Goal: Task Accomplishment & Management: Manage account settings

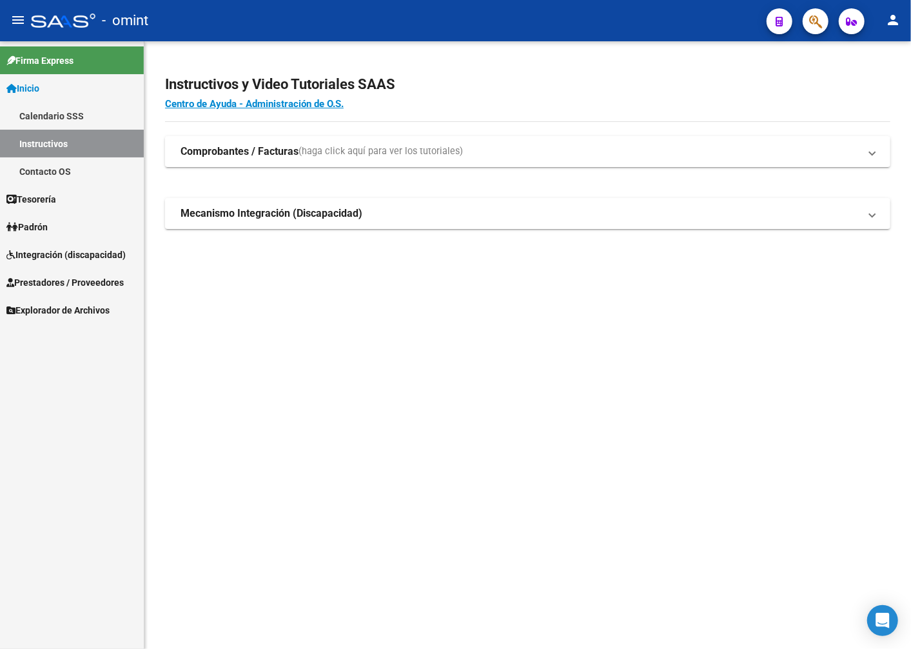
click at [73, 249] on span "Integración (discapacidad)" at bounding box center [65, 255] width 119 height 14
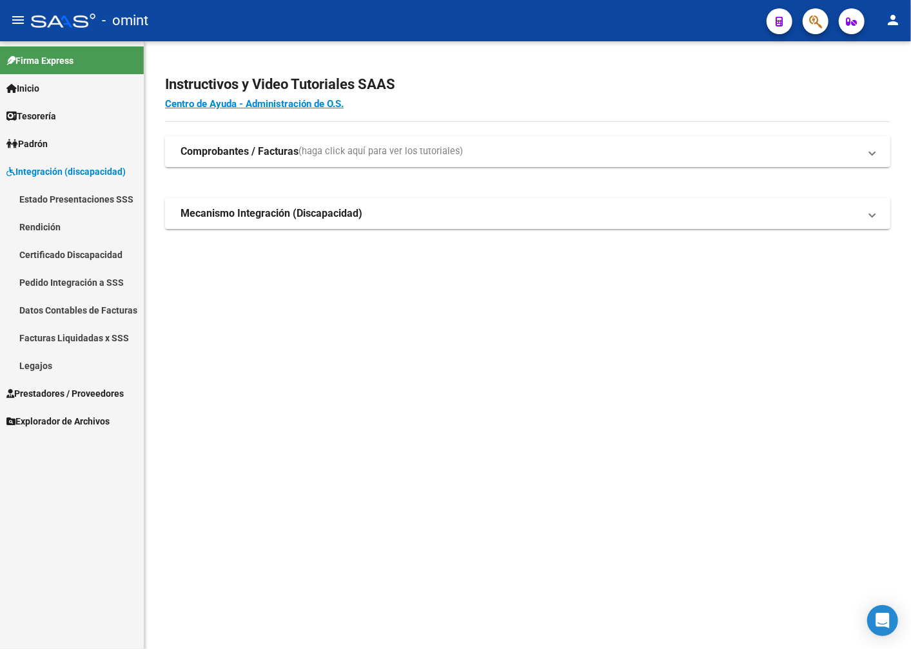
click at [48, 358] on link "Legajos" at bounding box center [72, 365] width 144 height 28
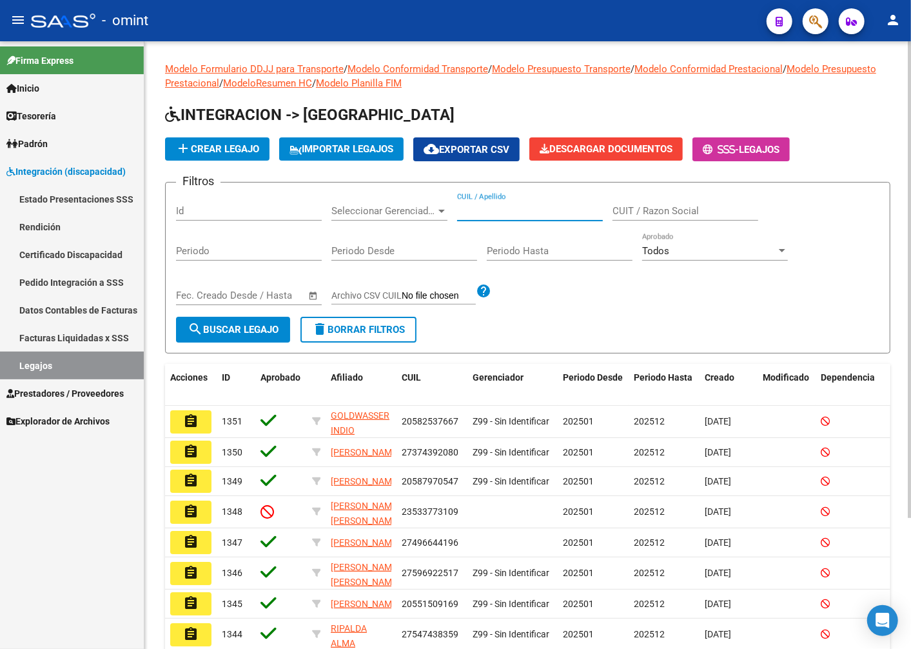
paste input "20-55383551-9"
click at [298, 329] on form "Filtros Id Seleccionar Gerenciador Seleccionar Gerenciador 20-55383551-9 CUIL /…" at bounding box center [527, 267] width 725 height 171
click at [290, 328] on button "search Buscar Legajo" at bounding box center [233, 330] width 114 height 26
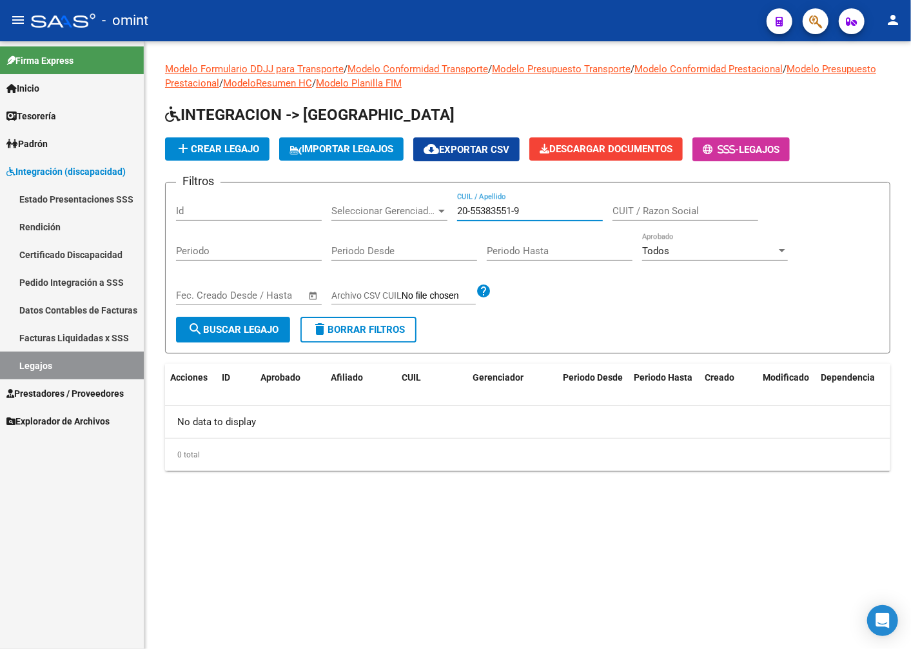
click at [471, 217] on input "20-55383551-9" at bounding box center [530, 211] width 146 height 12
click at [519, 211] on input "2055383551-9" at bounding box center [530, 211] width 146 height 12
click at [519, 210] on input "20553835519" at bounding box center [530, 211] width 146 height 12
type input "20553835519"
click at [241, 331] on span "search Buscar Legajo" at bounding box center [233, 330] width 91 height 12
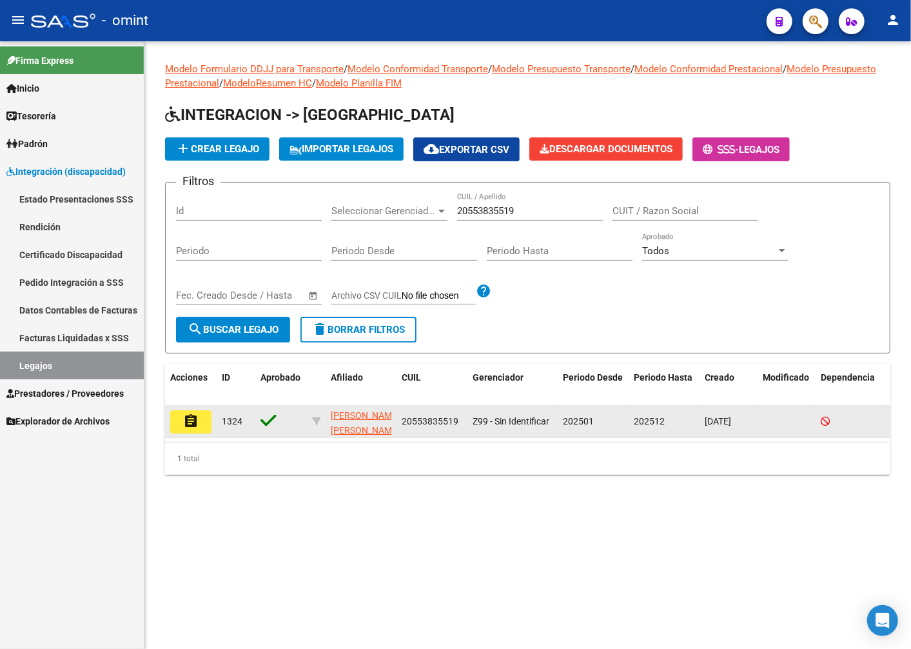
click at [182, 424] on button "assignment" at bounding box center [190, 421] width 41 height 23
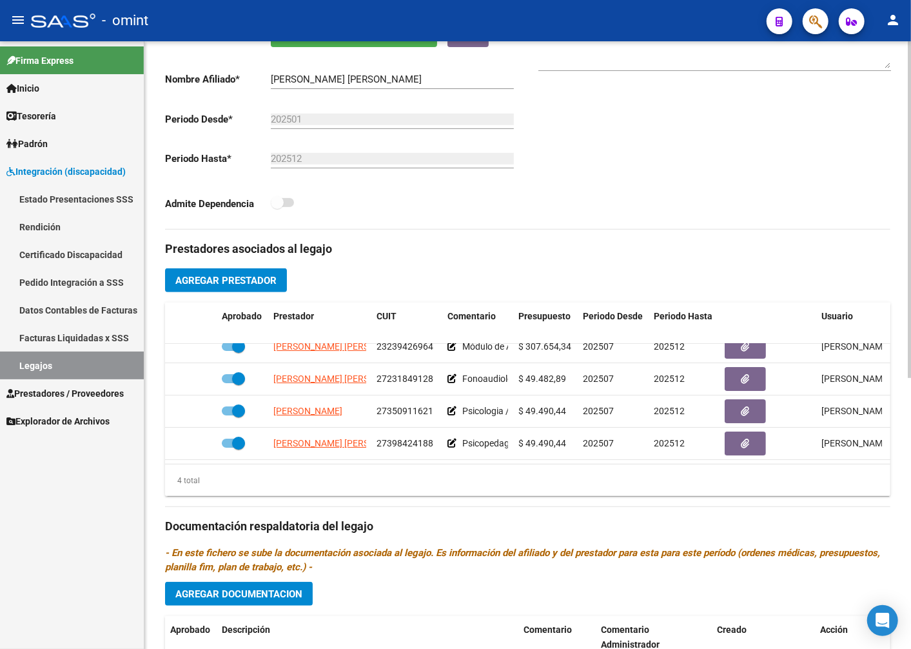
scroll to position [490, 0]
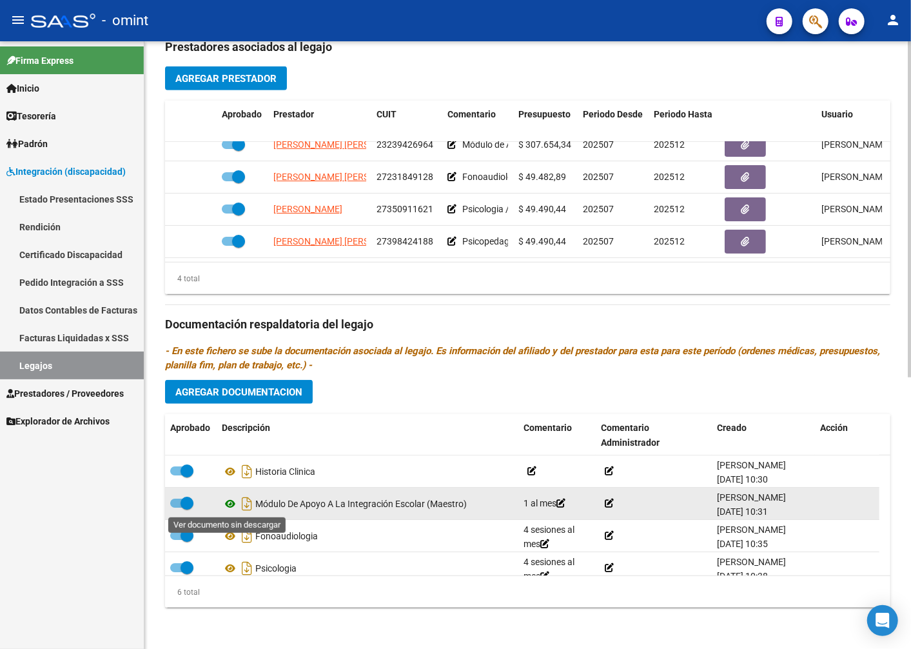
click at [233, 504] on icon at bounding box center [230, 503] width 17 height 15
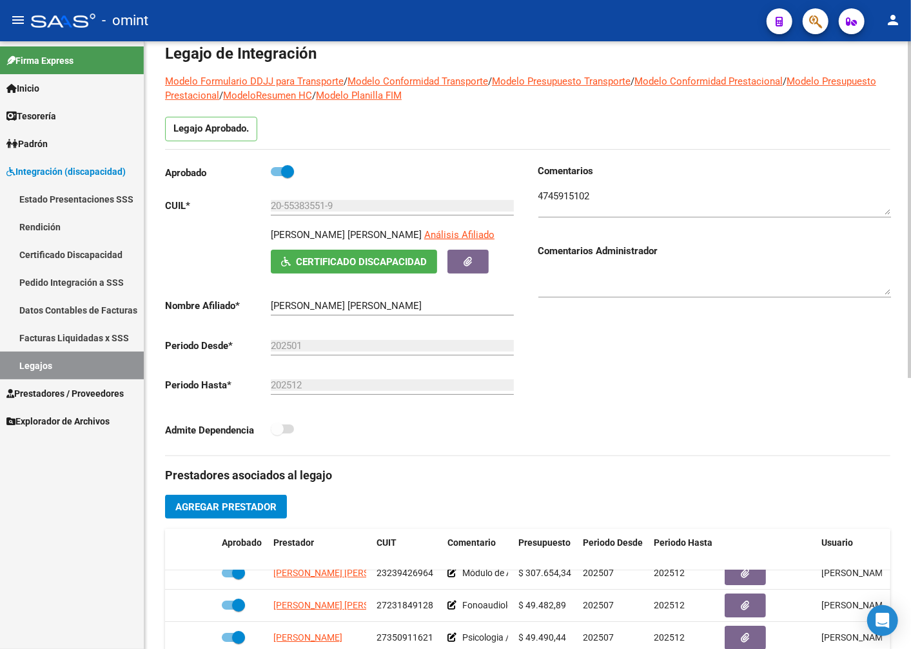
scroll to position [0, 0]
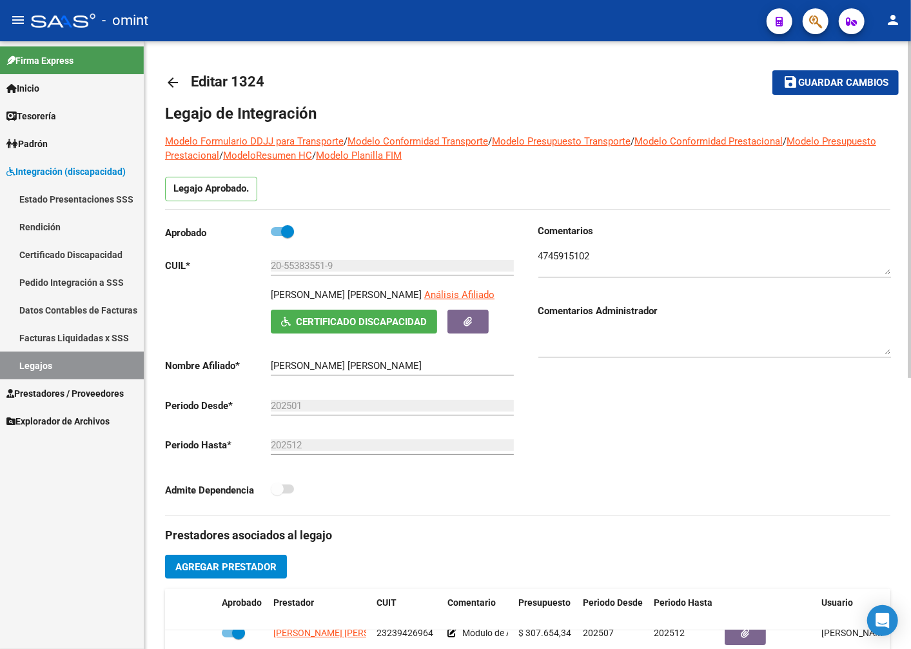
click at [562, 259] on textarea at bounding box center [714, 262] width 353 height 26
click at [562, 260] on textarea at bounding box center [714, 262] width 353 height 26
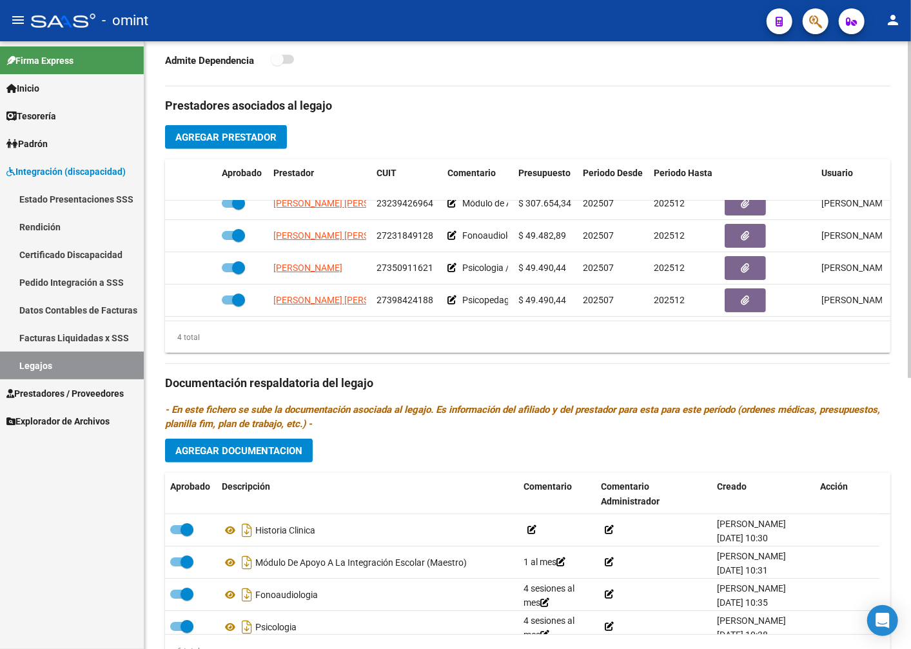
scroll to position [490, 0]
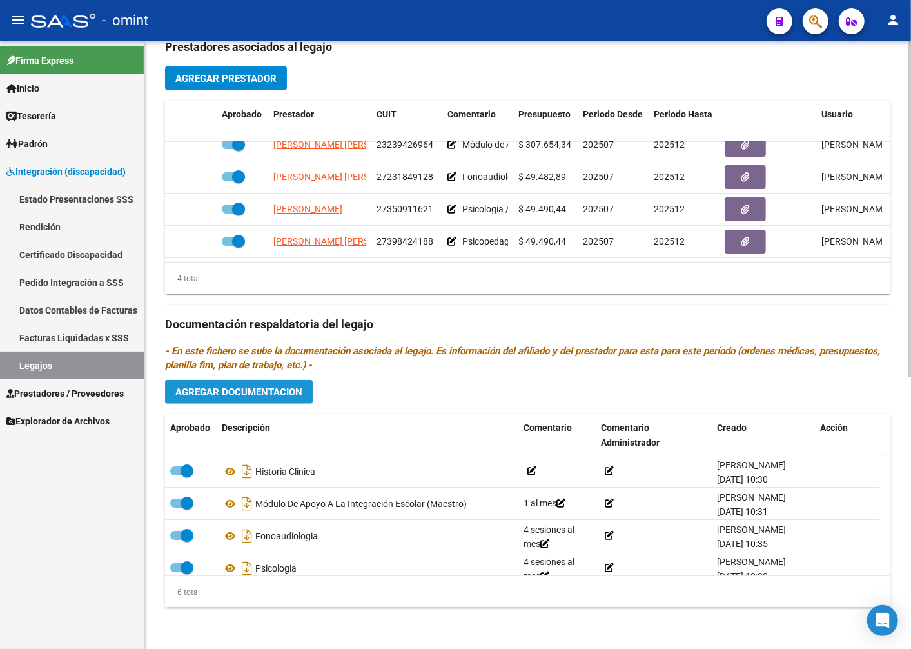
click at [260, 396] on span "Agregar Documentacion" at bounding box center [238, 392] width 127 height 12
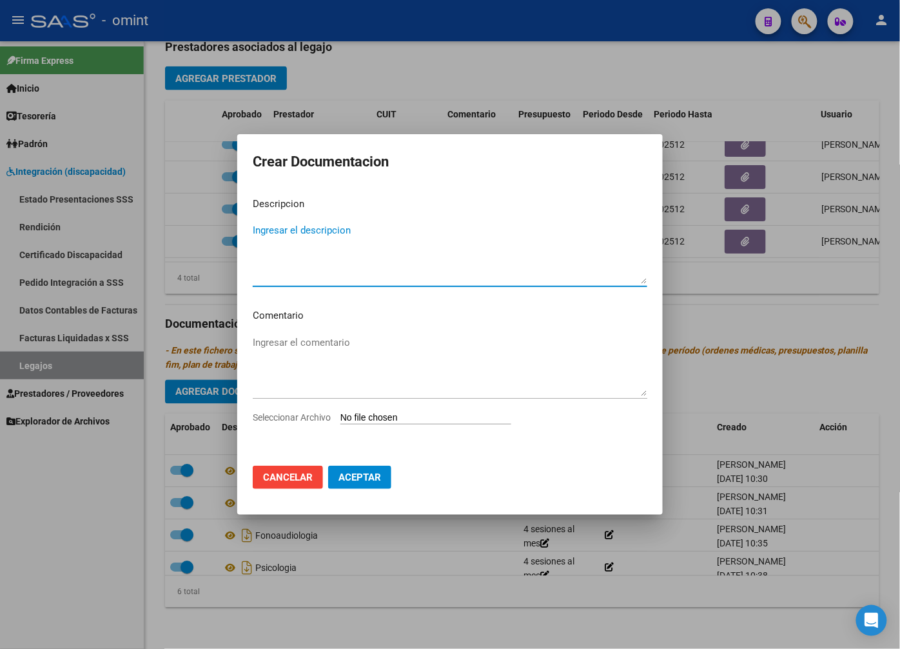
type textarea "m"
type textarea "Maie"
drag, startPoint x: 287, startPoint y: 233, endPoint x: 226, endPoint y: 220, distance: 62.5
click at [226, 220] on div "Crear Documentacion Descripcion Maie Ingresar el descripcion Comentario Ingresa…" at bounding box center [450, 324] width 900 height 649
paste textarea "Módulo de Apoyo a la Integración Escolar (Maestro)"
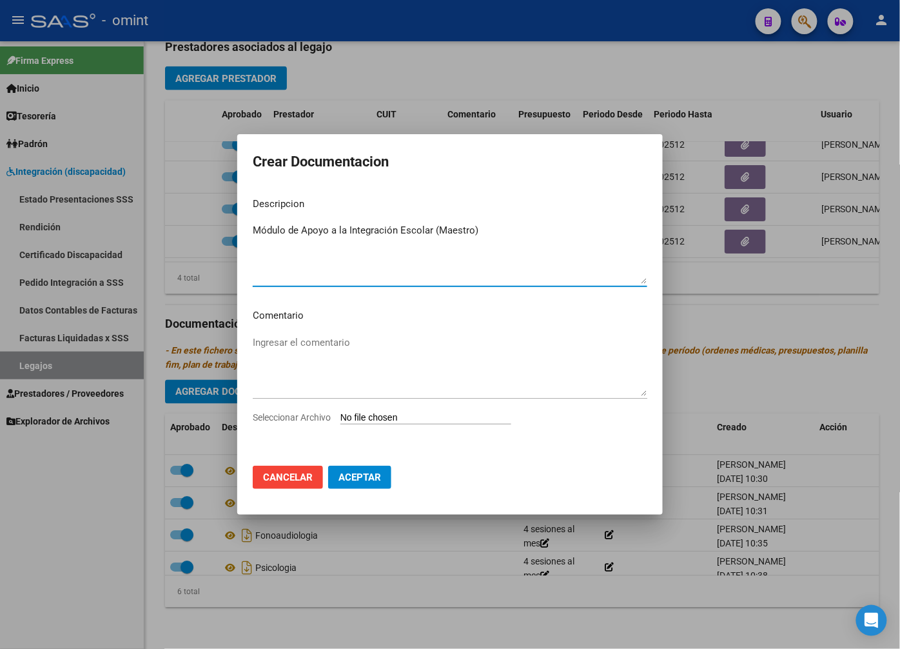
type textarea "Módulo de Apoyo a la Integración Escolar (Maestro)"
click at [305, 359] on textarea "Ingresar el comentario" at bounding box center [450, 365] width 395 height 61
type textarea "1 al mes"
click at [493, 239] on textarea "Módulo de Apoyo a la Integración Escolar (Maestro)" at bounding box center [450, 253] width 395 height 61
type textarea "Módulo de Apoyo a la Integración Escolar (Maestro), doc actualizada"
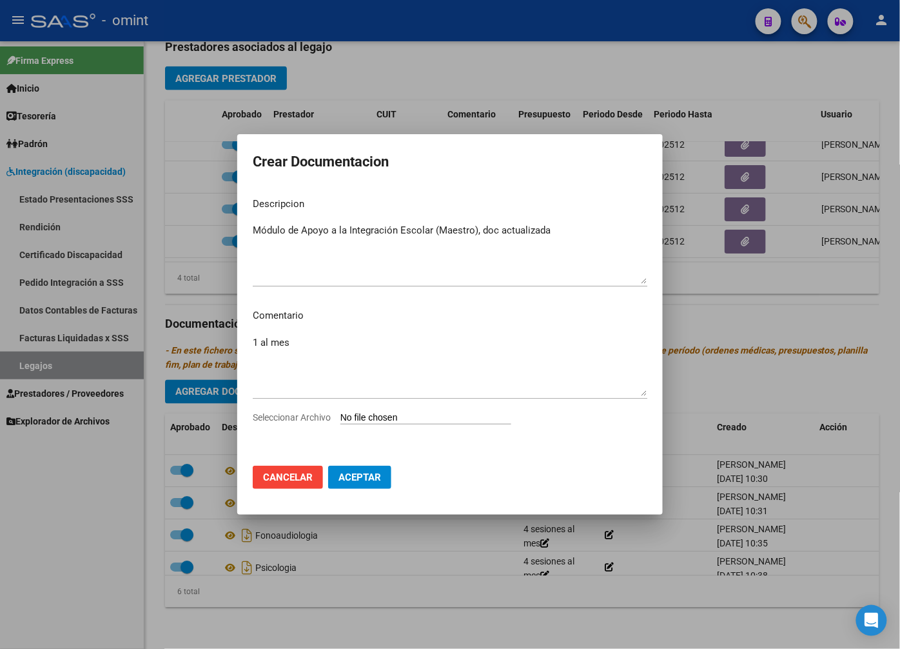
click at [376, 413] on input "Seleccionar Archivo" at bounding box center [425, 418] width 171 height 12
type input "C:\fakepath\MAIE MAESTRA DOC. ACTUALIZADA.pdf"
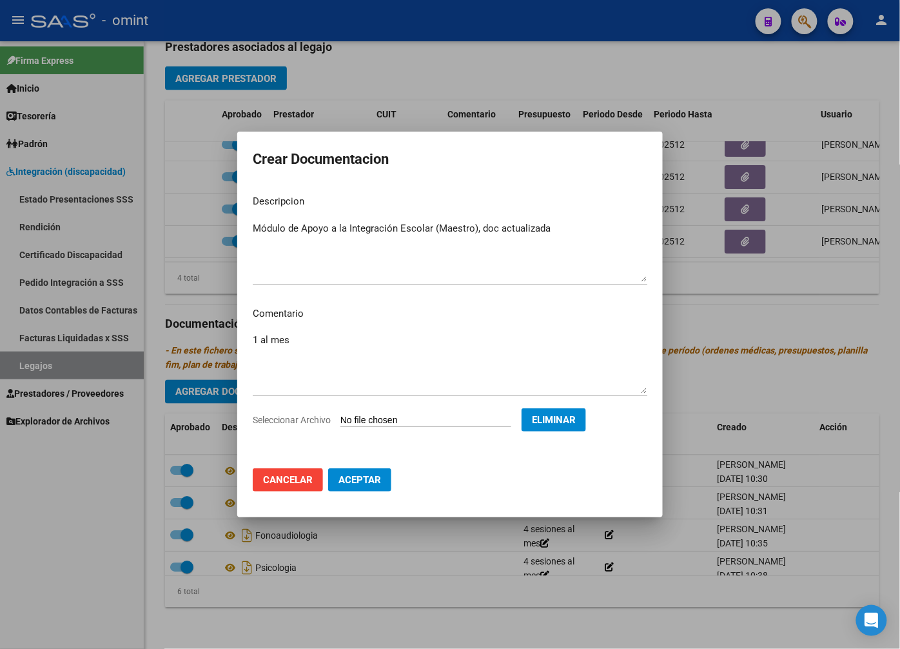
click at [366, 473] on button "Aceptar" at bounding box center [359, 479] width 63 height 23
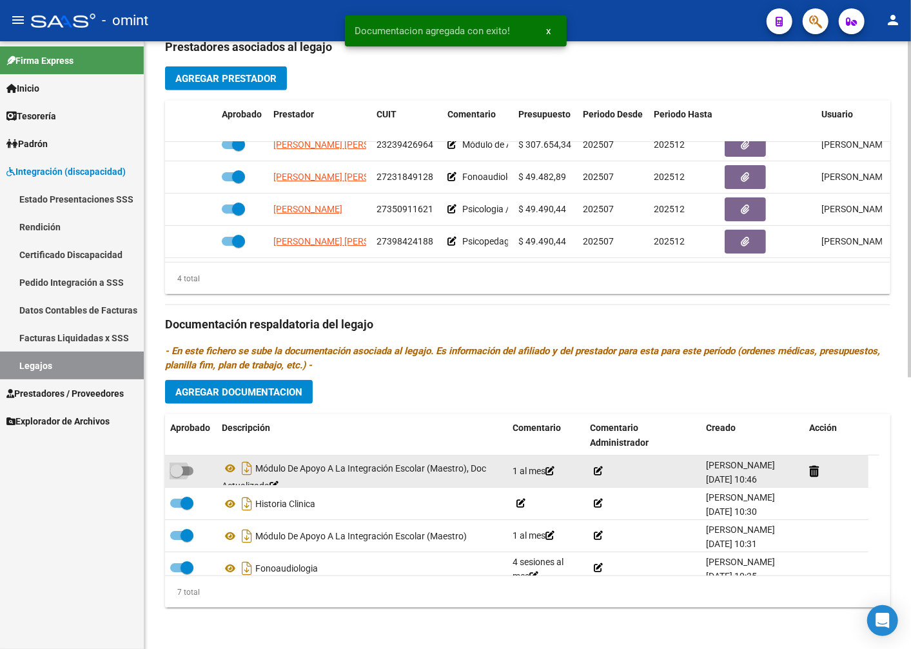
click at [172, 471] on span at bounding box center [176, 470] width 13 height 13
click at [176, 475] on input "checkbox" at bounding box center [176, 475] width 1 height 1
checkbox input "true"
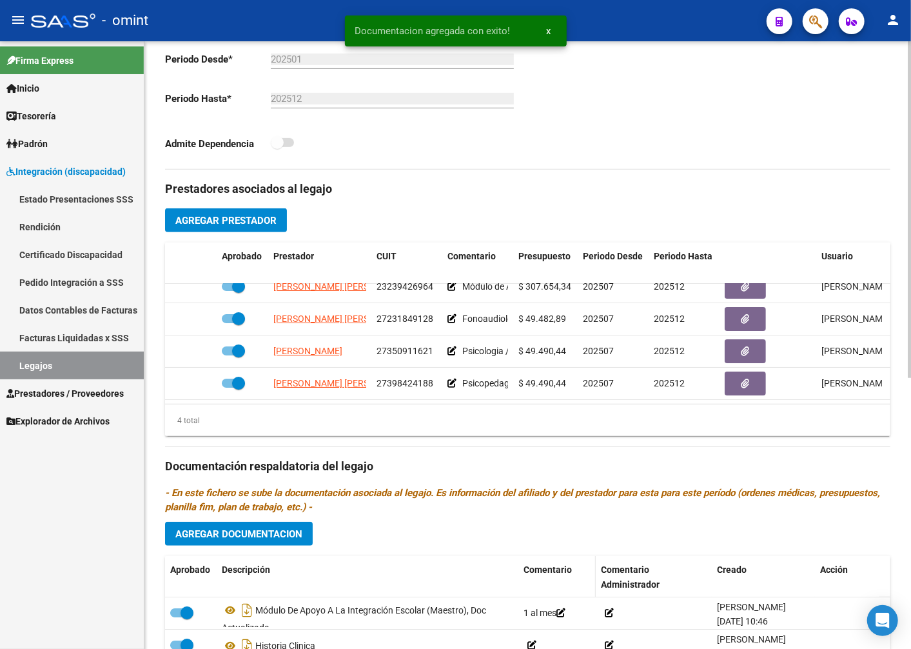
scroll to position [0, 0]
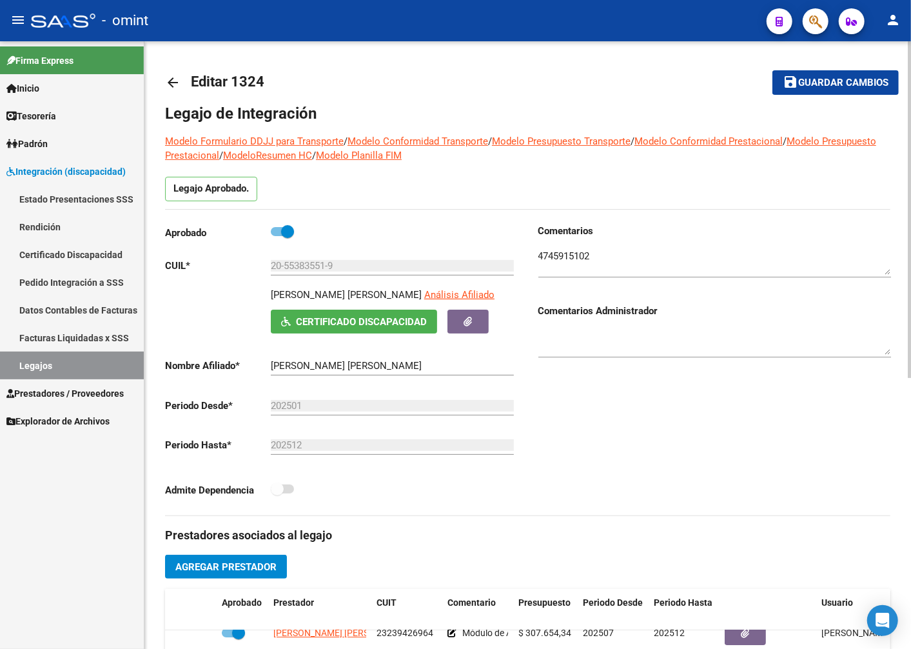
click at [832, 78] on span "Guardar cambios" at bounding box center [843, 83] width 90 height 12
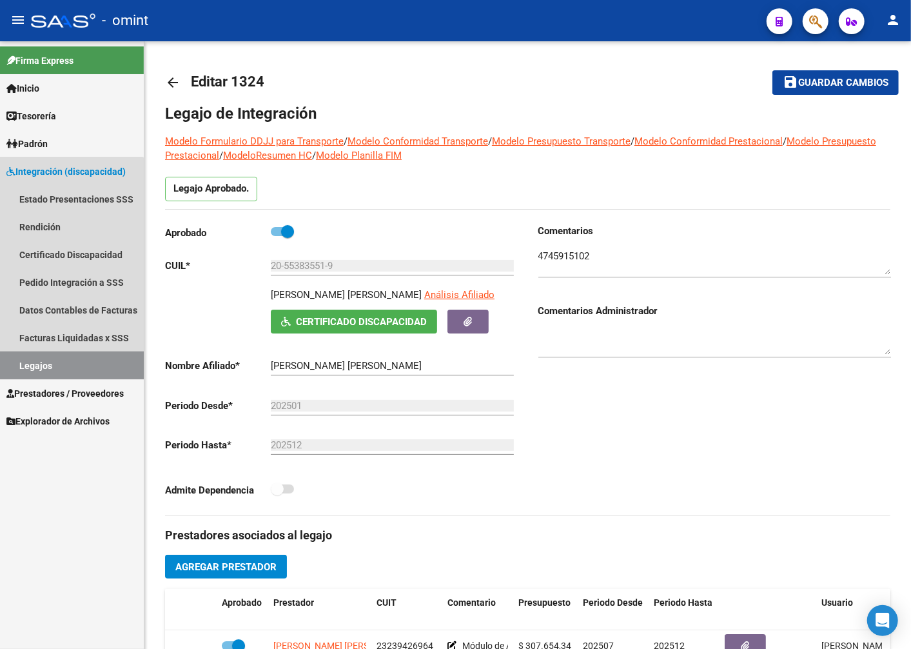
drag, startPoint x: 49, startPoint y: 355, endPoint x: 58, endPoint y: 352, distance: 9.6
click at [50, 355] on link "Legajos" at bounding box center [72, 365] width 144 height 28
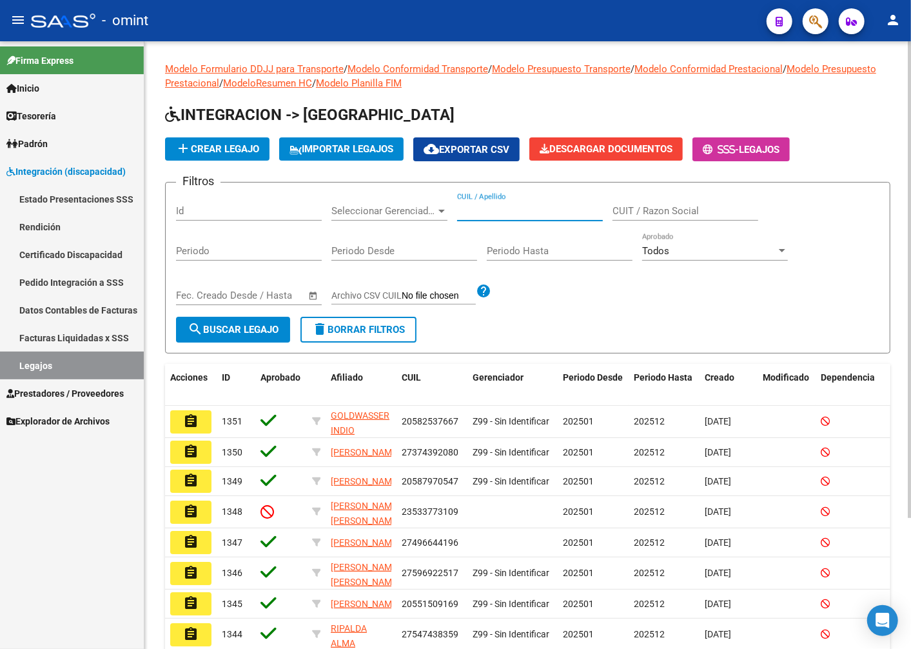
click at [531, 209] on input "CUIL / Apellido" at bounding box center [530, 211] width 146 height 12
type input "[PERSON_NAME]"
click at [254, 329] on span "search Buscar Legajo" at bounding box center [233, 330] width 91 height 12
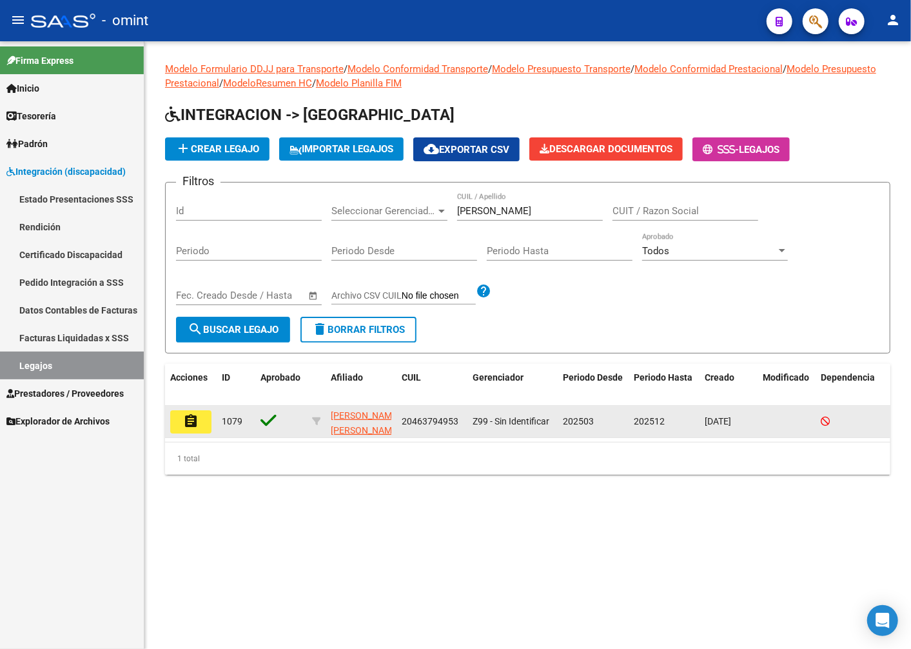
click at [196, 415] on mat-icon "assignment" at bounding box center [190, 420] width 15 height 15
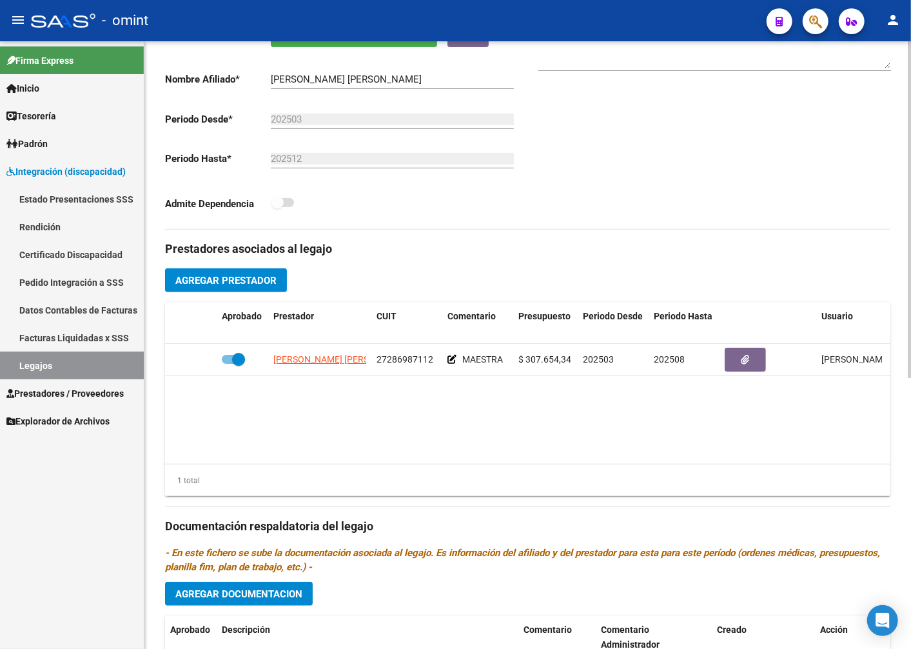
scroll to position [429, 0]
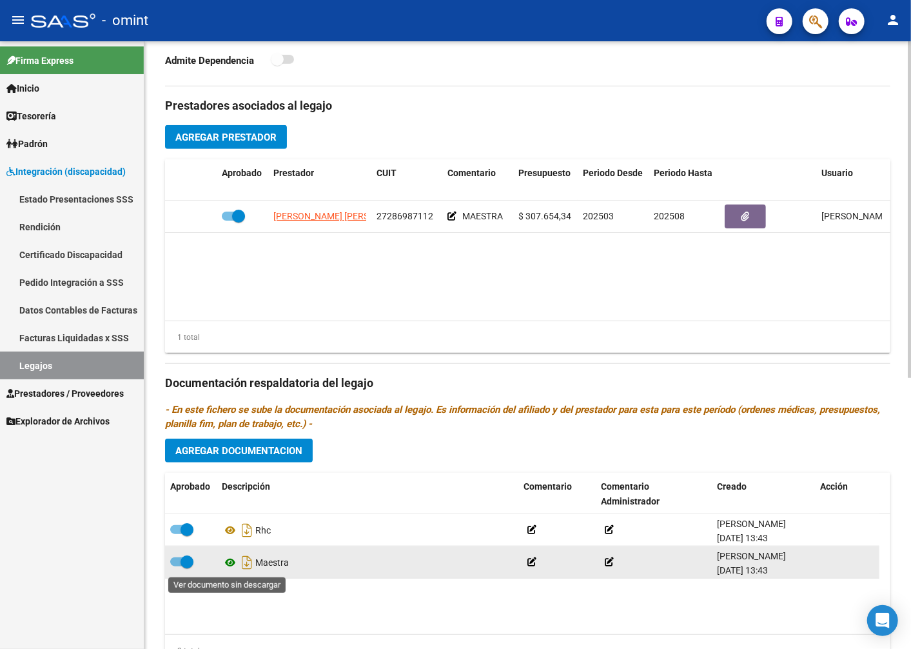
click at [228, 562] on icon at bounding box center [230, 561] width 17 height 15
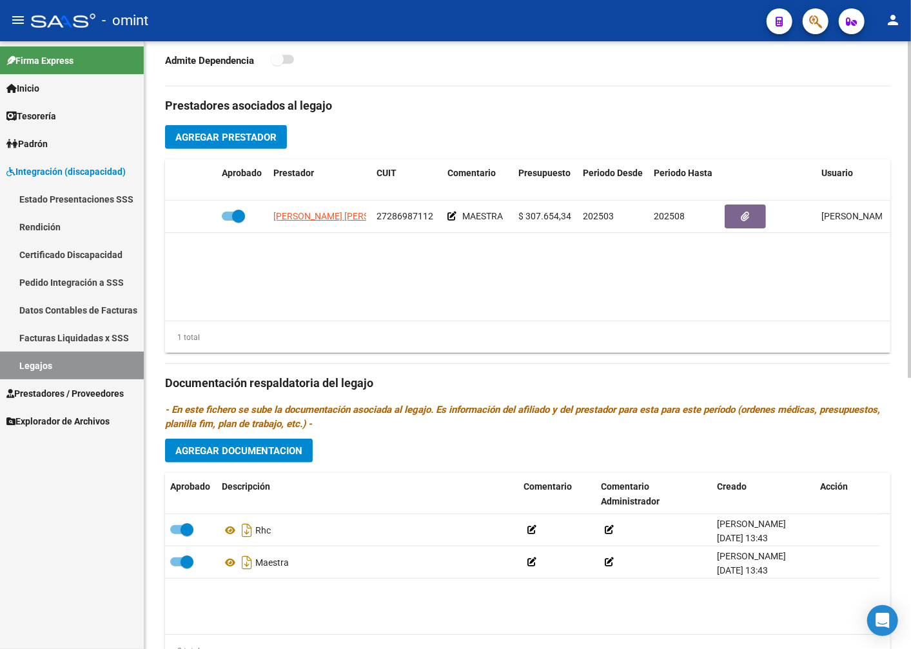
scroll to position [0, 0]
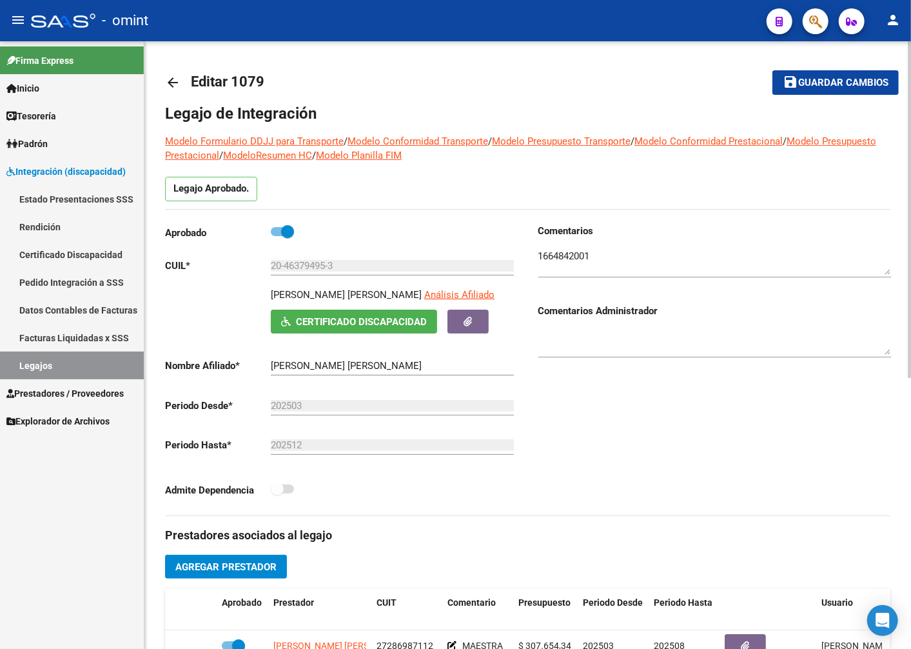
click at [553, 258] on textarea at bounding box center [714, 262] width 353 height 26
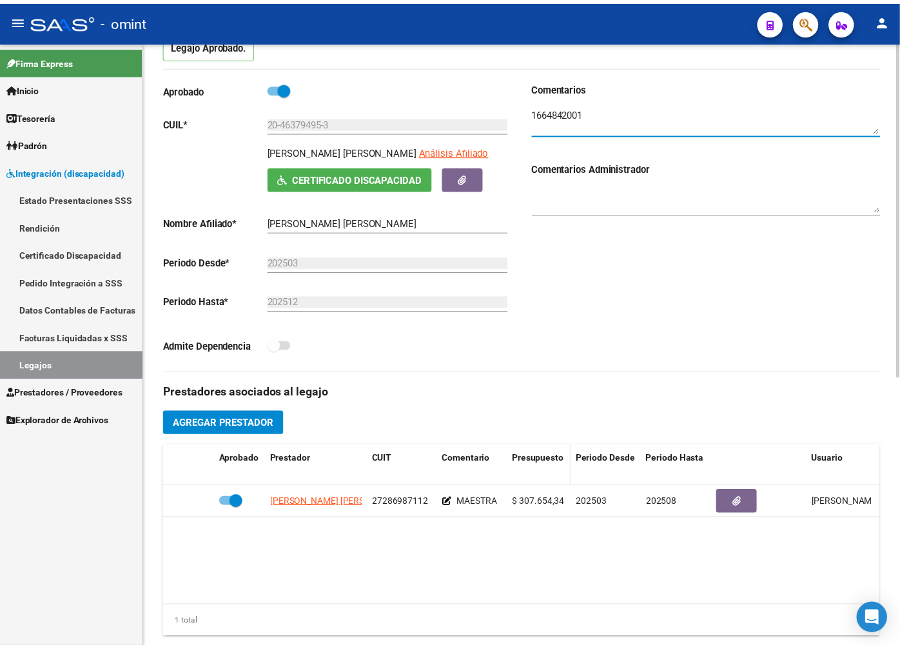
scroll to position [215, 0]
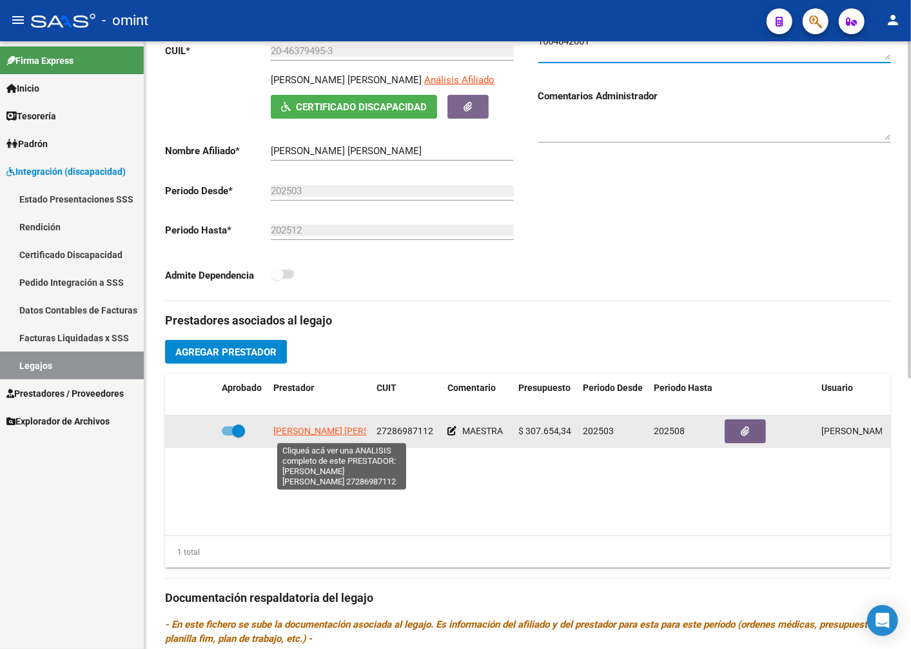
click at [311, 433] on span "[PERSON_NAME] [PERSON_NAME]" at bounding box center [343, 430] width 140 height 10
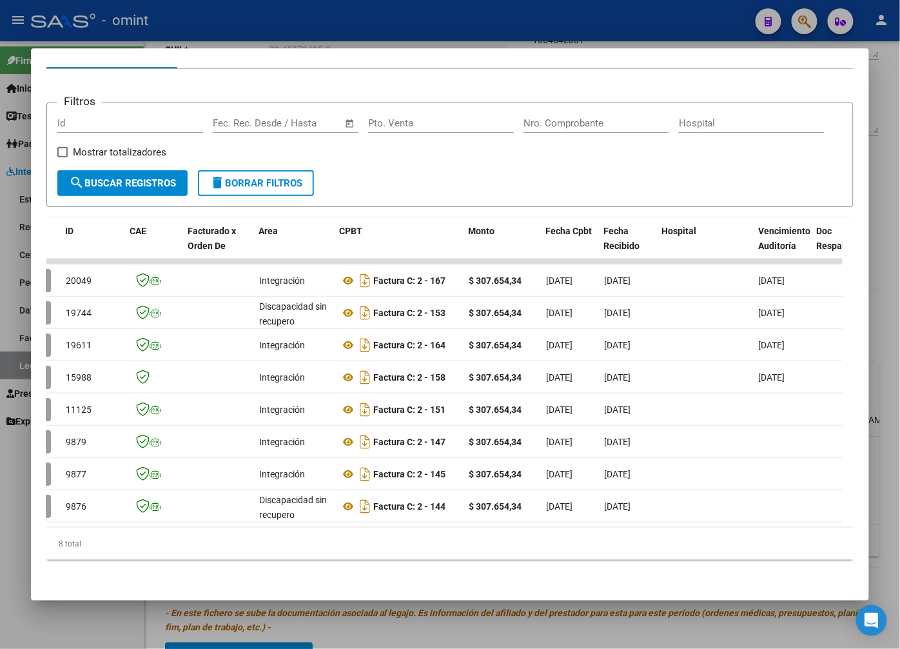
scroll to position [0, 0]
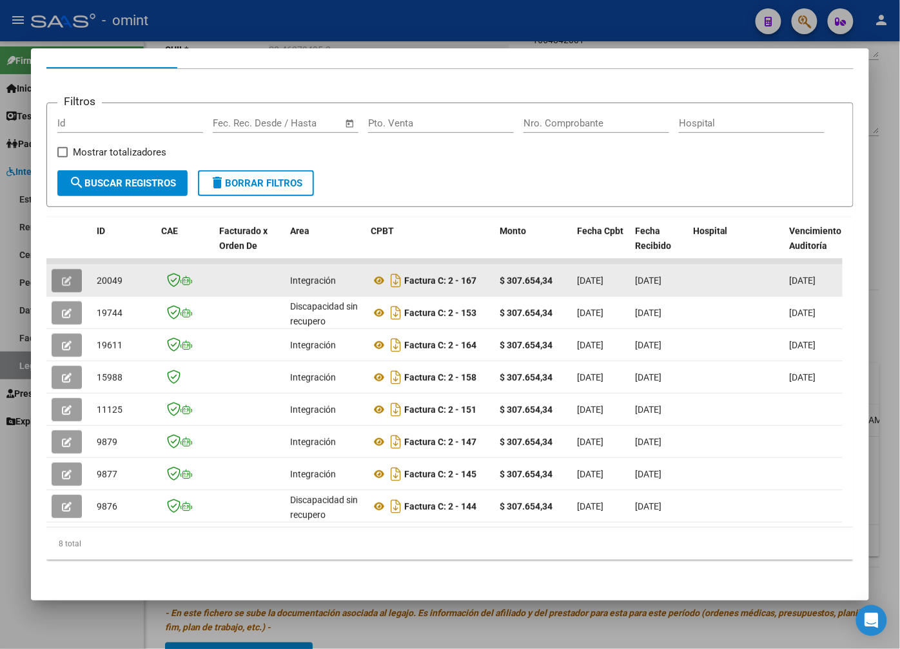
click at [67, 275] on span "button" at bounding box center [67, 281] width 10 height 12
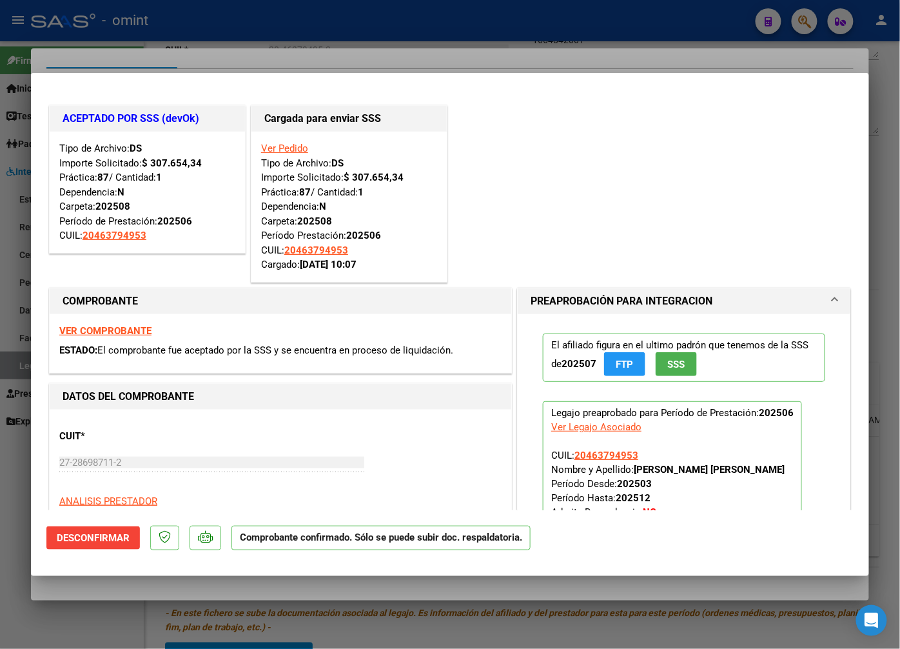
click at [308, 54] on div at bounding box center [450, 324] width 900 height 649
type input "$ 0,00"
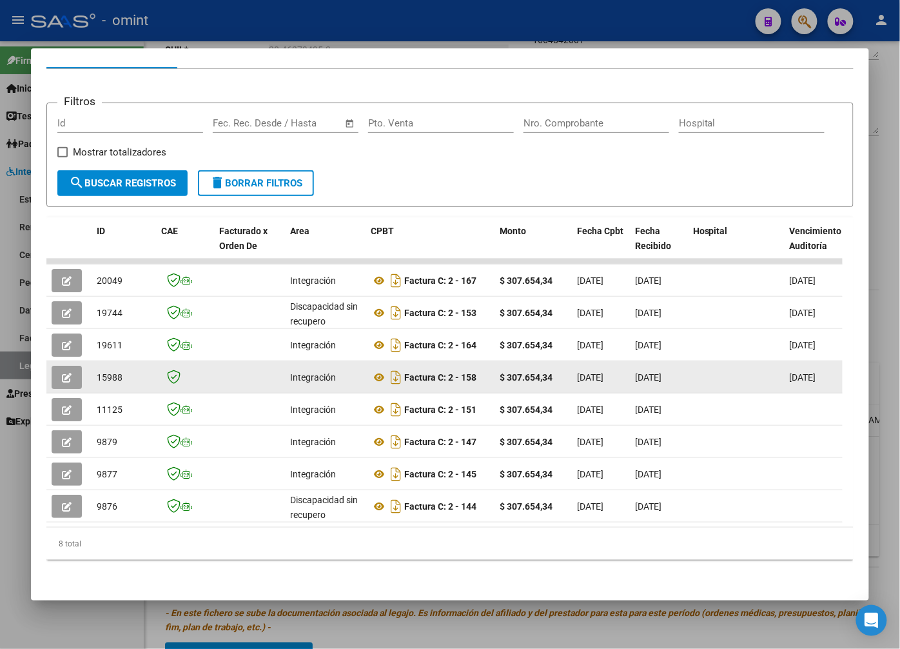
click at [72, 373] on icon "button" at bounding box center [67, 378] width 10 height 10
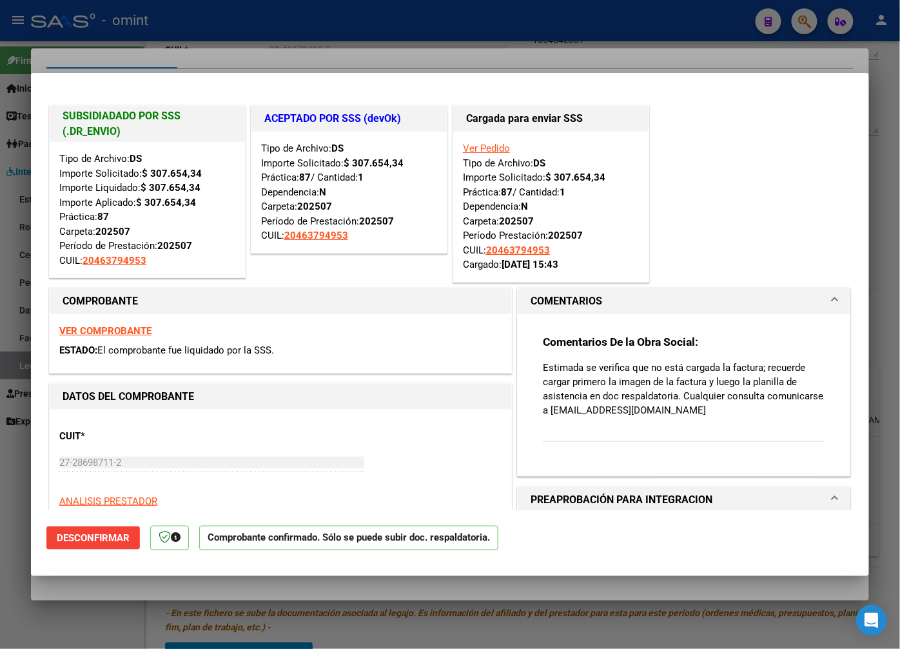
click at [201, 60] on div at bounding box center [450, 324] width 900 height 649
type input "$ 0,00"
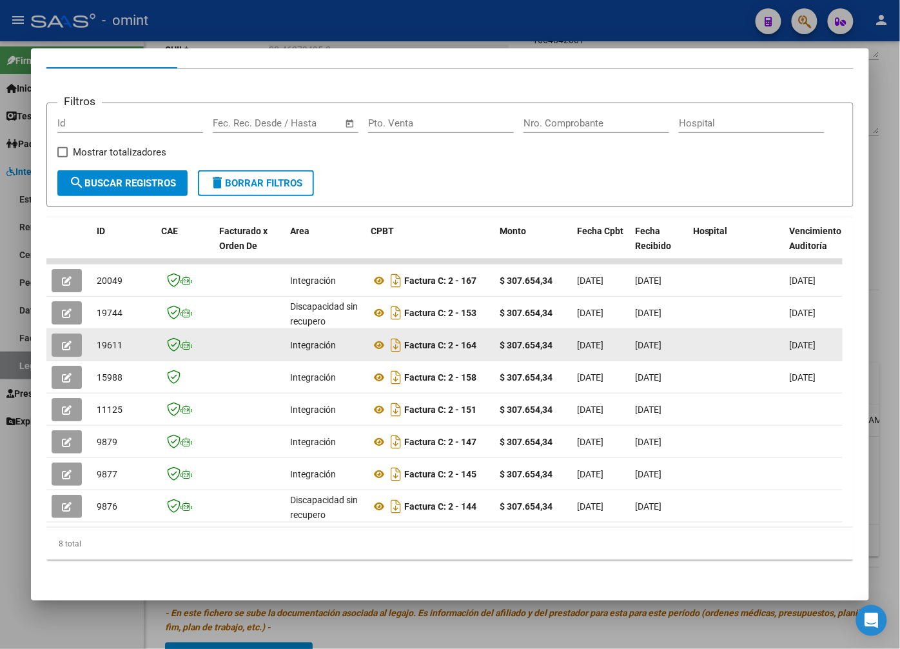
click at [68, 340] on icon "button" at bounding box center [67, 345] width 10 height 10
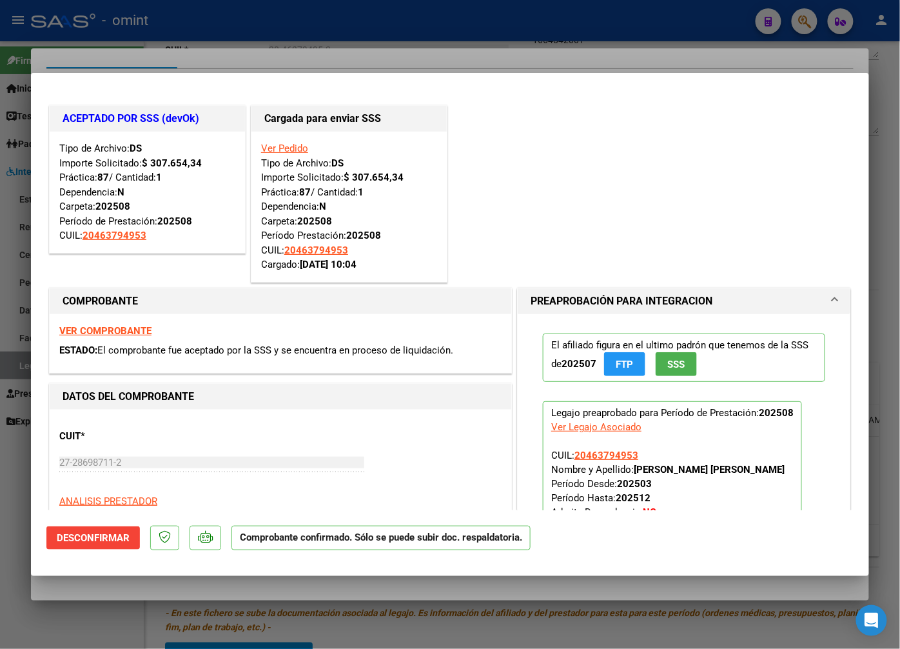
click at [193, 45] on div at bounding box center [450, 324] width 900 height 649
type input "$ 0,00"
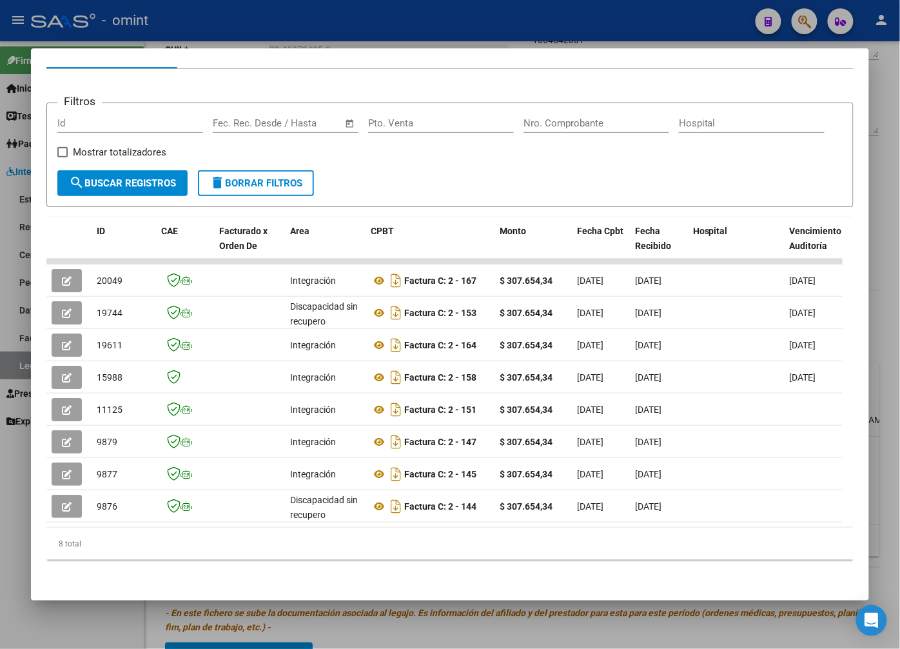
click at [376, 23] on div at bounding box center [450, 324] width 900 height 649
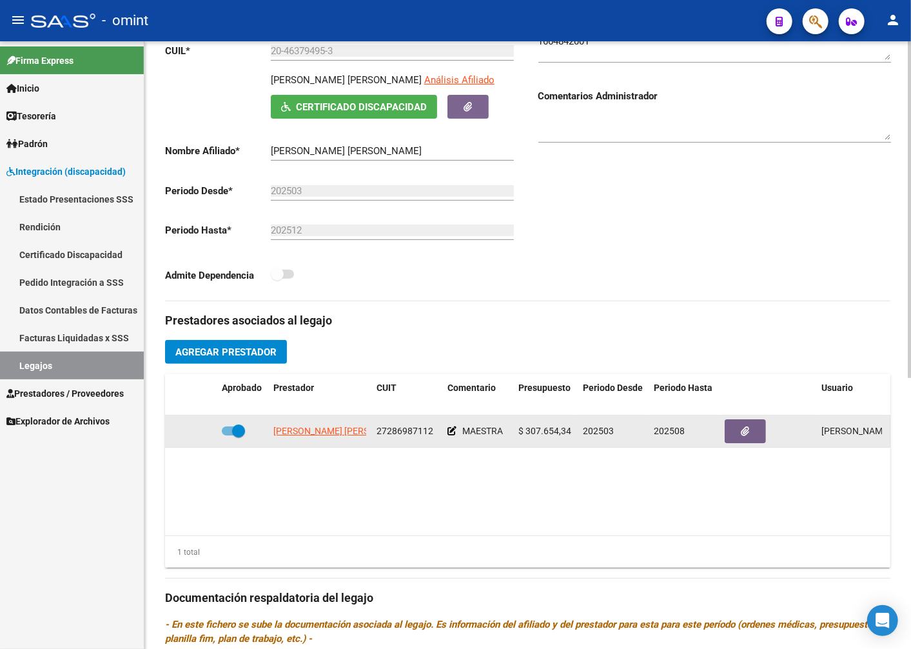
click at [392, 434] on span "27286987112" at bounding box center [405, 430] width 57 height 10
copy span "27286987112"
click at [336, 430] on span "[PERSON_NAME] [PERSON_NAME]" at bounding box center [343, 430] width 140 height 10
copy span "N"
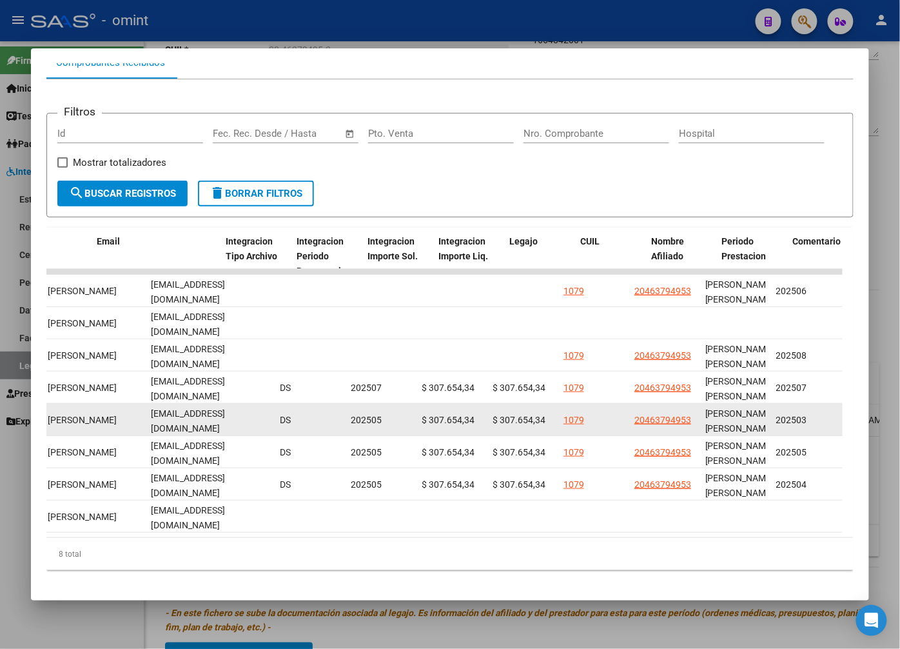
scroll to position [0, 1586]
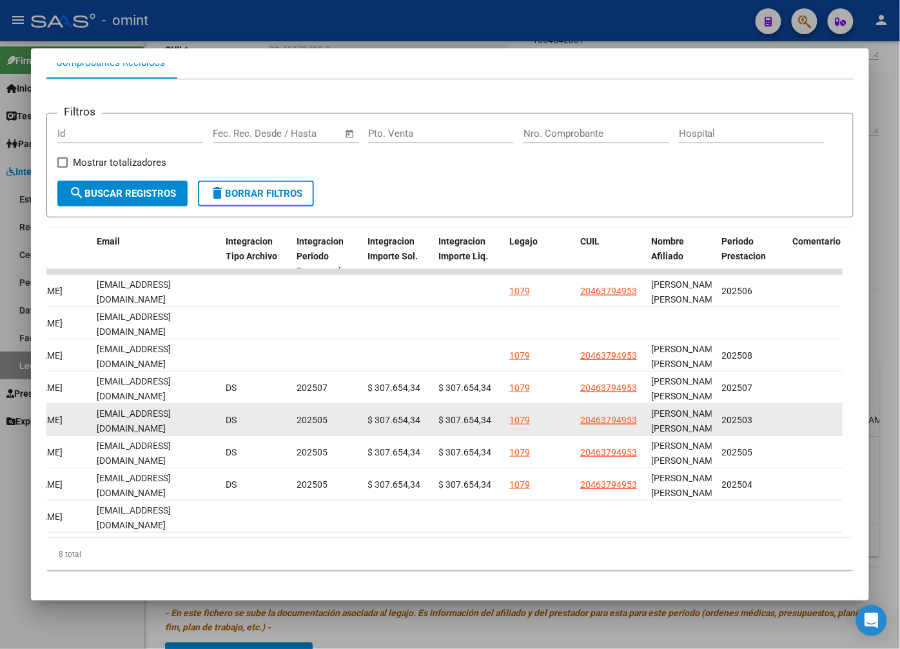
drag, startPoint x: 471, startPoint y: 429, endPoint x: 732, endPoint y: 429, distance: 261.1
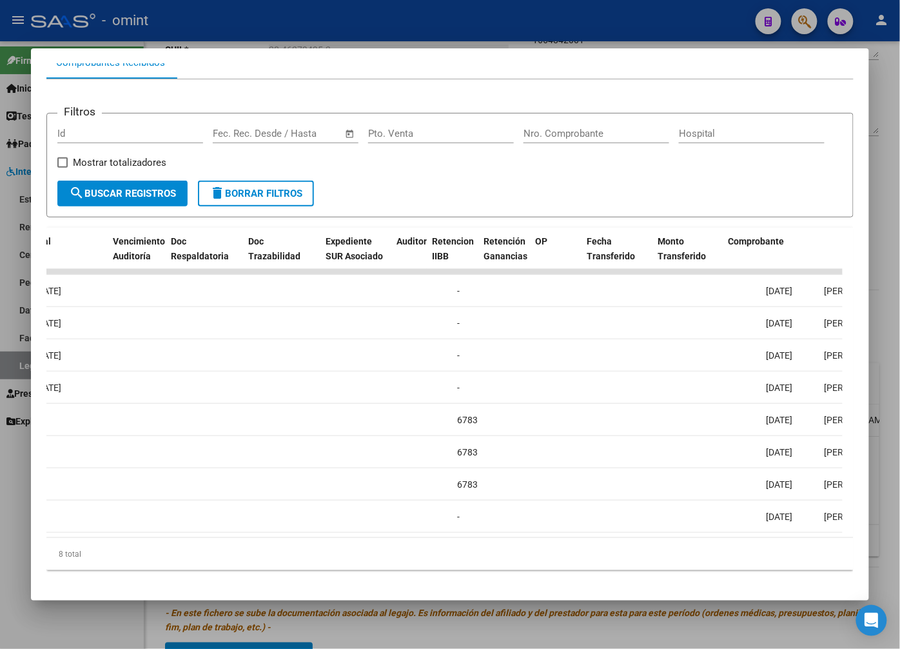
scroll to position [0, 0]
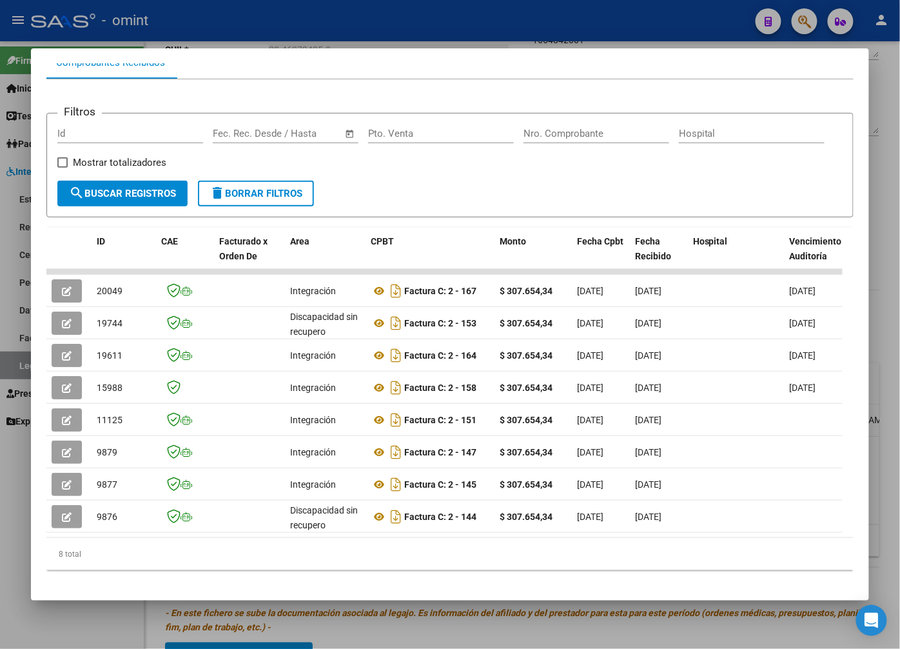
click at [445, 162] on div "Filtros Id Fecha inicio – Fecha fin Fec. Rec. Desde / Hasta Pto. Venta Nro. Com…" at bounding box center [449, 152] width 785 height 57
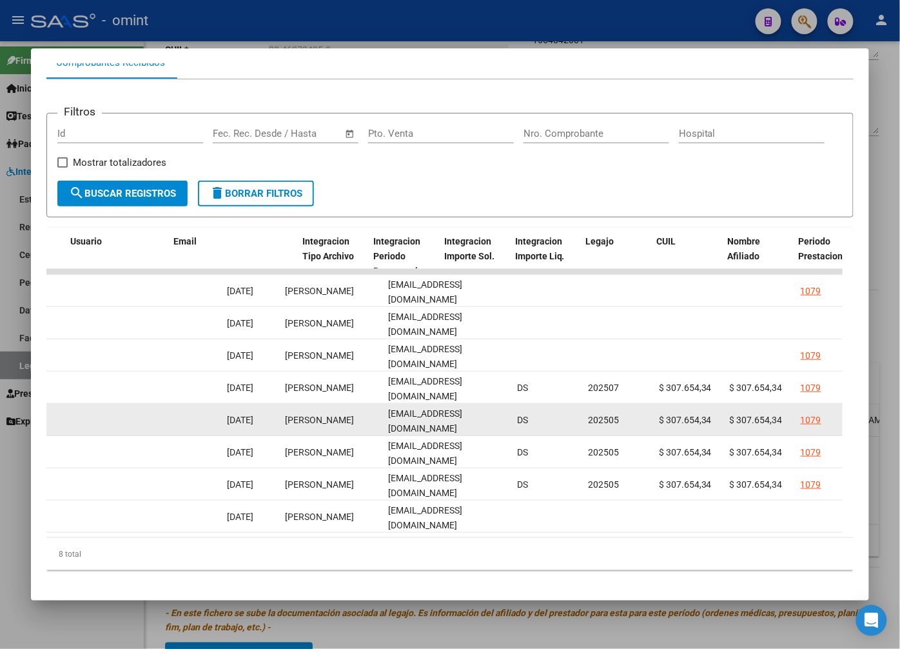
scroll to position [0, 1582]
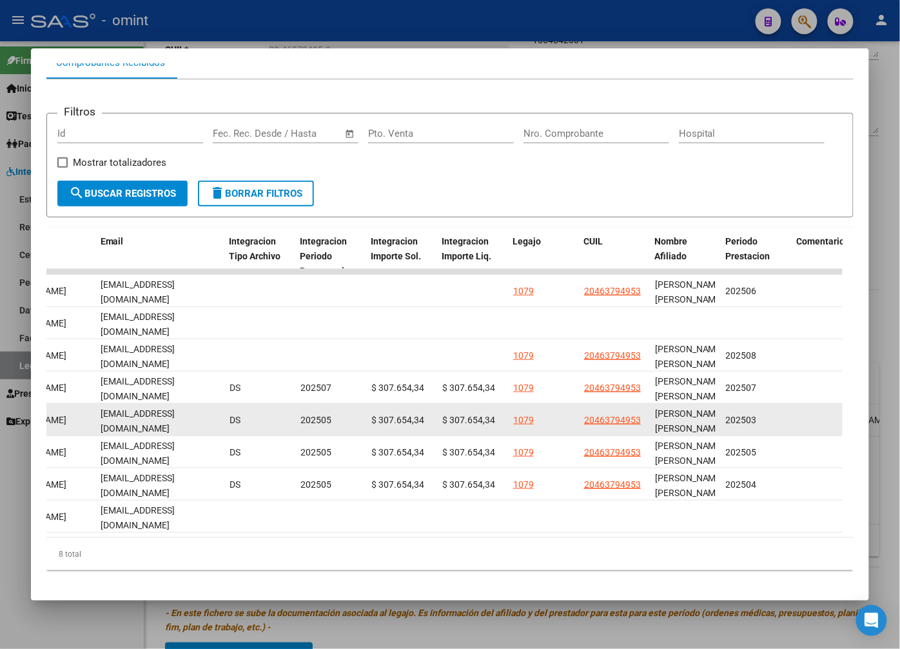
drag, startPoint x: 438, startPoint y: 427, endPoint x: 333, endPoint y: 426, distance: 105.7
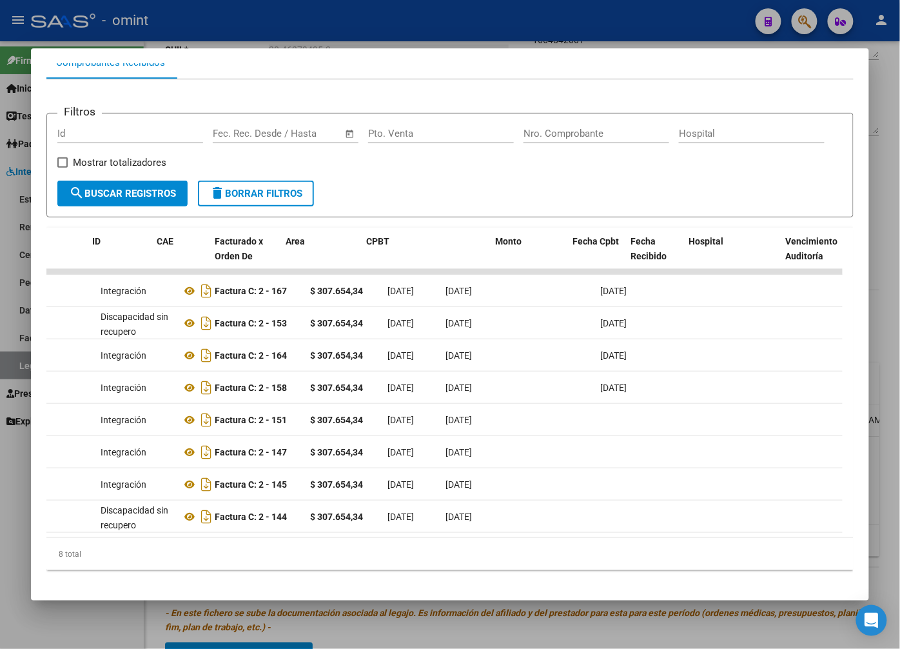
scroll to position [0, 0]
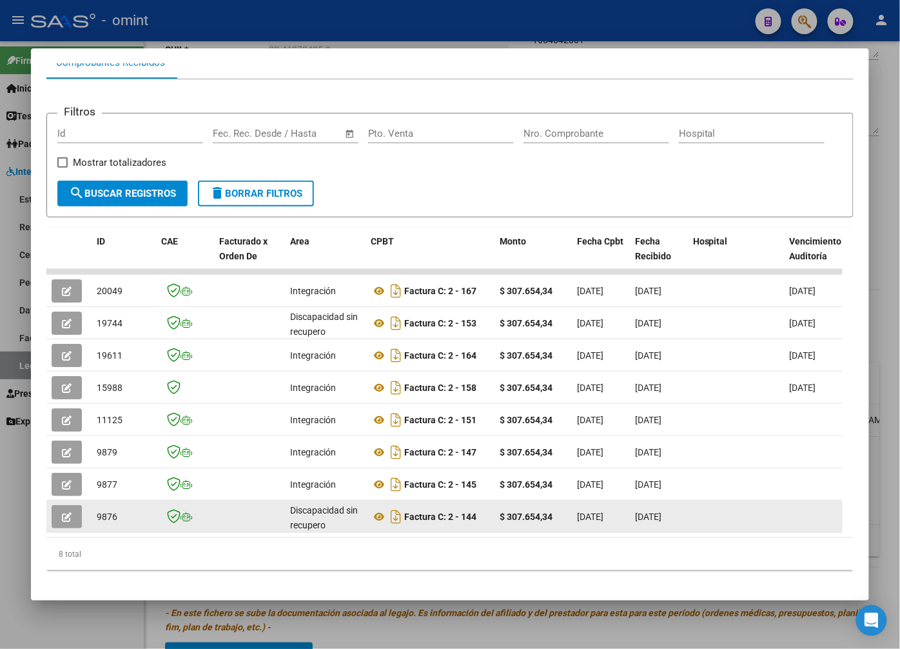
click at [494, 509] on datatable-body-cell "$ 307.654,34" at bounding box center [532, 516] width 77 height 32
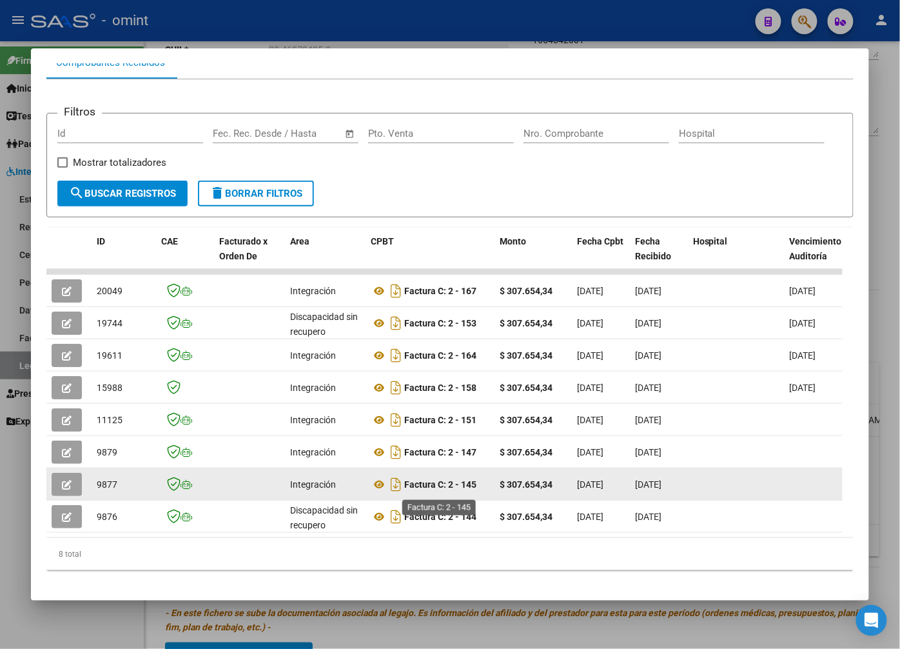
click at [458, 489] on strong "Factura C: 2 - 145" at bounding box center [440, 484] width 72 height 10
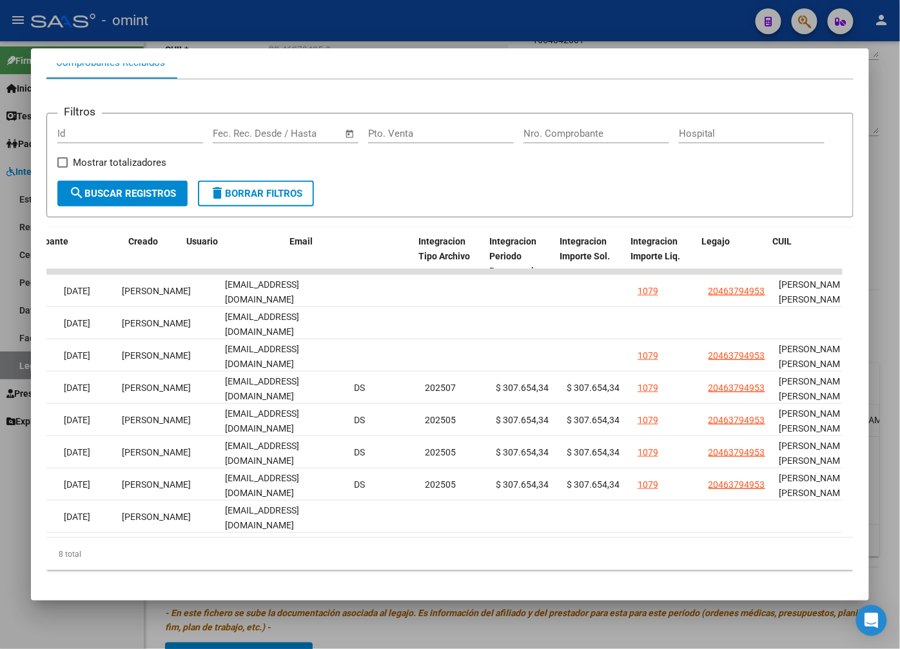
scroll to position [0, 1564]
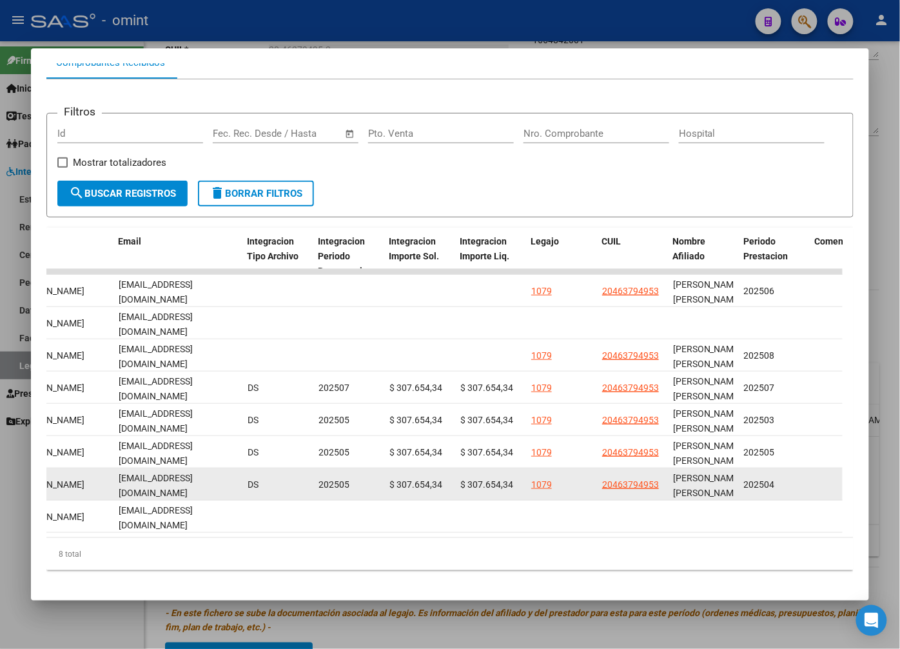
drag, startPoint x: 422, startPoint y: 490, endPoint x: 777, endPoint y: 485, distance: 354.6
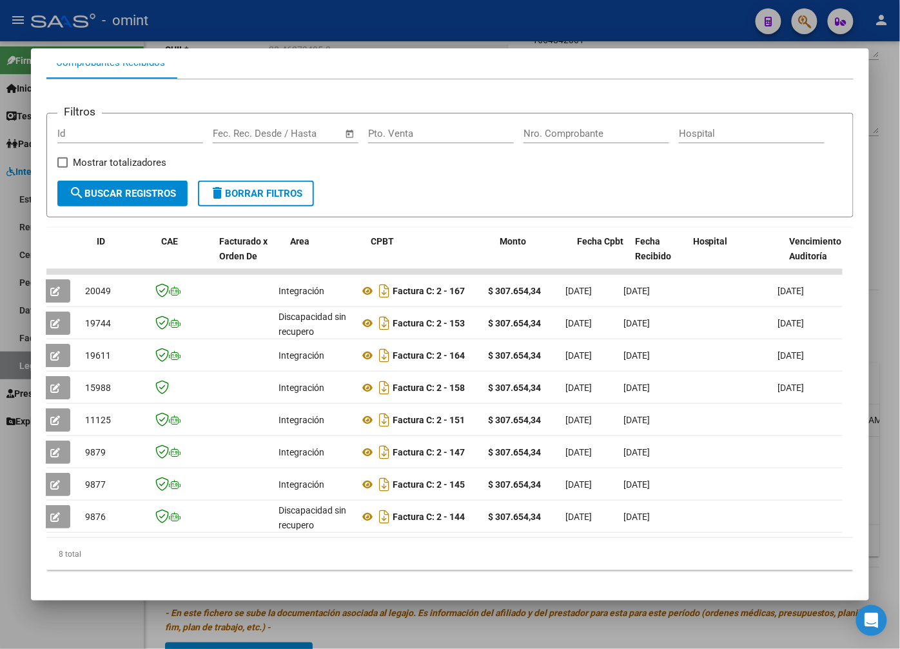
scroll to position [0, 0]
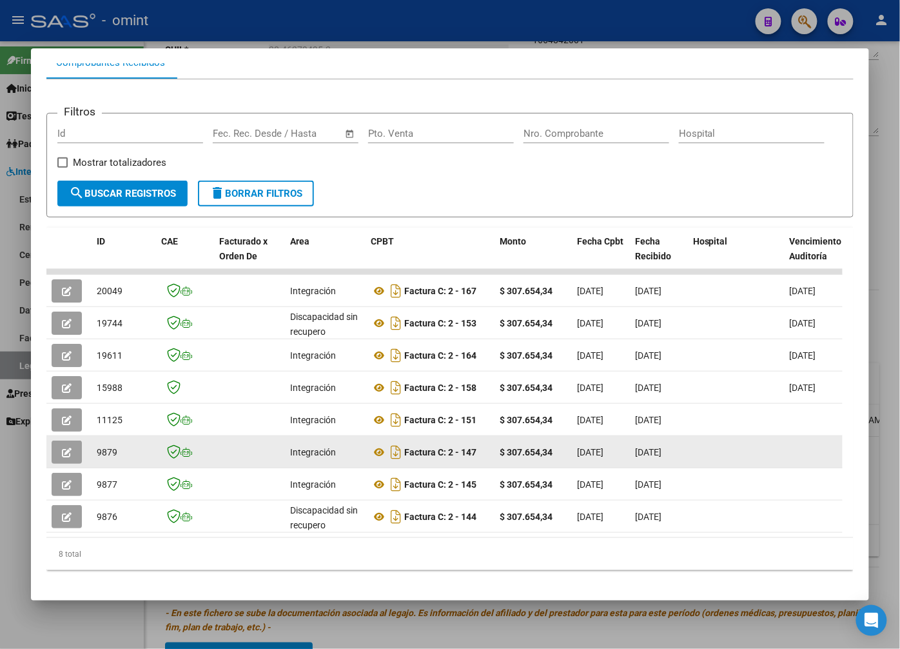
click at [453, 449] on div "Factura C: 2 - 147" at bounding box center [430, 452] width 119 height 21
click at [447, 456] on strong "Factura C: 2 - 147" at bounding box center [440, 452] width 72 height 10
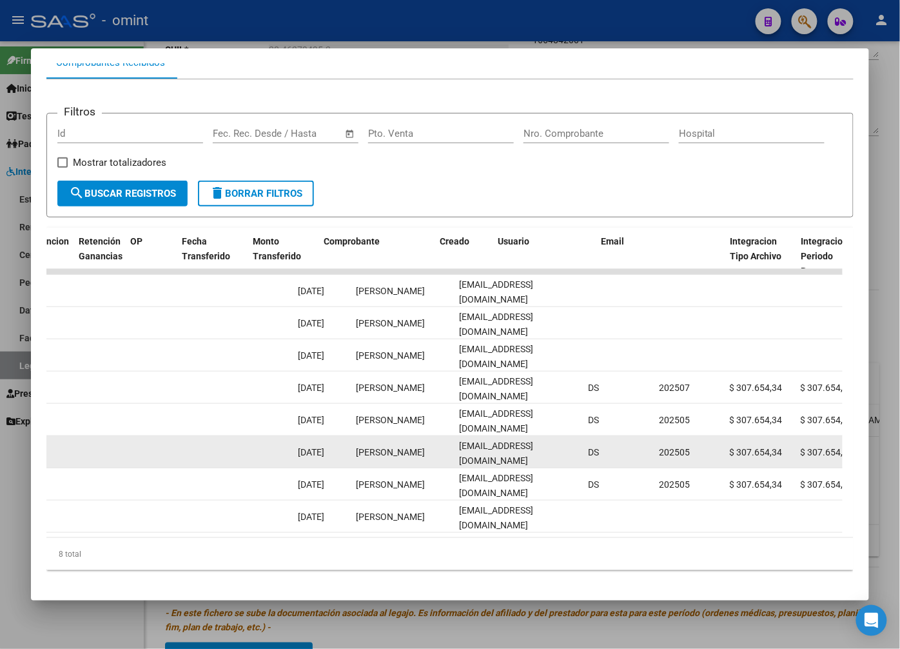
scroll to position [0, 1240]
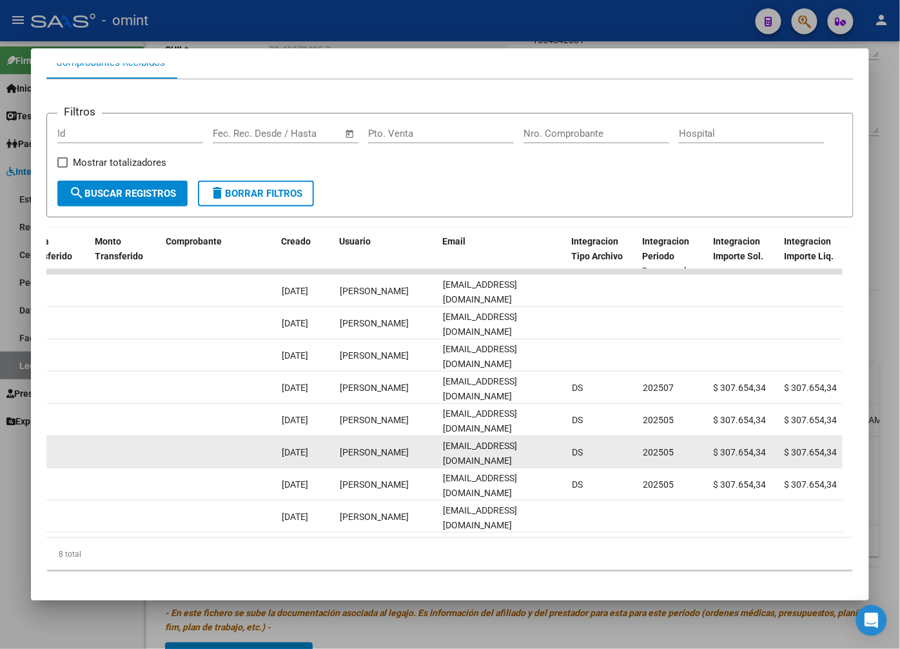
drag, startPoint x: 450, startPoint y: 456, endPoint x: 765, endPoint y: 458, distance: 315.3
click at [765, 458] on div "9879 Integración Factura C: 2 - 147 $ 307.654,34 [DATE] [DATE] 6783 [DATE] [PER…" at bounding box center [199, 452] width 2785 height 32
drag, startPoint x: 765, startPoint y: 458, endPoint x: 748, endPoint y: 450, distance: 19.0
click at [748, 450] on span "$ 307.654,34" at bounding box center [740, 452] width 53 height 10
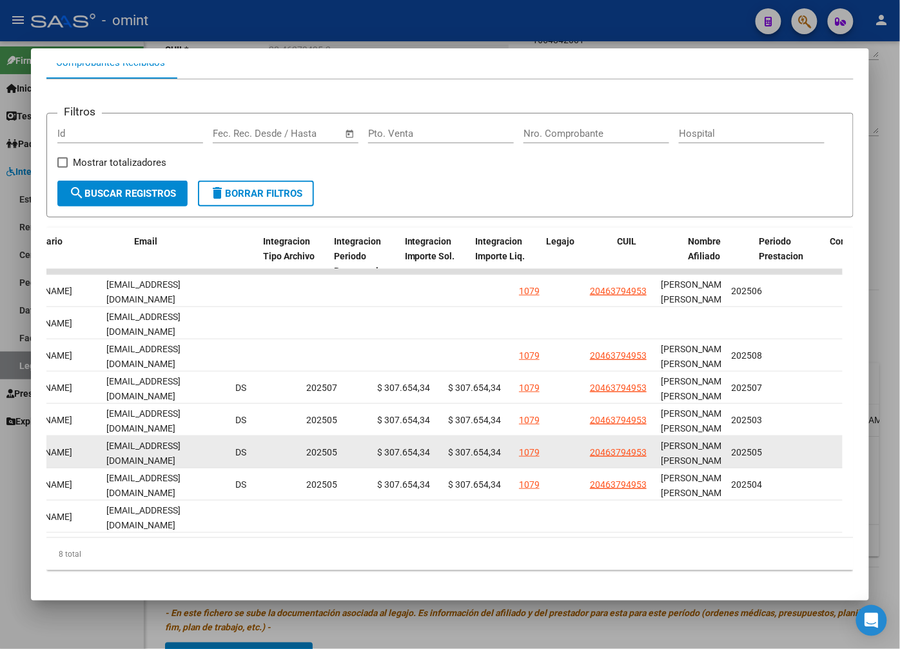
scroll to position [0, 1654]
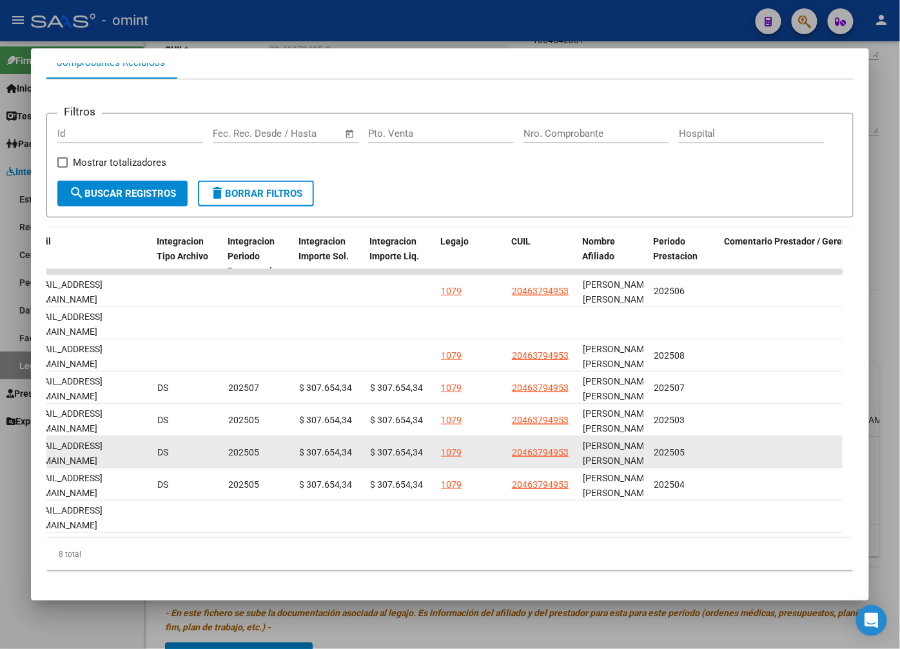
drag, startPoint x: 747, startPoint y: 453, endPoint x: 681, endPoint y: 453, distance: 65.1
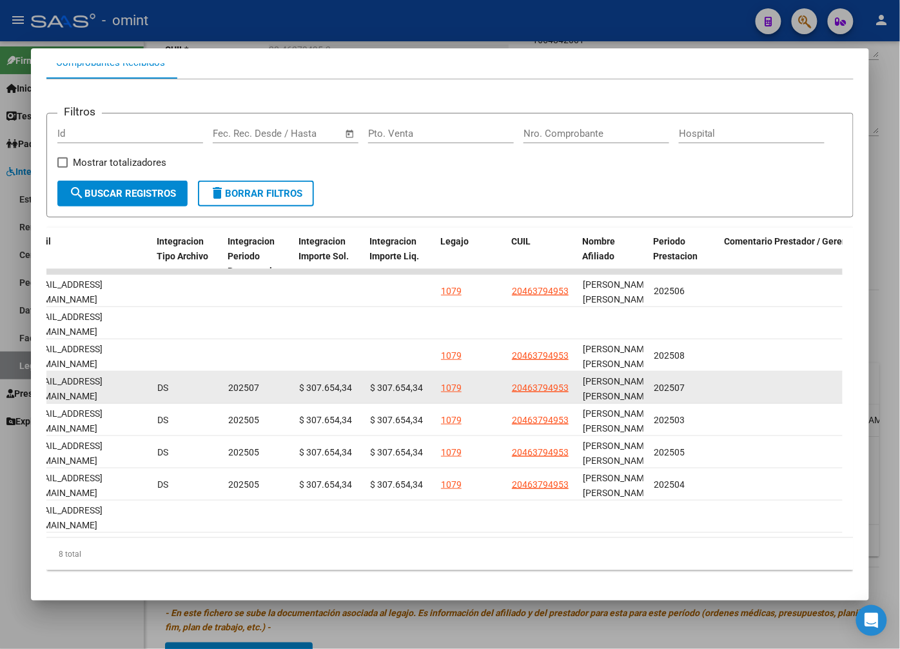
drag, startPoint x: 681, startPoint y: 453, endPoint x: 651, endPoint y: 388, distance: 71.2
click at [651, 388] on datatable-body-cell "202507" at bounding box center [684, 387] width 71 height 32
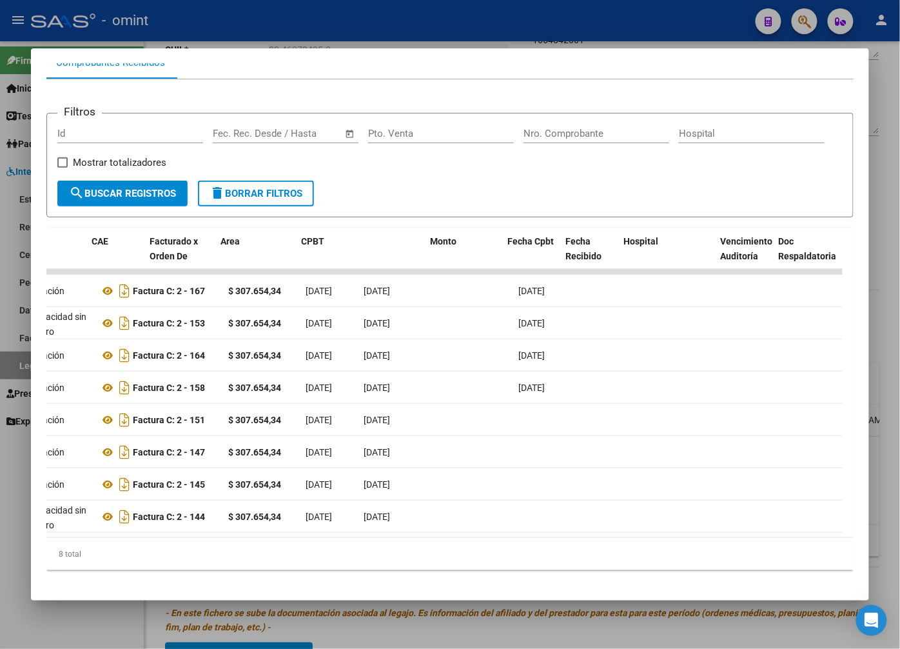
scroll to position [0, 0]
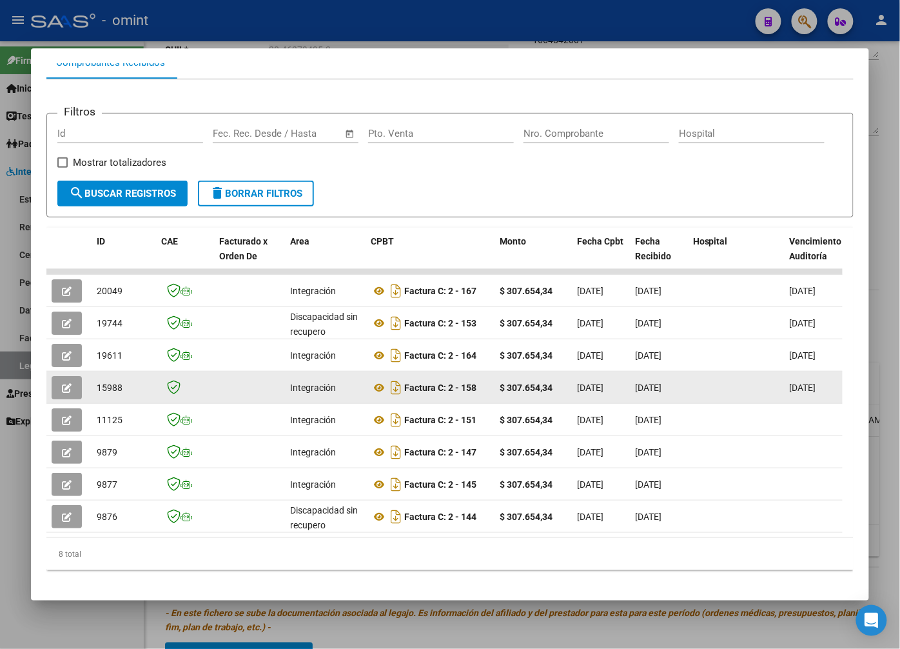
drag, startPoint x: 474, startPoint y: 395, endPoint x: 492, endPoint y: 397, distance: 17.5
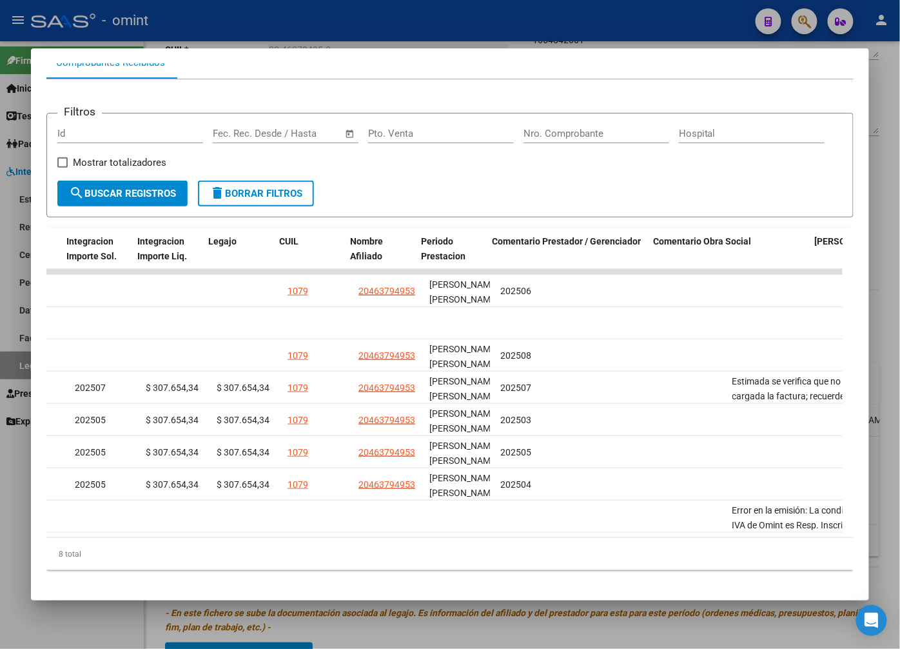
scroll to position [0, 1988]
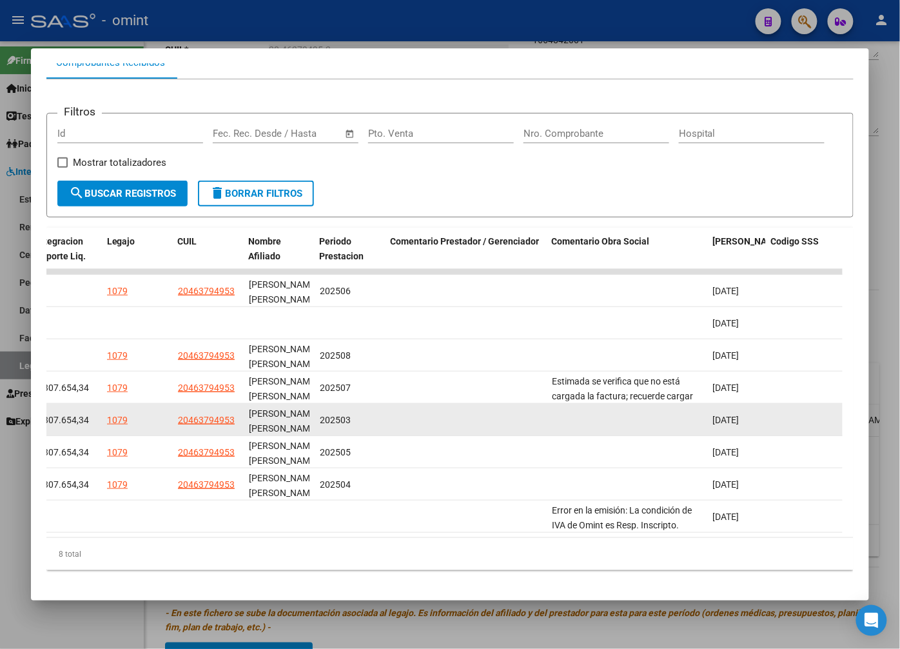
click at [427, 422] on datatable-body-cell at bounding box center [466, 420] width 161 height 32
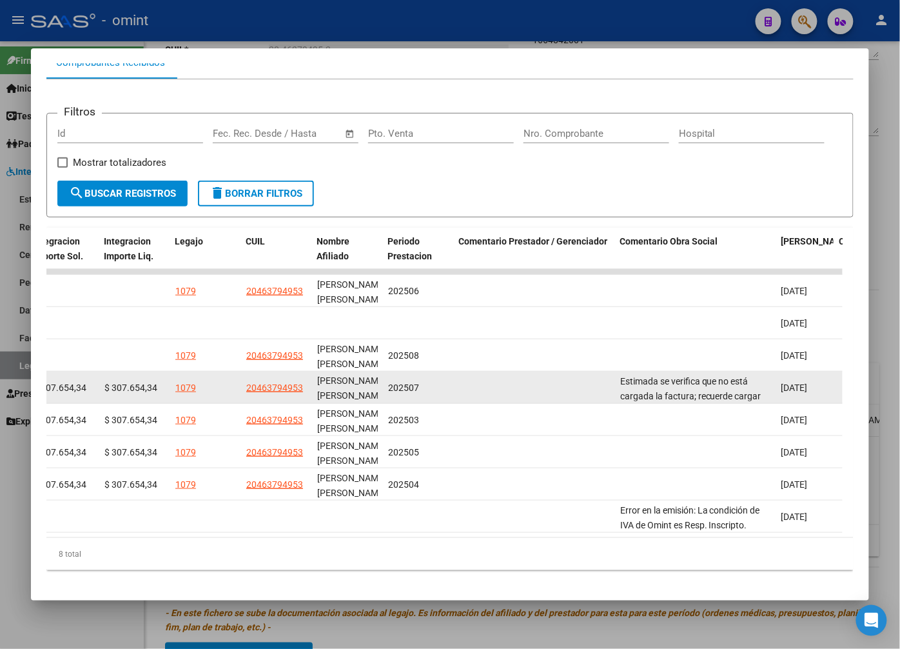
scroll to position [0, 0]
drag, startPoint x: 344, startPoint y: 404, endPoint x: 135, endPoint y: 389, distance: 209.4
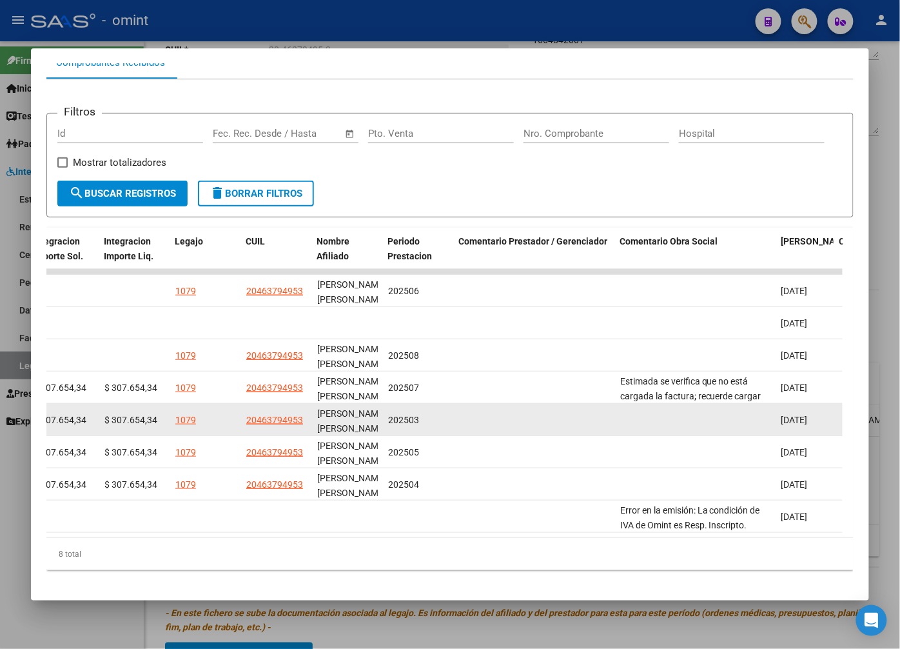
scroll to position [75, 0]
drag, startPoint x: 614, startPoint y: 404, endPoint x: 355, endPoint y: 410, distance: 259.2
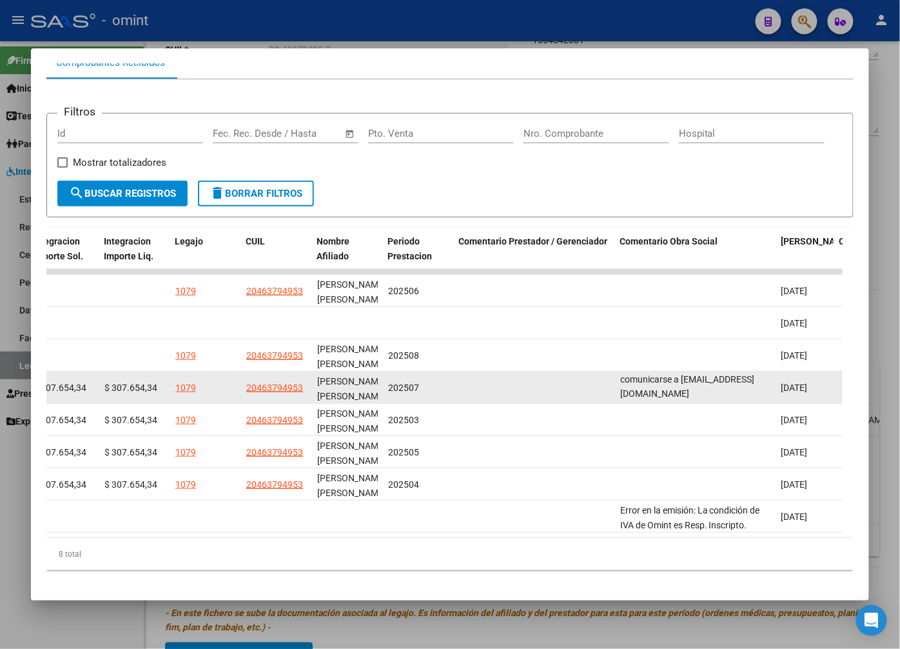
click at [658, 400] on div "Estimada se verifica que no está cargada la factura; recuerde cargar primero la…" at bounding box center [695, 386] width 151 height 27
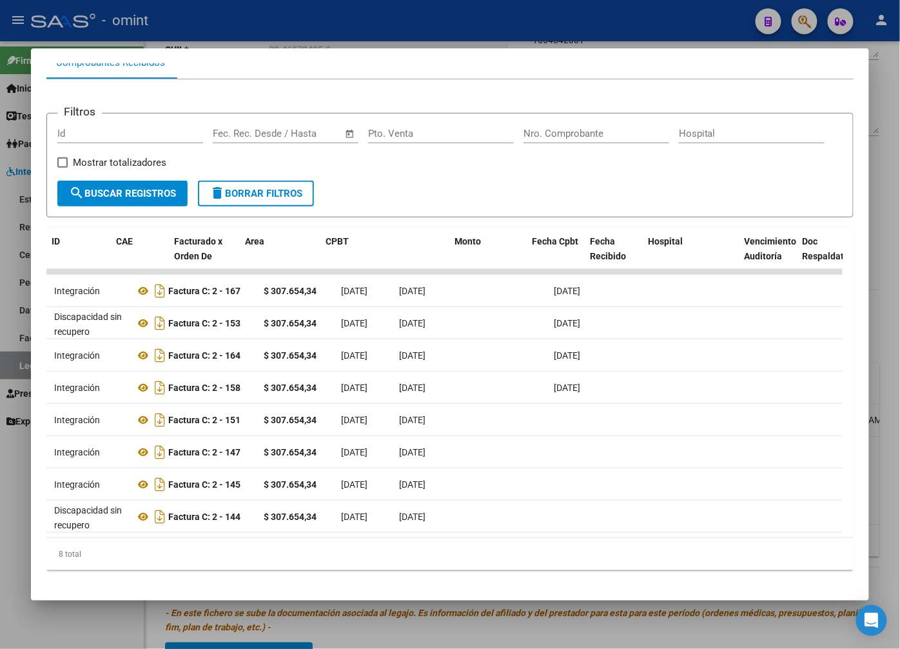
scroll to position [0, 0]
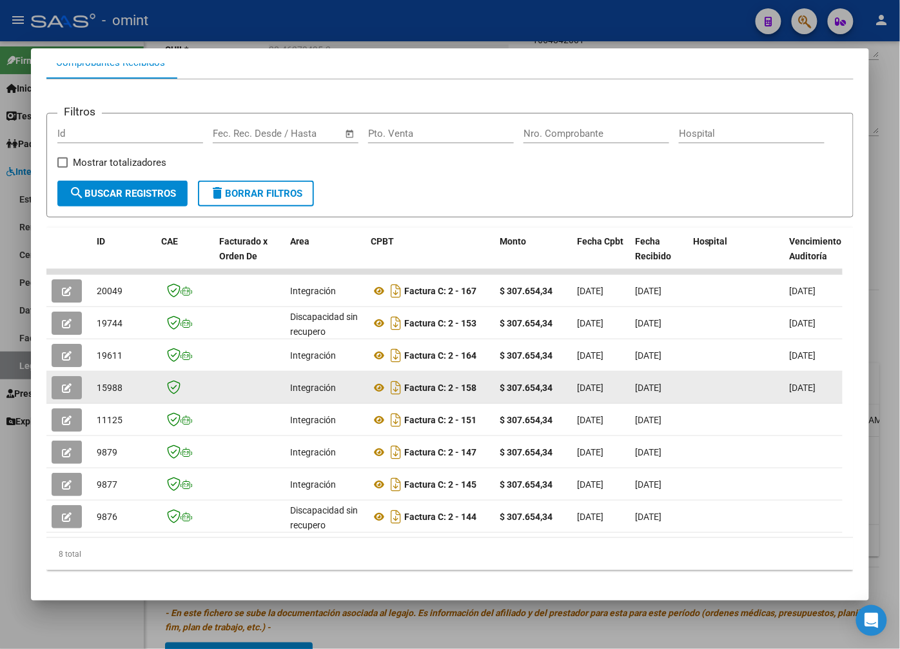
drag, startPoint x: 411, startPoint y: 400, endPoint x: 631, endPoint y: 390, distance: 219.4
click at [63, 393] on icon "button" at bounding box center [67, 388] width 10 height 10
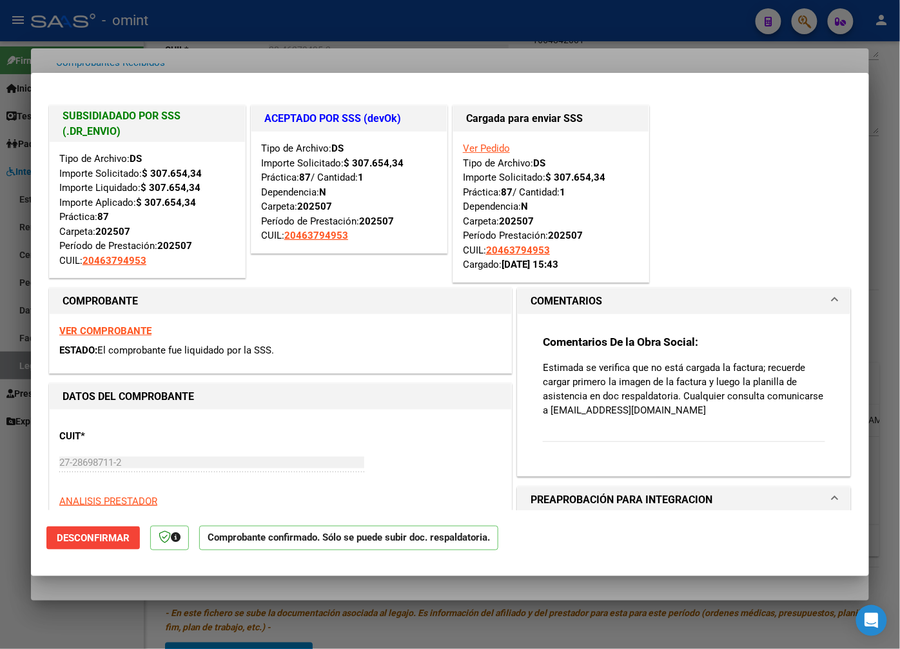
click at [92, 326] on strong "VER COMPROBANTE" at bounding box center [105, 331] width 92 height 12
click at [578, 42] on div at bounding box center [450, 324] width 900 height 649
type input "$ 0,00"
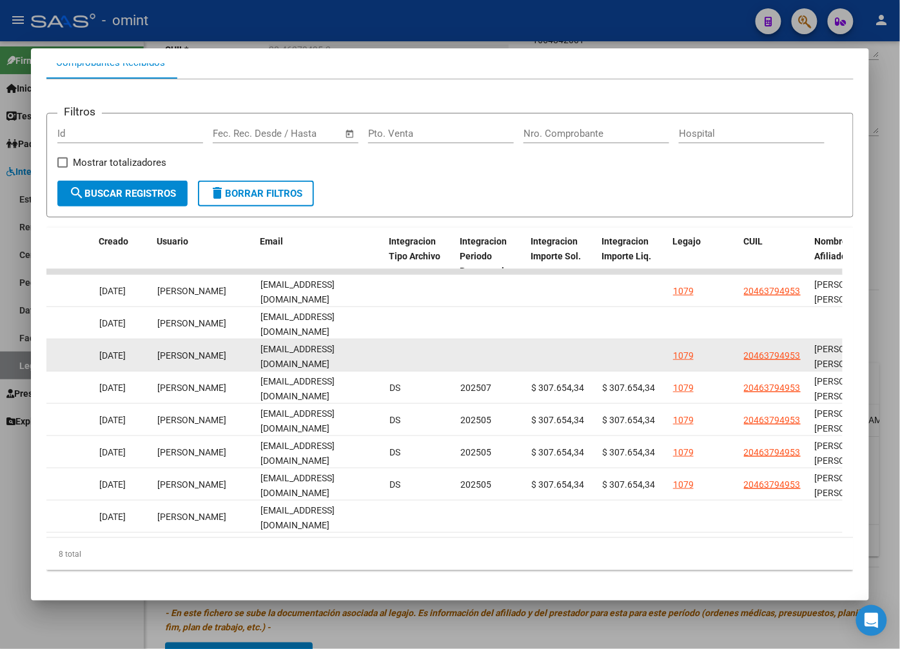
scroll to position [0, 1372]
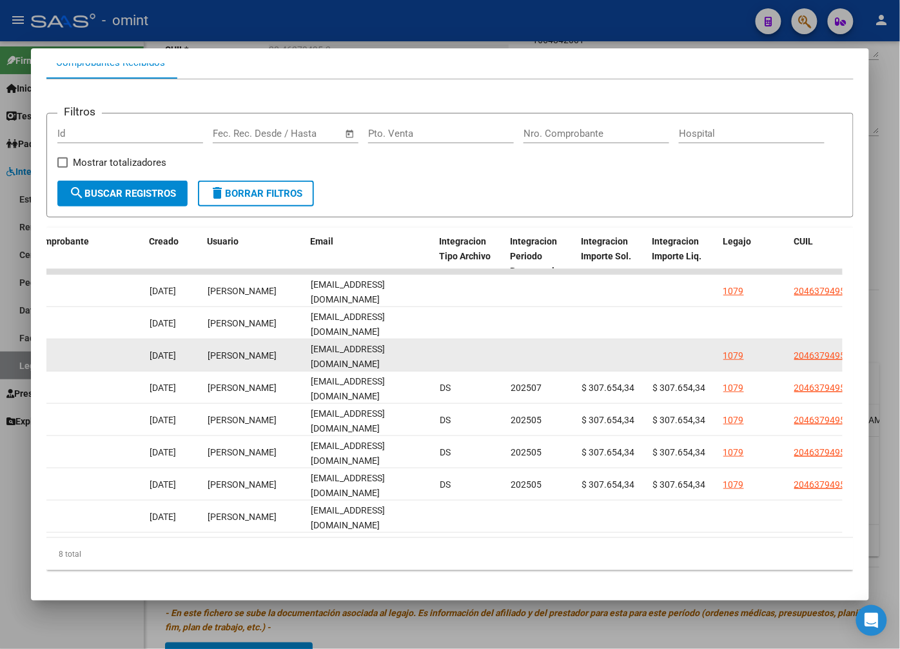
drag, startPoint x: 481, startPoint y: 353, endPoint x: 124, endPoint y: 362, distance: 357.3
click at [124, 362] on div "19611 Integración Factura C: 2 - 164 $ 307.654,34 [DATE] [DATE] [DATE] - [DATE]…" at bounding box center [67, 355] width 2785 height 32
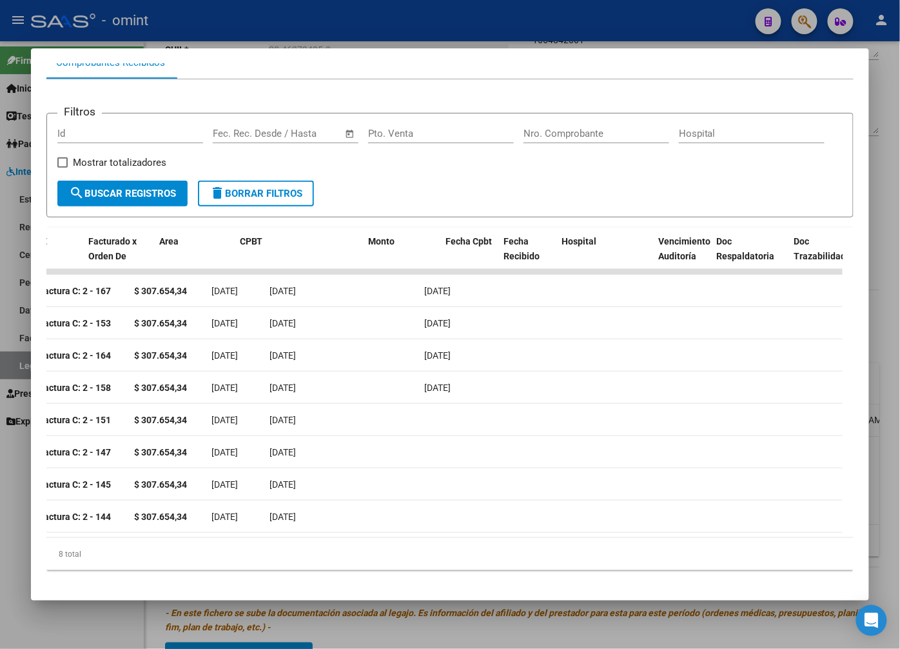
scroll to position [0, 0]
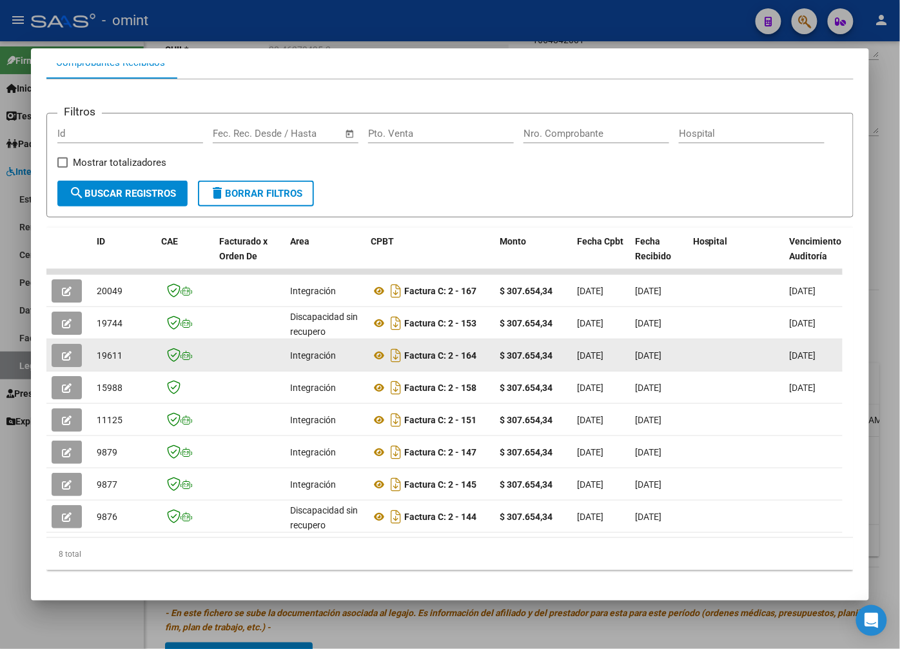
drag, startPoint x: 428, startPoint y: 358, endPoint x: 782, endPoint y: 351, distance: 354.0
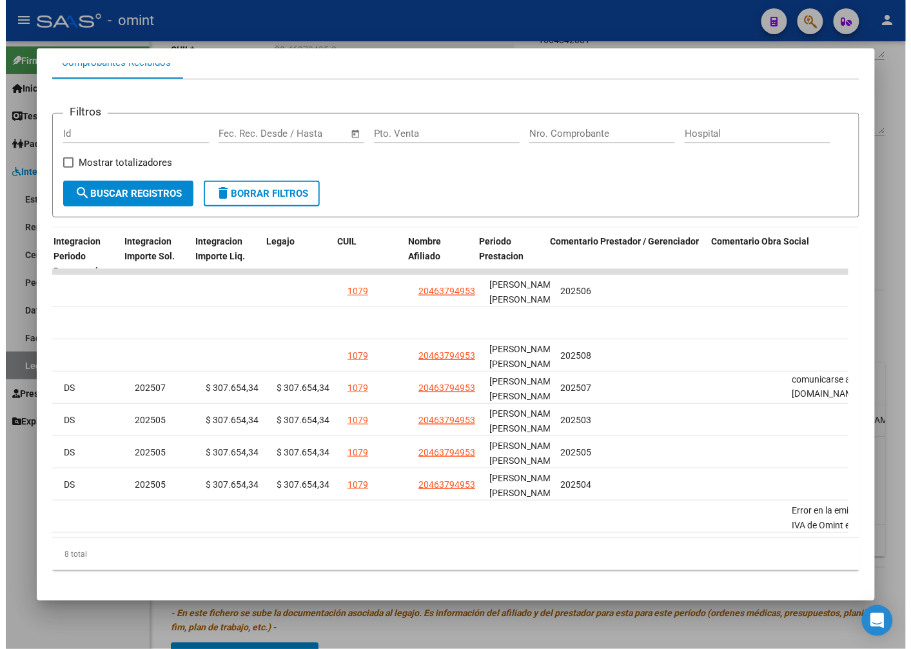
scroll to position [0, 1834]
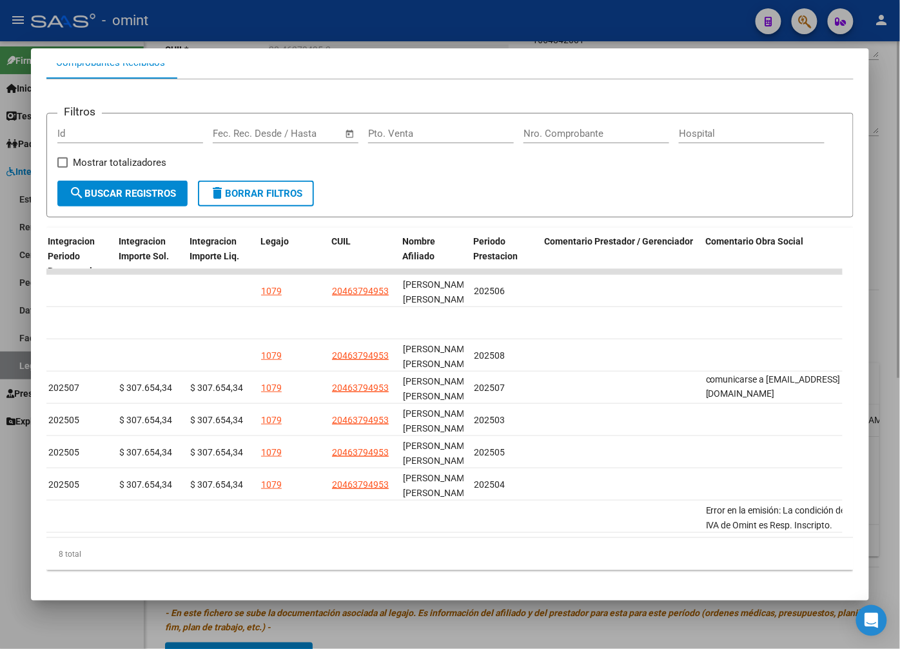
drag, startPoint x: 592, startPoint y: 26, endPoint x: 612, endPoint y: 42, distance: 26.2
click at [592, 26] on div at bounding box center [450, 324] width 900 height 649
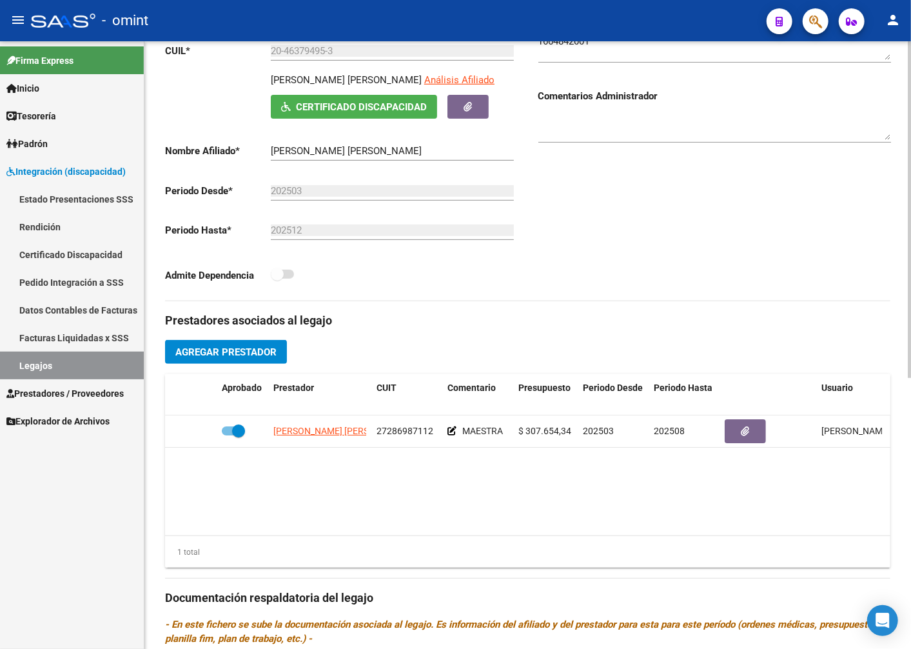
scroll to position [0, 0]
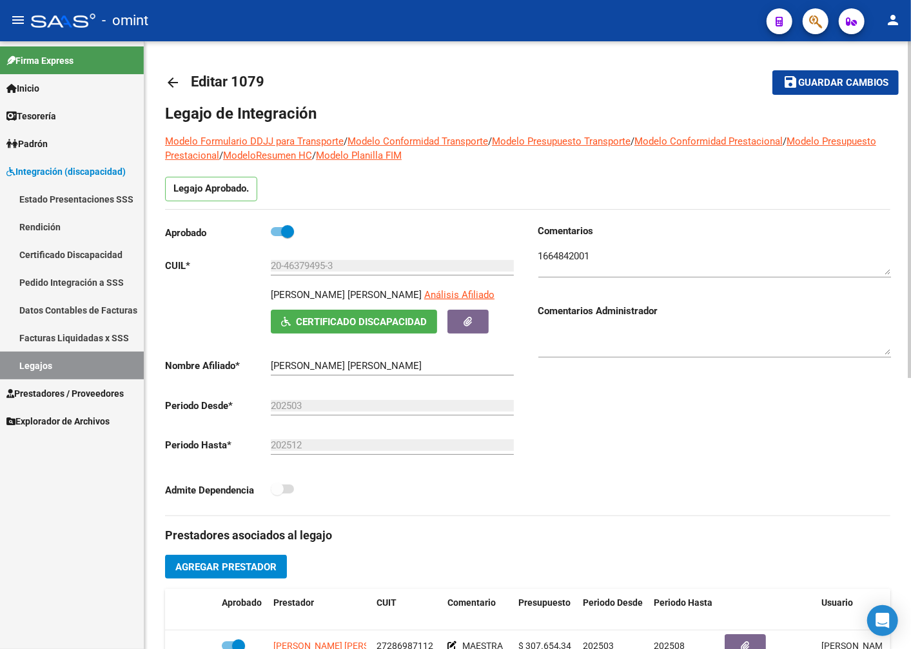
drag, startPoint x: 435, startPoint y: 293, endPoint x: 271, endPoint y: 287, distance: 163.9
click at [271, 287] on div "Aprobado CUIL * 20-46379495-3 Ingresar [PERSON_NAME] [PERSON_NAME] Análisis Afi…" at bounding box center [341, 364] width 353 height 281
drag, startPoint x: 271, startPoint y: 287, endPoint x: 277, endPoint y: 295, distance: 10.2
copy div "Ingresar [PERSON_NAME] [PERSON_NAME]"
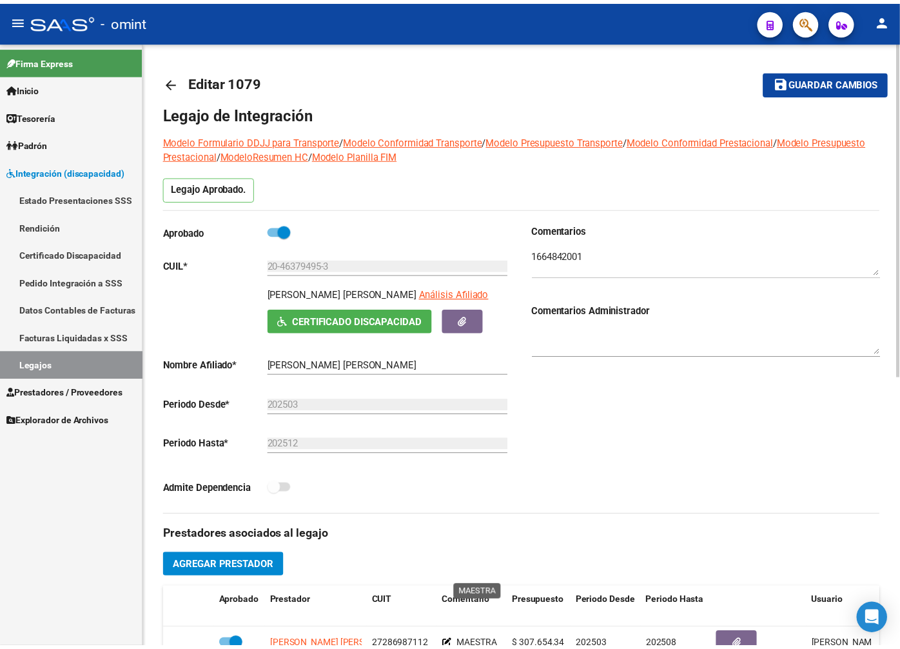
scroll to position [143, 0]
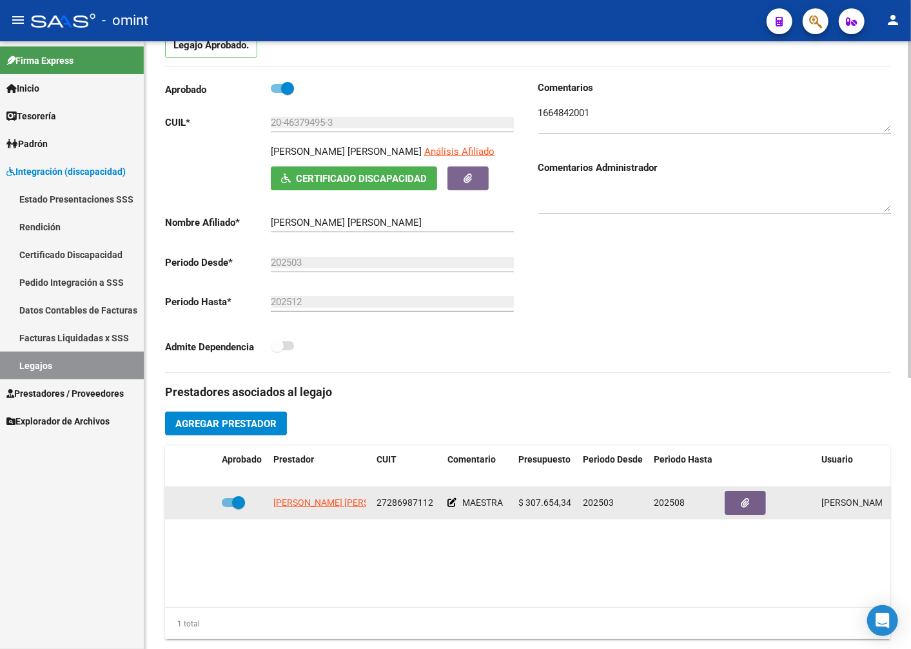
click at [347, 510] on app-link-go-to "[PERSON_NAME] [PERSON_NAME]" at bounding box center [343, 502] width 140 height 15
click at [349, 500] on span "[PERSON_NAME] [PERSON_NAME]" at bounding box center [343, 502] width 140 height 10
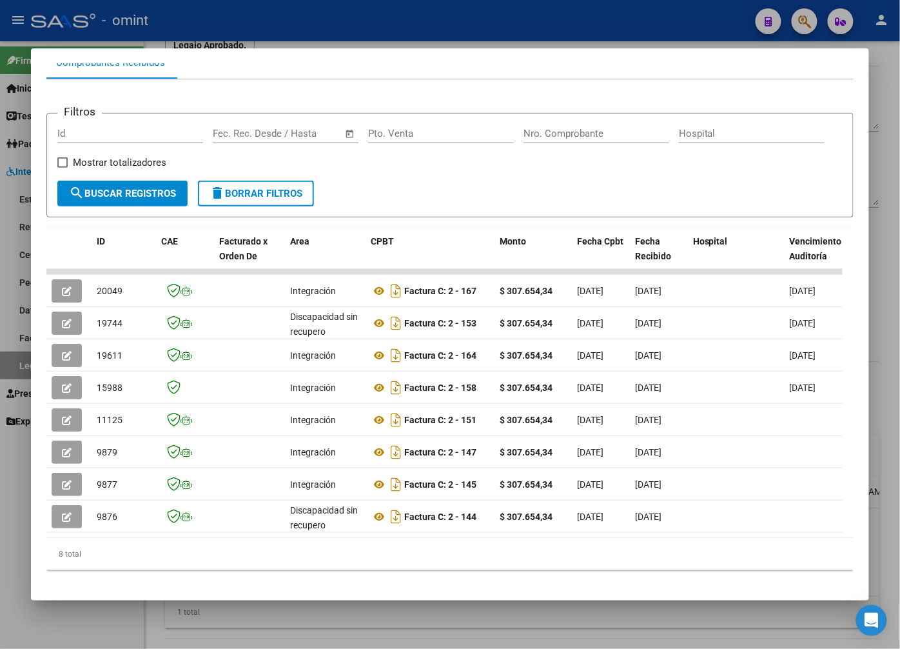
click at [387, 30] on div at bounding box center [450, 324] width 900 height 649
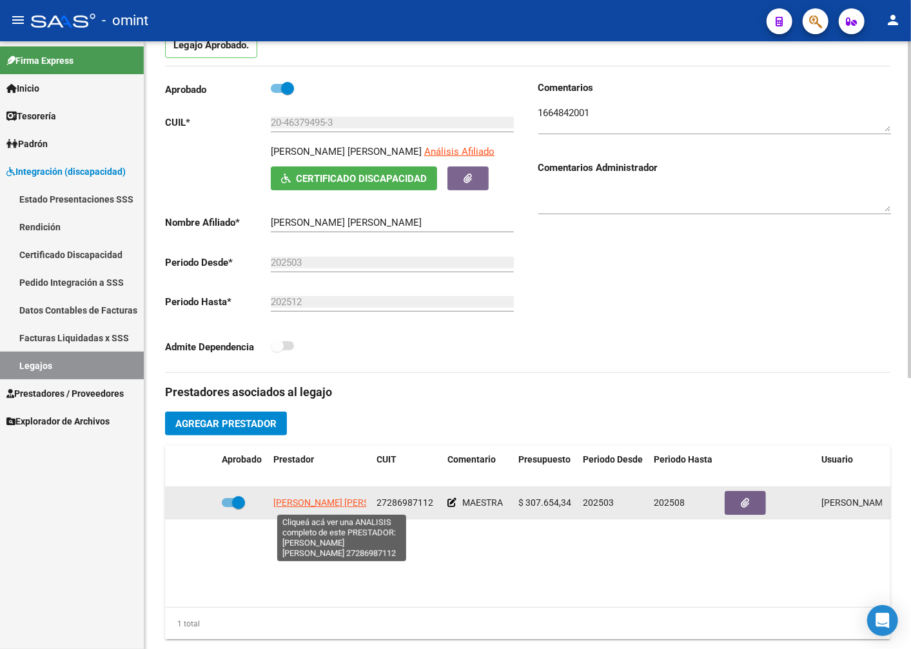
click at [344, 502] on span "[PERSON_NAME] [PERSON_NAME]" at bounding box center [343, 502] width 140 height 10
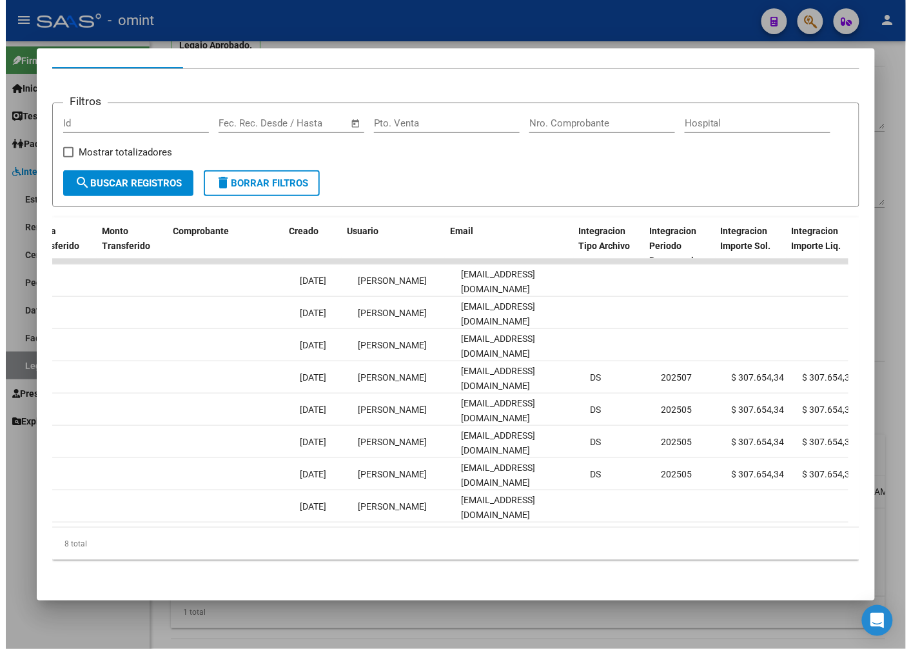
scroll to position [0, 1280]
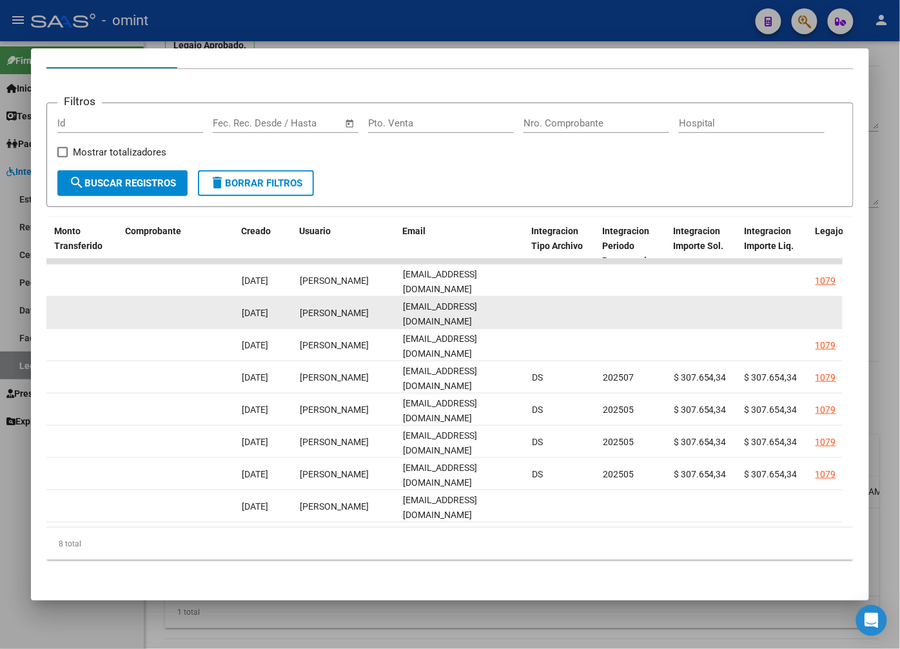
drag, startPoint x: 516, startPoint y: 297, endPoint x: 395, endPoint y: 307, distance: 122.2
click at [395, 307] on div "19744 Discapacidad sin recupero Factura C: 2 - 153 $ 307.654,34 [DATE] [DATE] […" at bounding box center [159, 313] width 2785 height 32
drag, startPoint x: 395, startPoint y: 307, endPoint x: 418, endPoint y: 302, distance: 23.8
copy div "[PERSON_NAME] [EMAIL_ADDRESS][DOMAIN_NAME]"
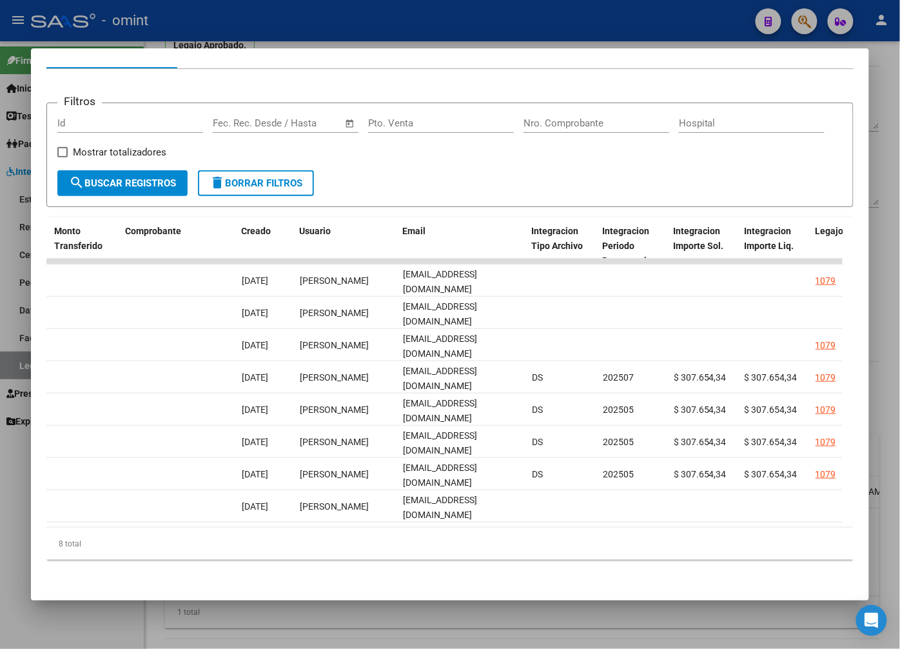
click at [567, 31] on div at bounding box center [450, 324] width 900 height 649
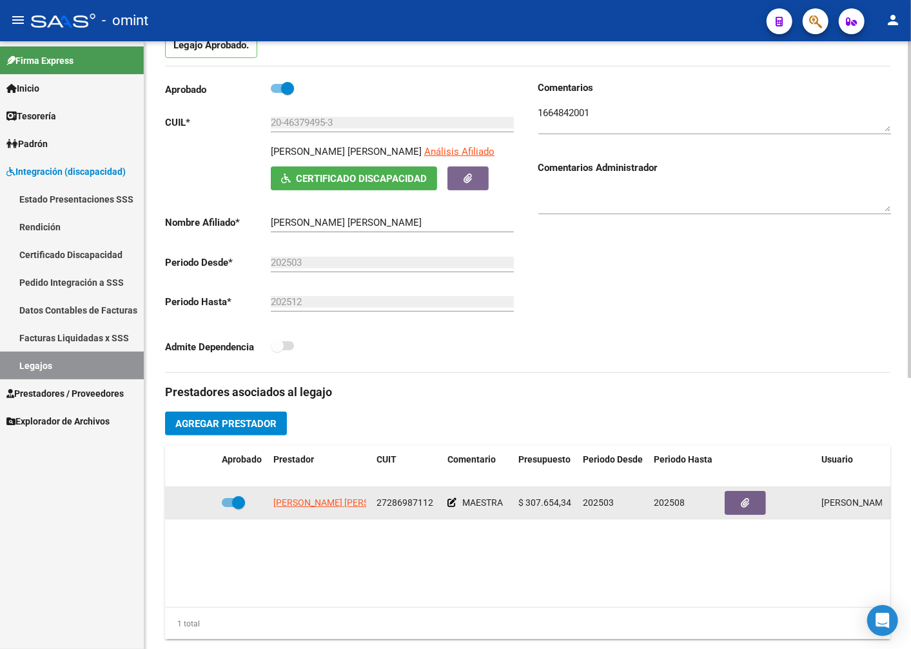
click at [233, 503] on span at bounding box center [238, 502] width 13 height 13
click at [228, 507] on input "checkbox" at bounding box center [228, 507] width 1 height 1
checkbox input "false"
click at [196, 507] on icon at bounding box center [197, 502] width 9 height 9
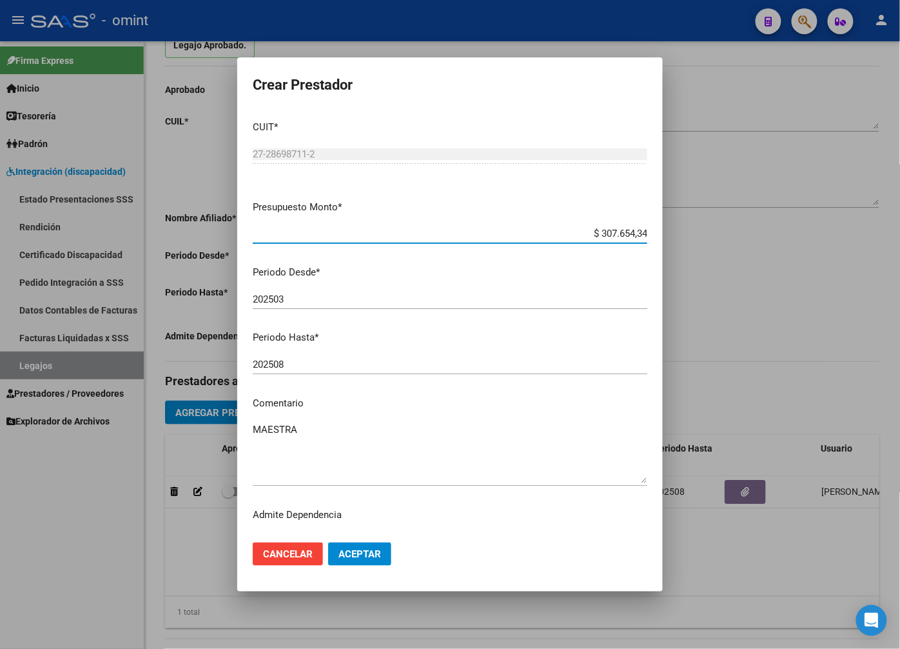
click at [290, 366] on input "202508" at bounding box center [450, 364] width 395 height 12
type input "202512"
click at [353, 553] on span "Aceptar" at bounding box center [359, 554] width 43 height 12
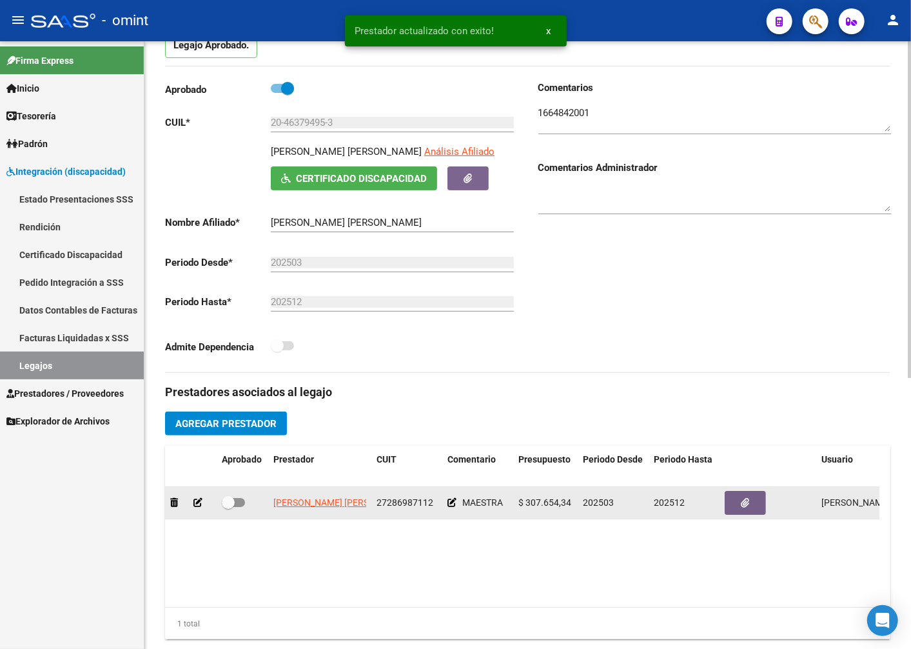
click at [227, 507] on span at bounding box center [228, 502] width 13 height 13
click at [228, 507] on input "checkbox" at bounding box center [228, 507] width 1 height 1
checkbox input "true"
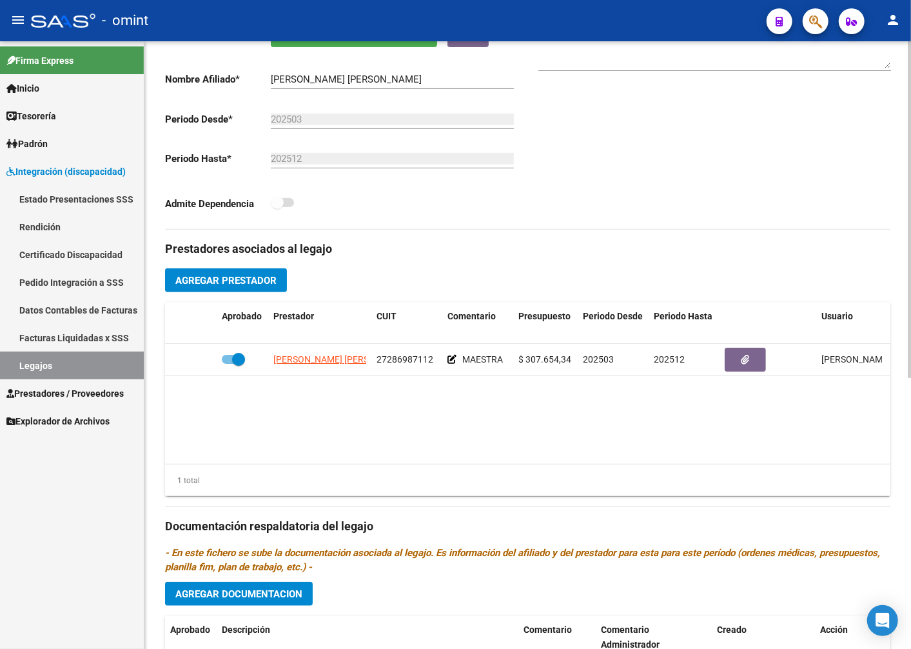
scroll to position [490, 0]
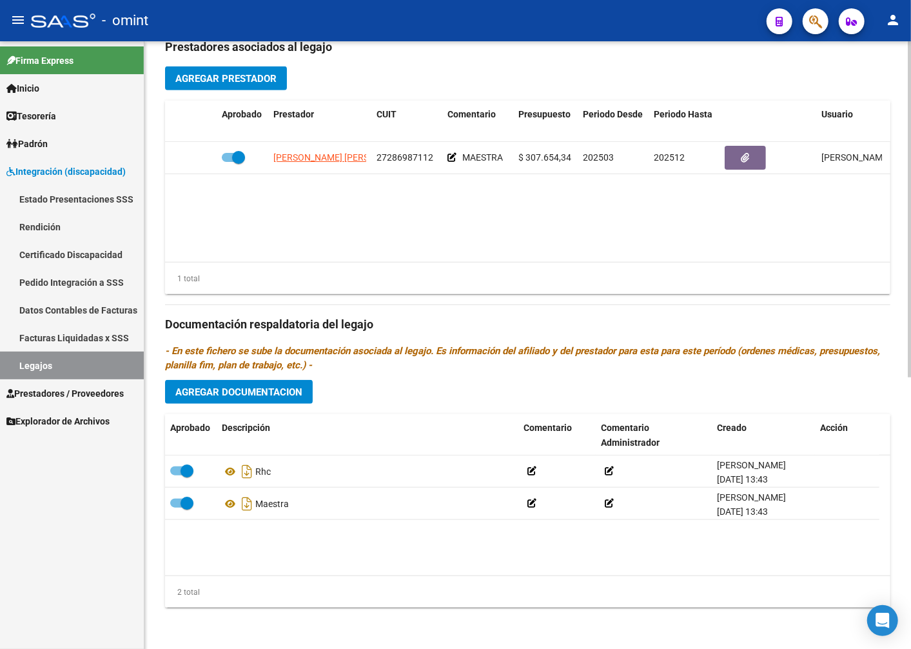
click at [256, 383] on button "Agregar Documentacion" at bounding box center [239, 392] width 148 height 24
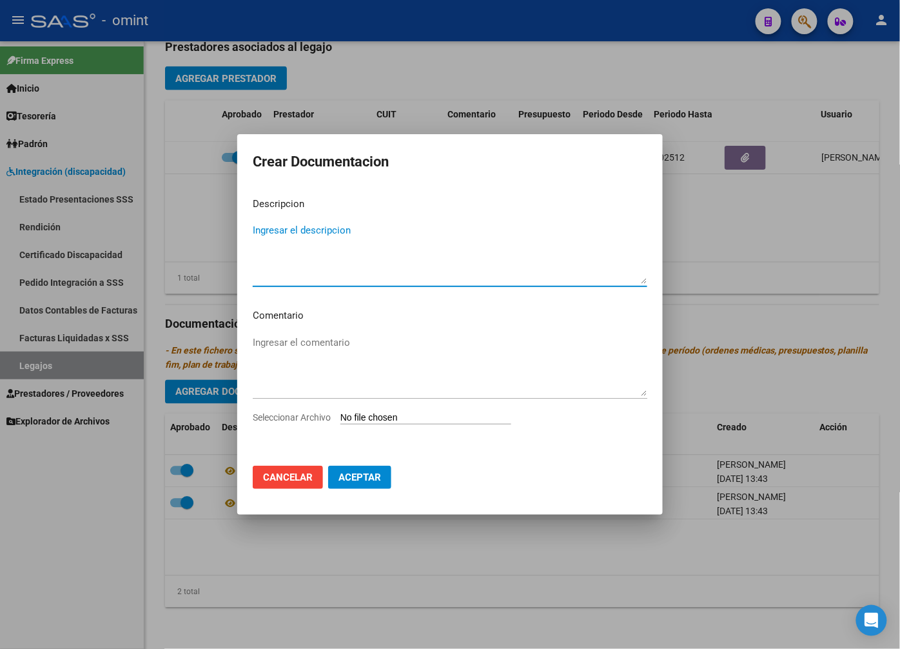
click at [300, 236] on textarea "Ingresar el descripcion" at bounding box center [450, 253] width 395 height 61
type textarea "Informe semestral"
click at [366, 416] on input "Seleccionar Archivo" at bounding box center [425, 418] width 171 height 12
type input "C:\fakepath\Informe semestral.pdf"
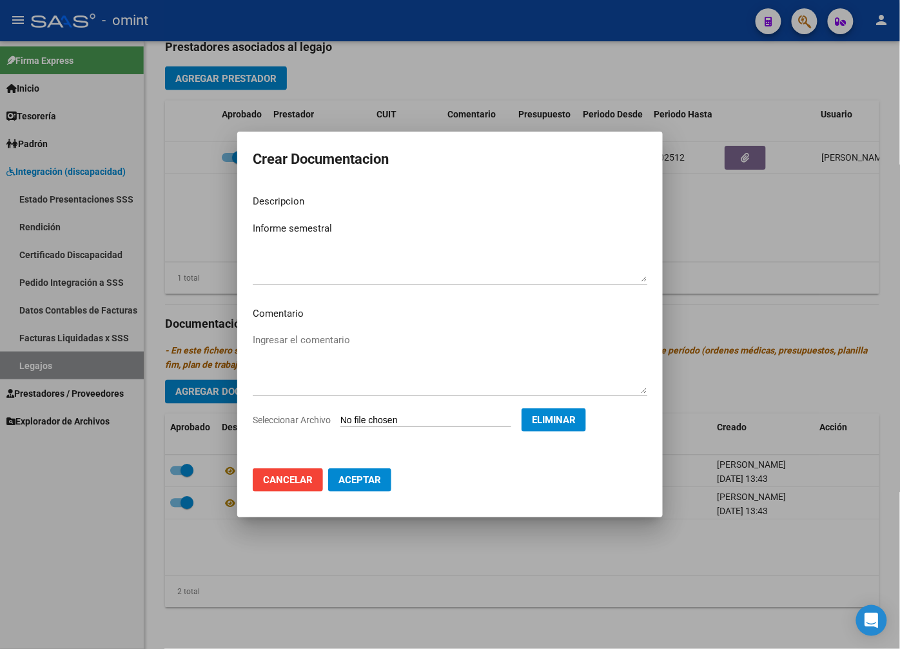
click at [365, 475] on span "Aceptar" at bounding box center [359, 480] width 43 height 12
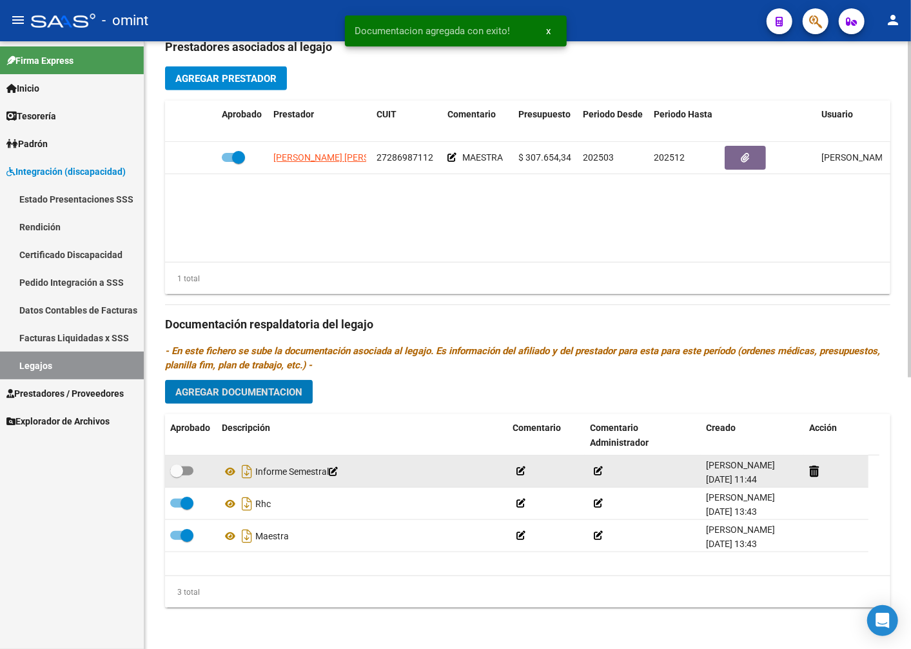
drag, startPoint x: 179, startPoint y: 473, endPoint x: 197, endPoint y: 479, distance: 18.3
click at [181, 473] on span at bounding box center [176, 470] width 13 height 13
click at [177, 475] on input "checkbox" at bounding box center [176, 475] width 1 height 1
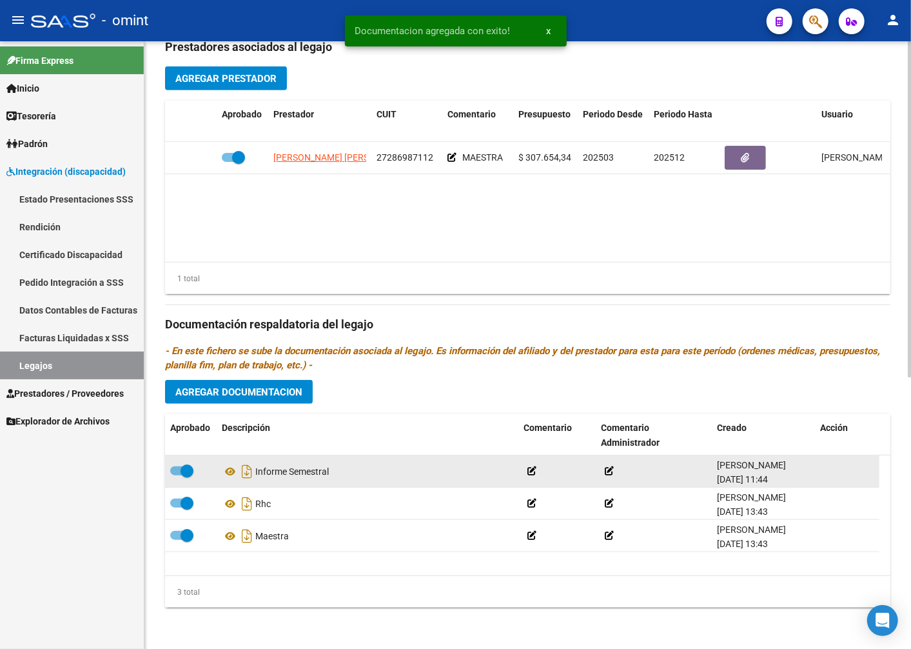
click at [182, 466] on span at bounding box center [187, 470] width 13 height 13
click at [177, 475] on input "checkbox" at bounding box center [176, 475] width 1 height 1
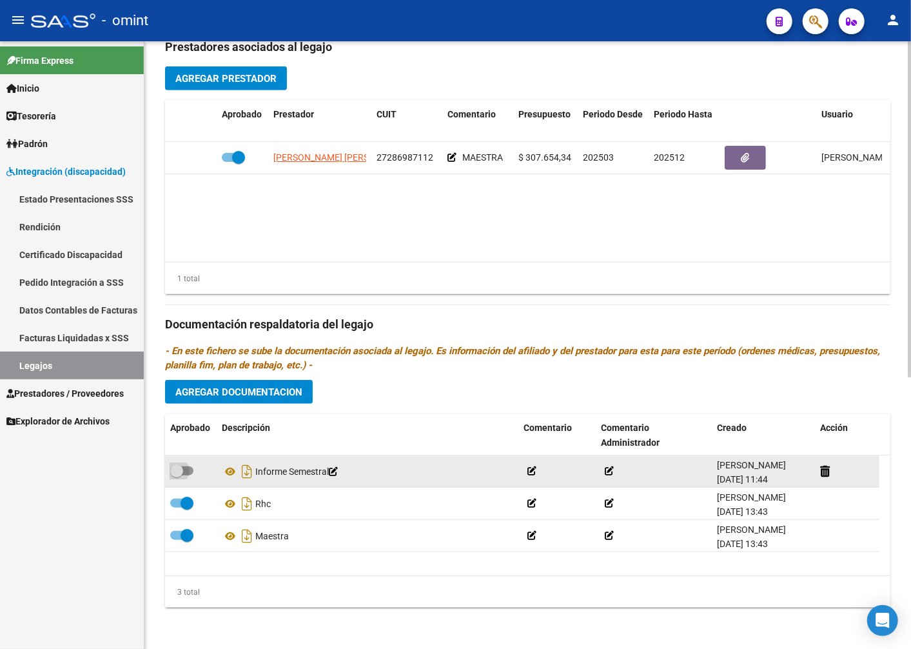
click at [177, 473] on span at bounding box center [176, 470] width 13 height 13
click at [177, 475] on input "checkbox" at bounding box center [176, 475] width 1 height 1
checkbox input "true"
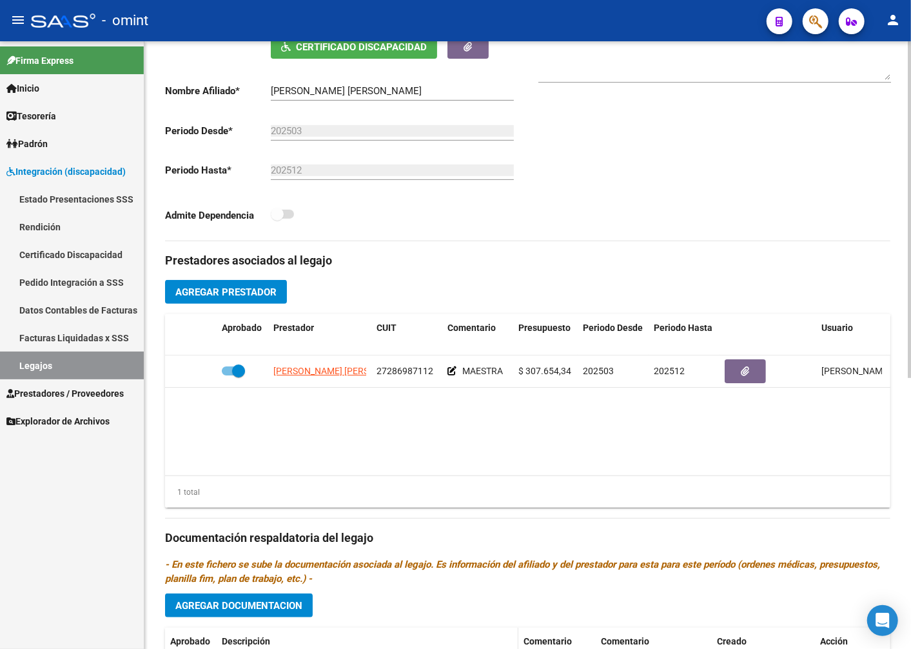
scroll to position [0, 0]
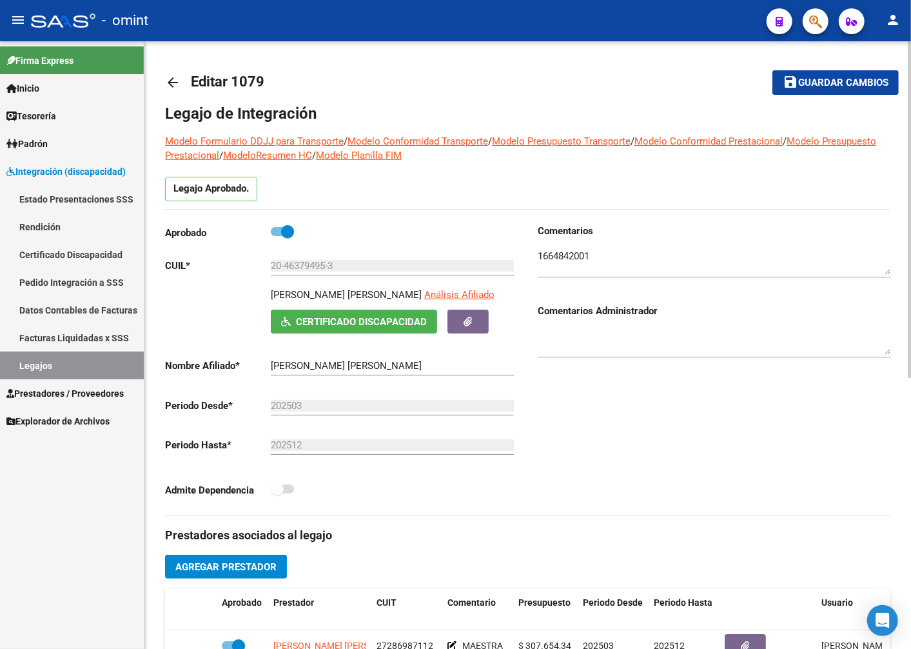
click at [841, 82] on span "Guardar cambios" at bounding box center [843, 83] width 90 height 12
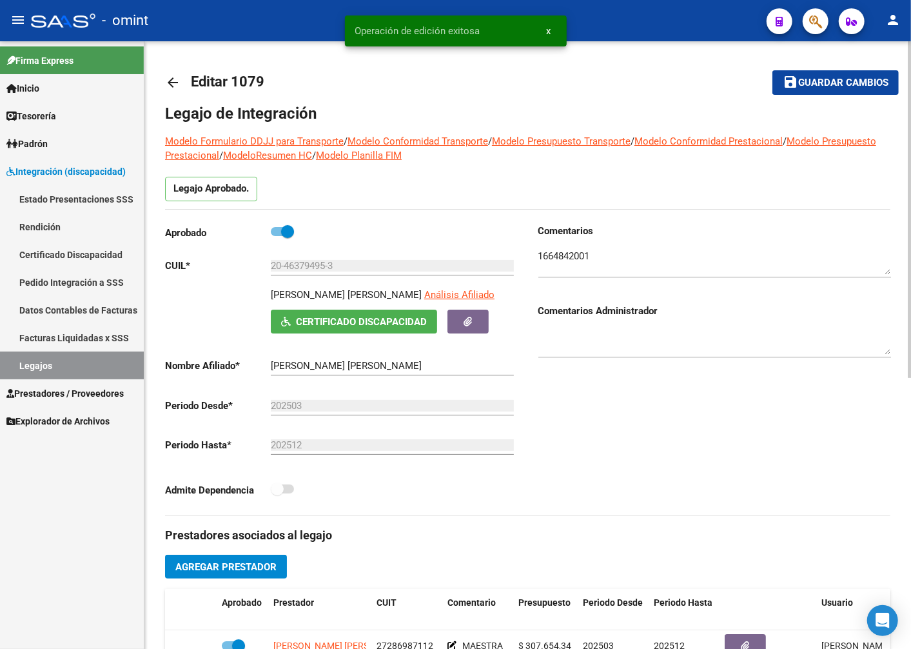
click at [667, 403] on div "Comentarios Comentarios Administrador" at bounding box center [709, 369] width 363 height 291
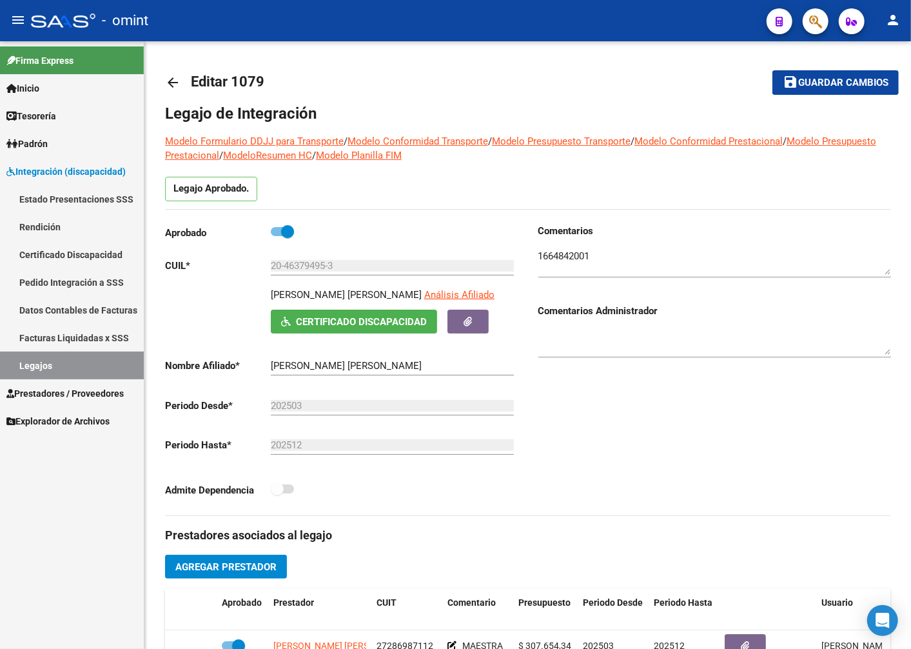
click at [93, 371] on link "Legajos" at bounding box center [72, 365] width 144 height 28
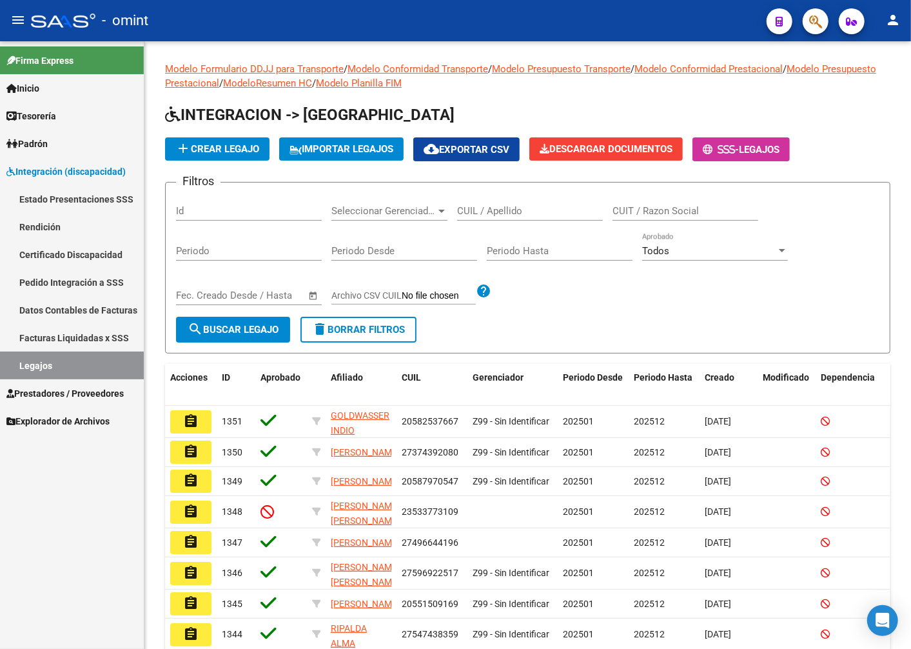
click at [60, 363] on link "Legajos" at bounding box center [72, 365] width 144 height 28
paste input "20-55383551-9"
click at [475, 211] on input "20-55383551-9" at bounding box center [530, 211] width 146 height 12
click at [471, 213] on input "20-55383551-9" at bounding box center [530, 211] width 146 height 12
click at [517, 211] on input "2055383551-9" at bounding box center [530, 211] width 146 height 12
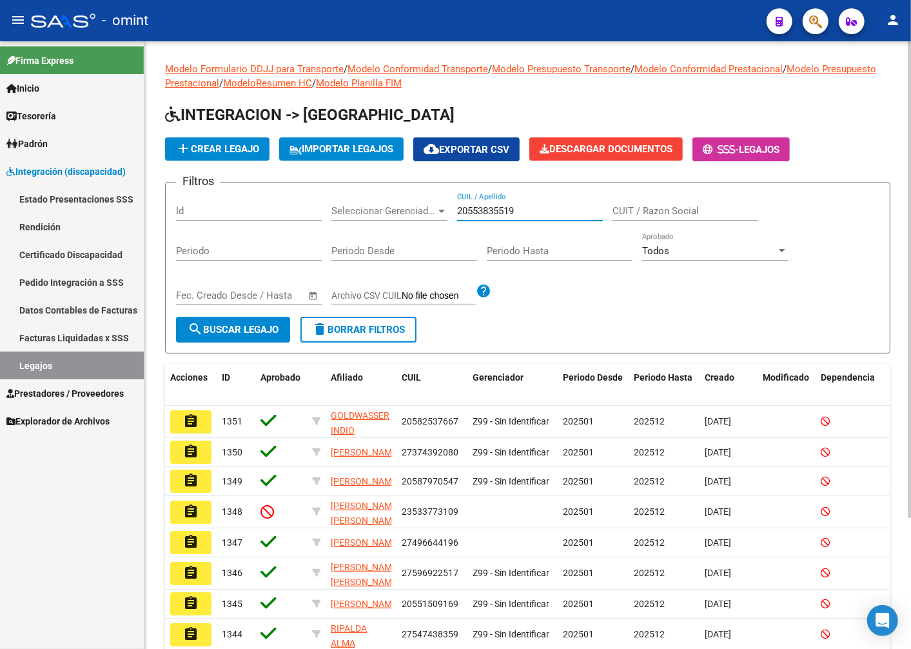
click at [522, 215] on input "20553835519" at bounding box center [530, 211] width 146 height 12
type input "20553835519"
click at [261, 331] on span "search Buscar Legajo" at bounding box center [233, 330] width 91 height 12
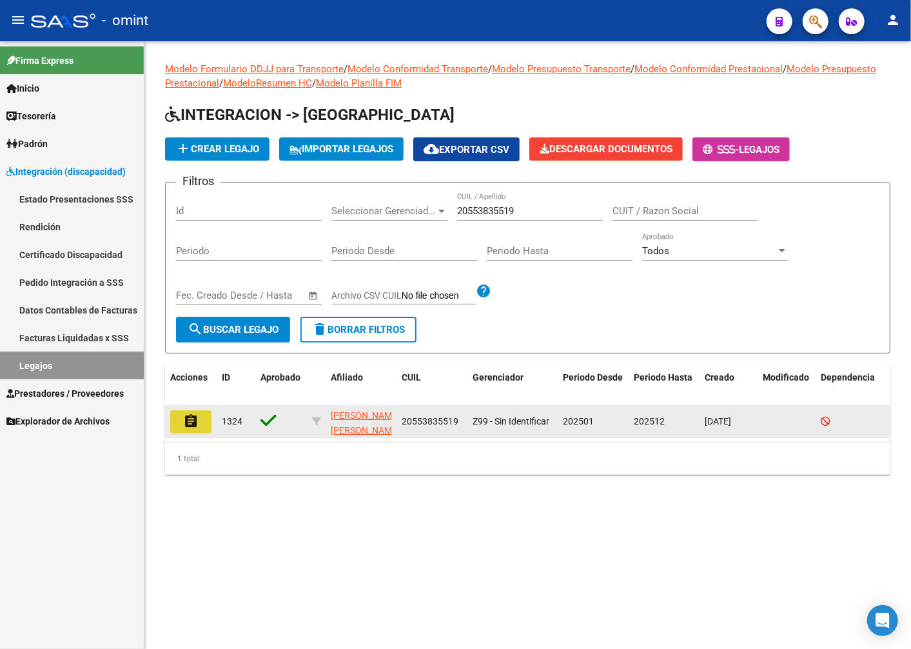
click at [193, 420] on mat-icon "assignment" at bounding box center [190, 420] width 15 height 15
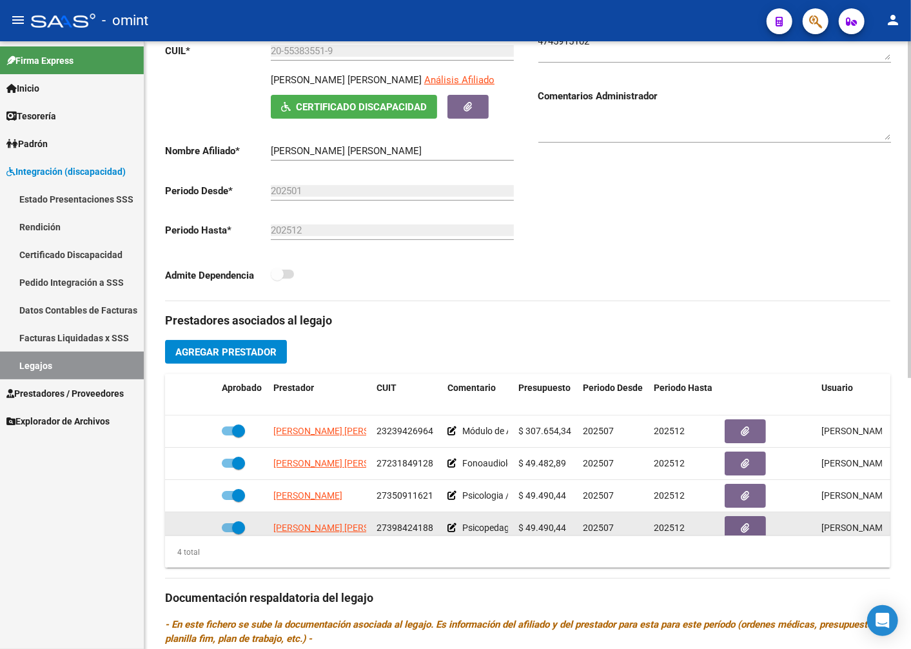
scroll to position [286, 0]
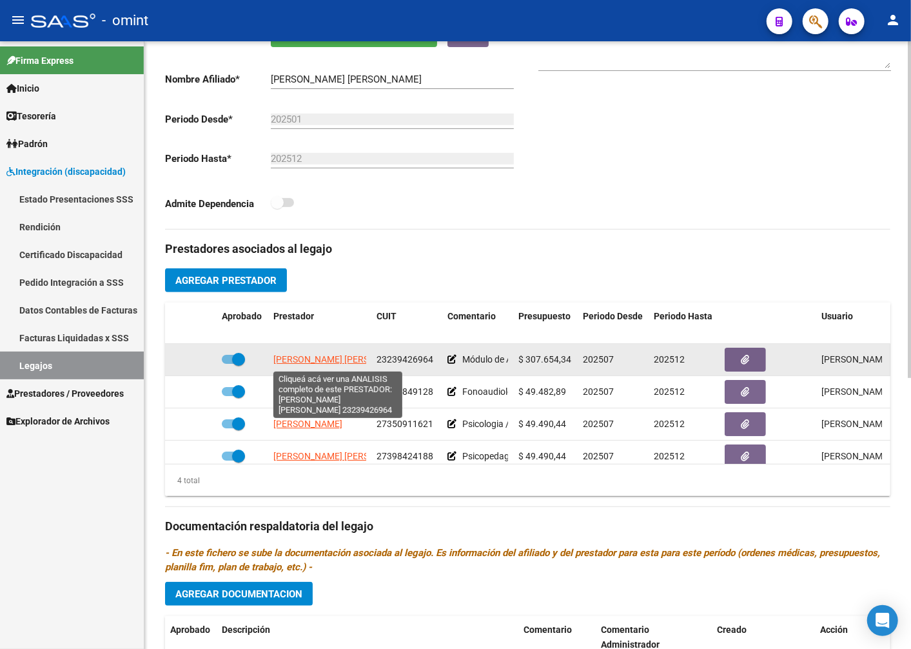
click at [310, 361] on span "[PERSON_NAME] [PERSON_NAME]" at bounding box center [343, 359] width 140 height 10
type textarea "23239426964"
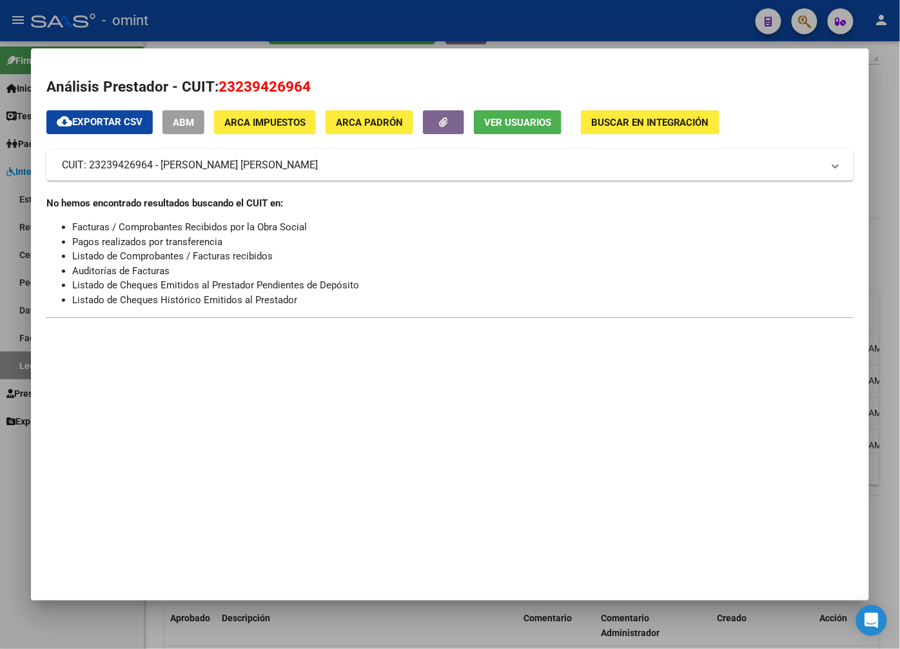
click at [349, 19] on div at bounding box center [450, 324] width 900 height 649
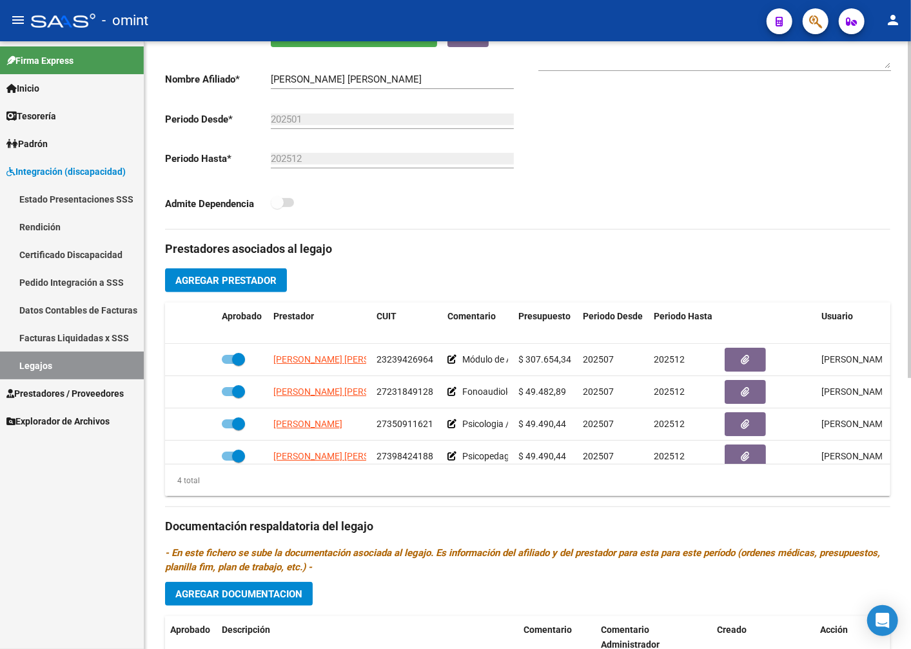
scroll to position [490, 0]
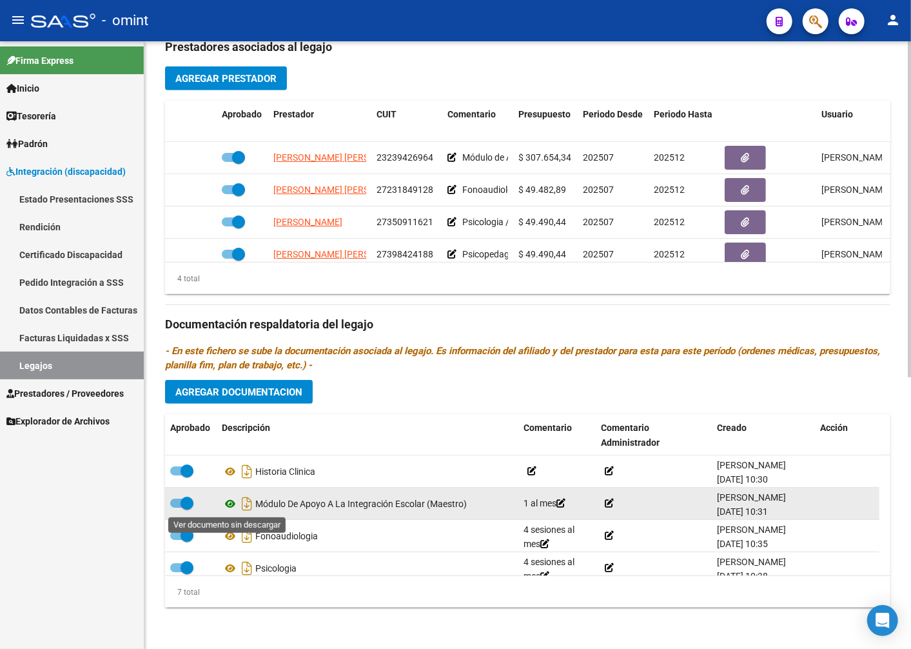
click at [233, 504] on icon at bounding box center [230, 503] width 17 height 15
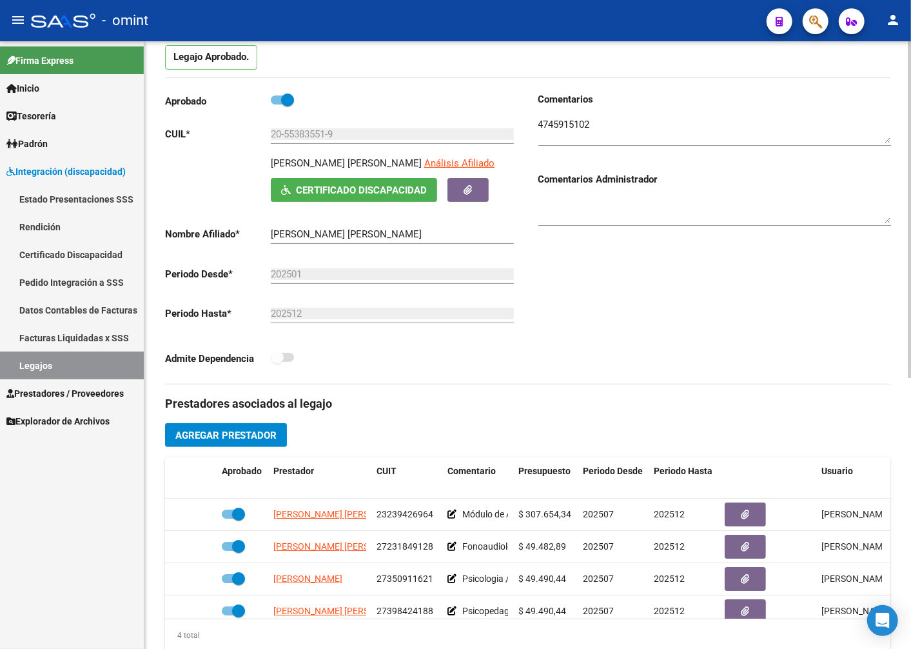
scroll to position [0, 0]
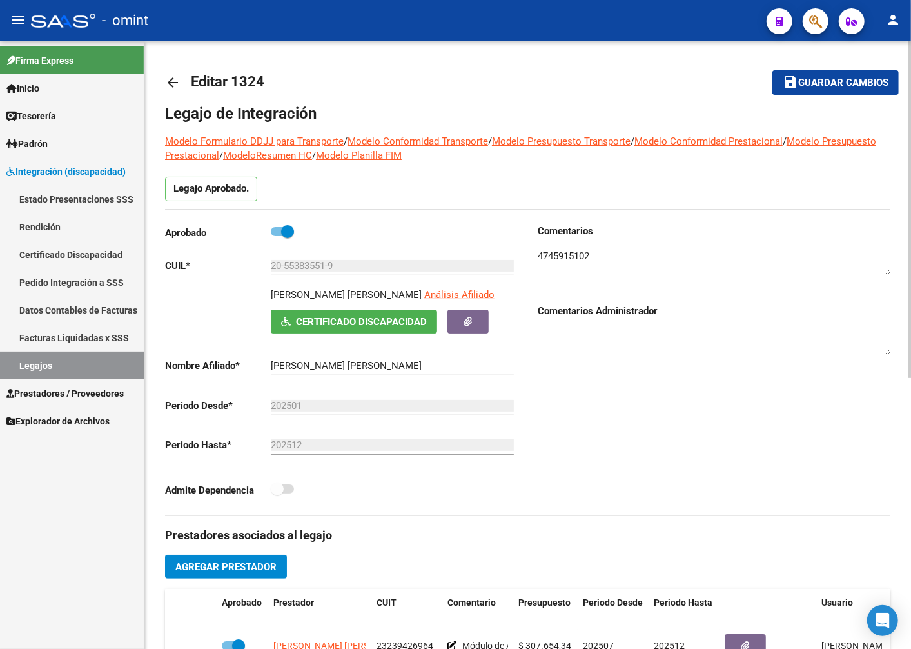
drag, startPoint x: 422, startPoint y: 293, endPoint x: 268, endPoint y: 292, distance: 154.1
click at [268, 292] on div "[PERSON_NAME] [PERSON_NAME] Análisis Afiliado Certificado Discapacidad [PERSON_…" at bounding box center [341, 311] width 353 height 46
drag, startPoint x: 268, startPoint y: 292, endPoint x: 284, endPoint y: 293, distance: 16.2
copy p "[PERSON_NAME] [PERSON_NAME]"
click at [546, 253] on textarea at bounding box center [714, 262] width 353 height 26
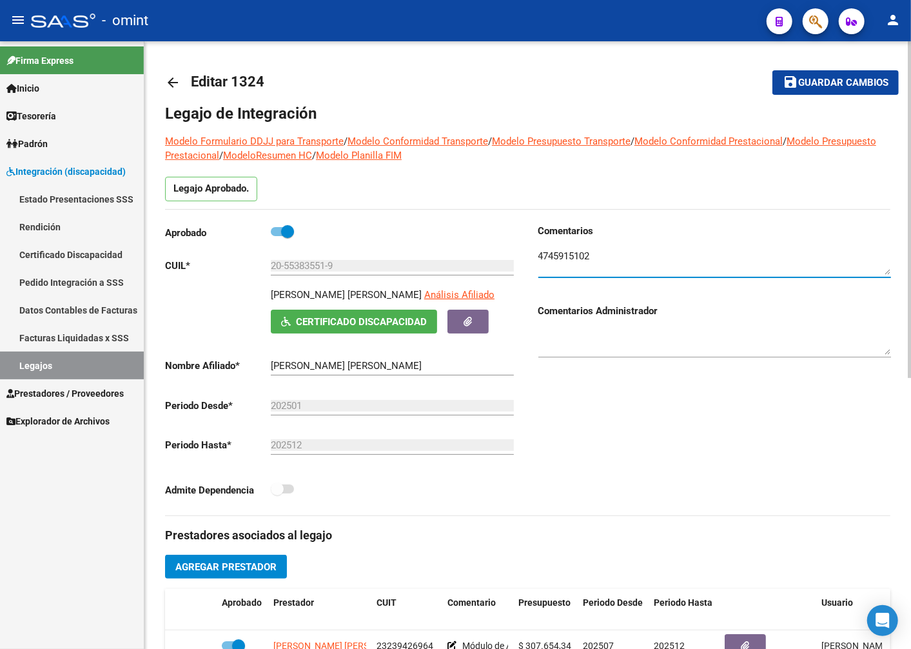
click at [546, 253] on textarea at bounding box center [714, 262] width 353 height 26
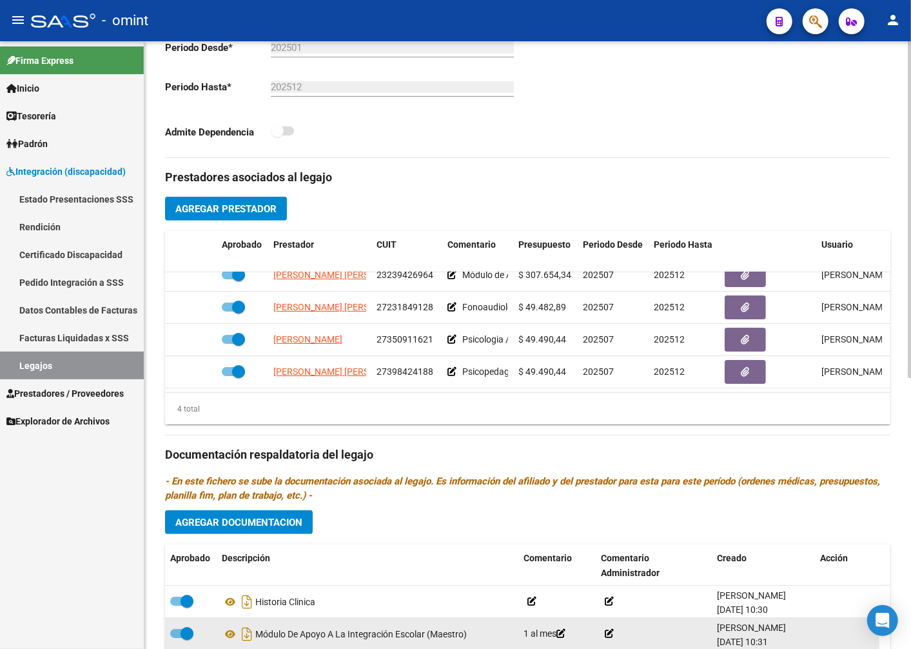
scroll to position [490, 0]
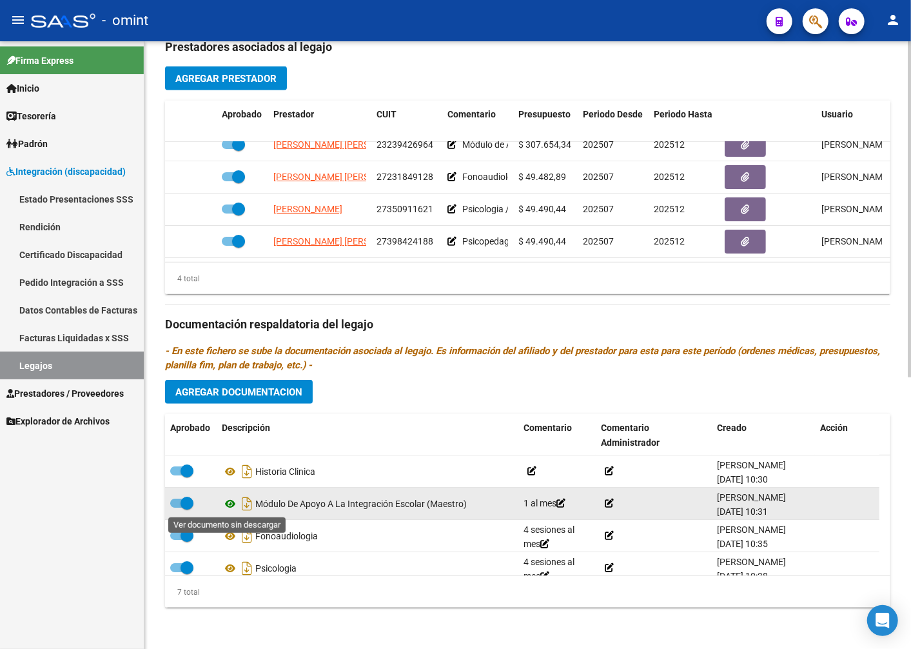
click at [233, 500] on icon at bounding box center [230, 503] width 17 height 15
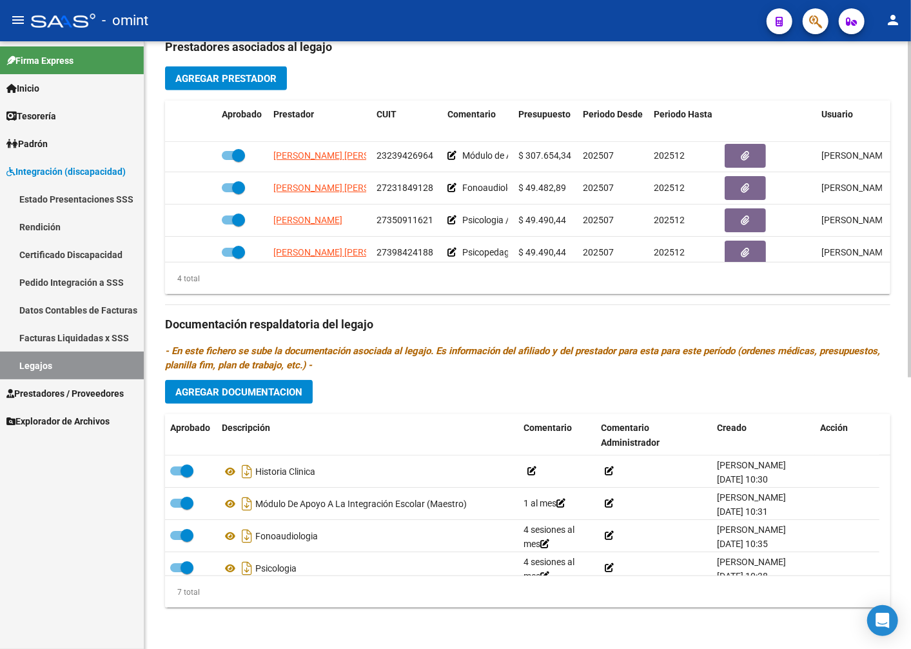
scroll to position [0, 0]
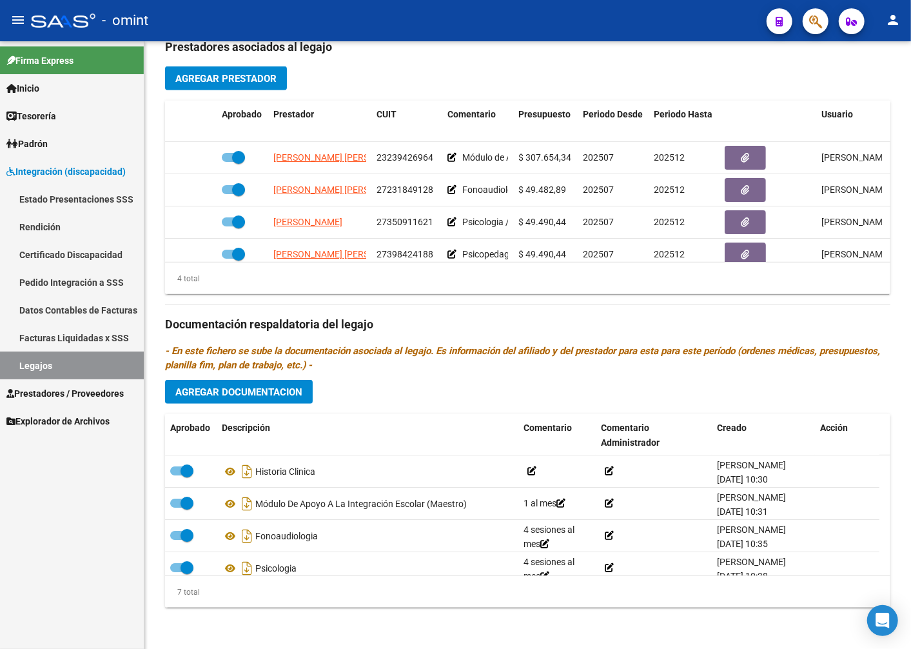
click at [73, 371] on link "Legajos" at bounding box center [72, 365] width 144 height 28
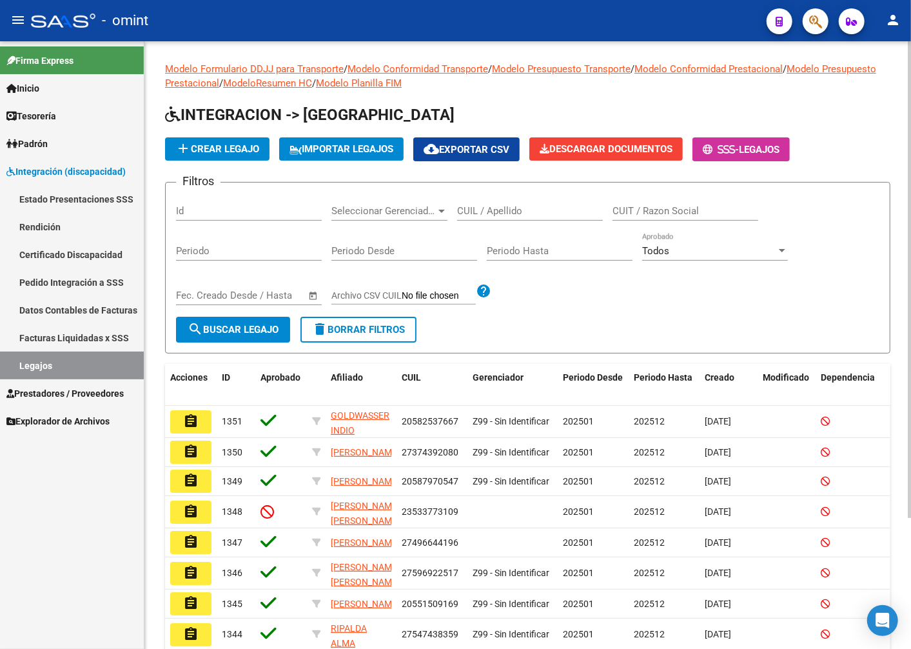
click at [537, 211] on input "CUIL / Apellido" at bounding box center [530, 211] width 146 height 12
click at [229, 336] on button "search Buscar Legajo" at bounding box center [233, 330] width 114 height 26
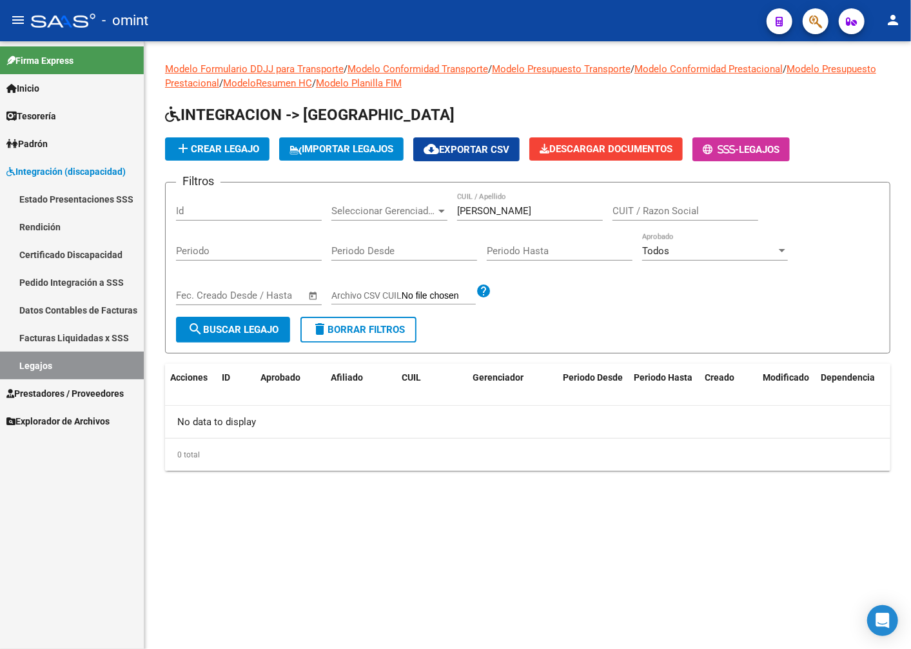
click at [512, 208] on input "[PERSON_NAME]" at bounding box center [530, 211] width 146 height 12
type input "[PERSON_NAME]"
click at [282, 322] on button "search Buscar Legajo" at bounding box center [233, 330] width 114 height 26
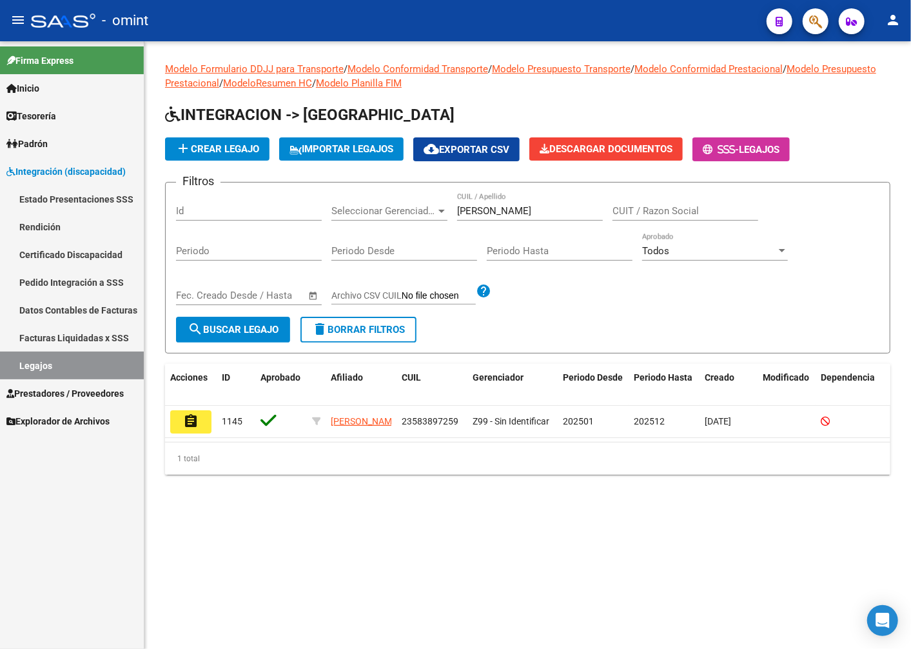
click at [208, 420] on button "assignment" at bounding box center [190, 421] width 41 height 23
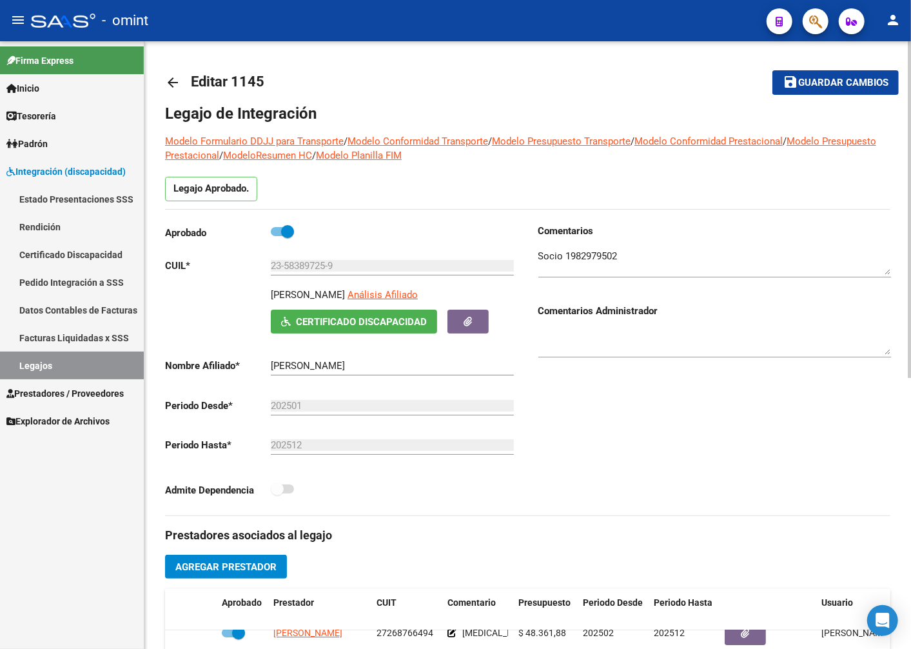
click at [587, 253] on textarea at bounding box center [714, 262] width 353 height 26
